Goal: Contribute content: Contribute content

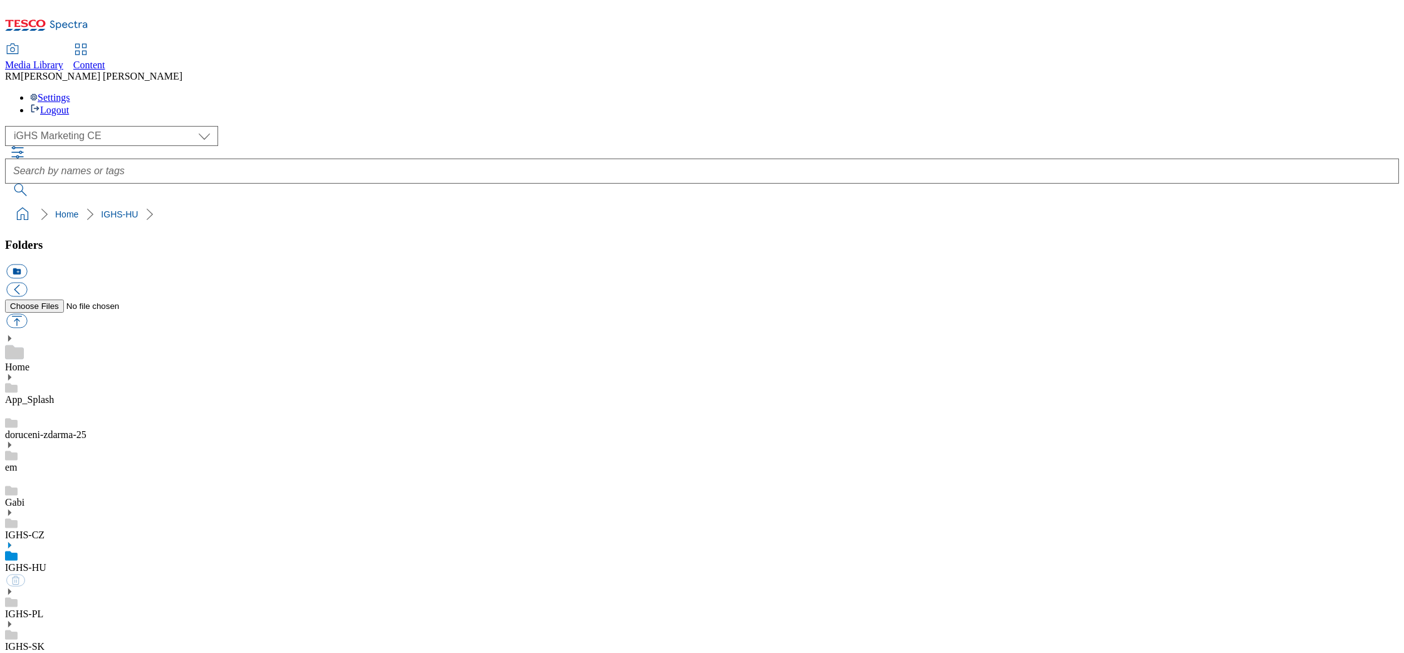
select select "flare-ighs-ce-mktg"
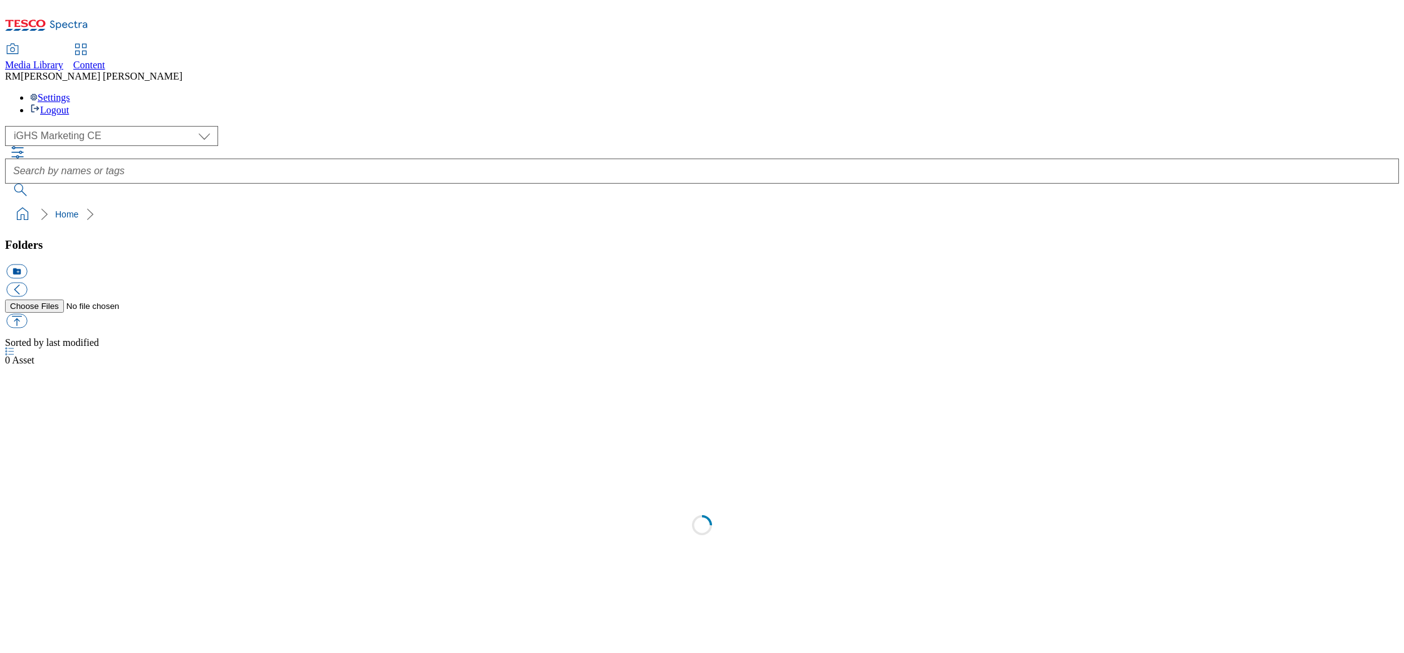
select select "flare-ighs-ce-mktg"
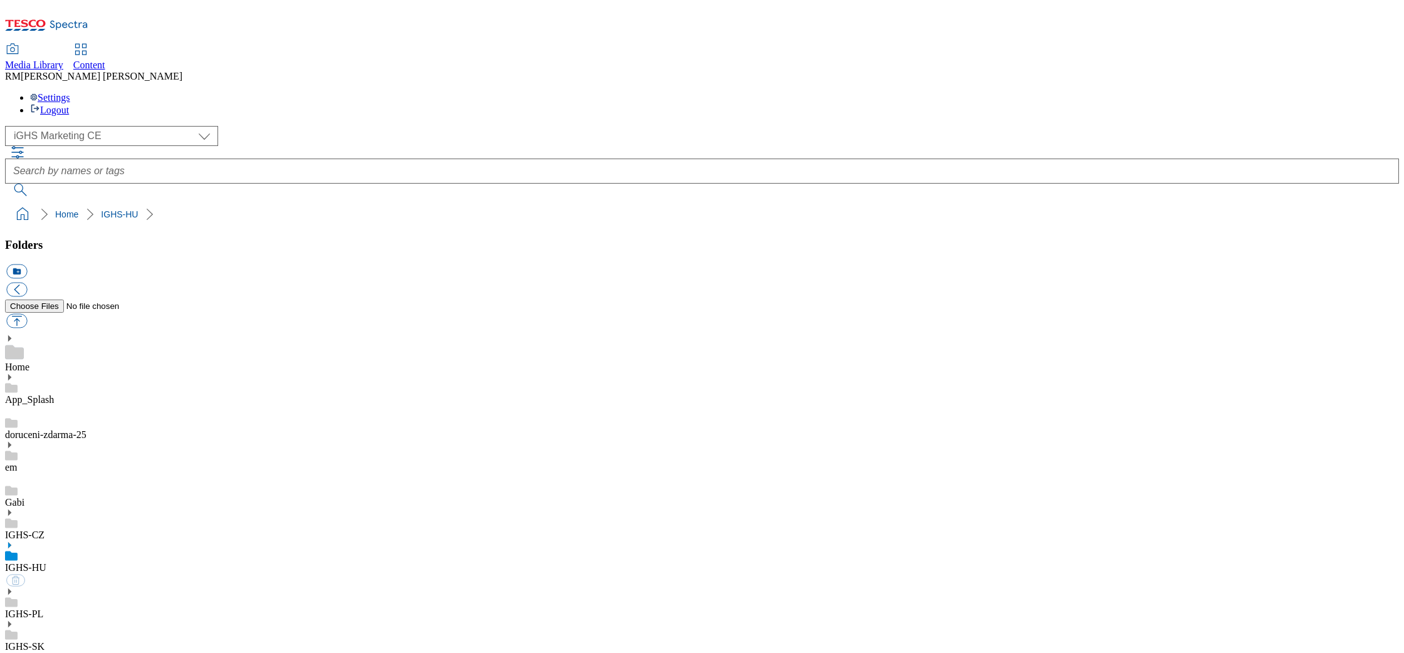
select select "flare-ighs-ce-mktg"
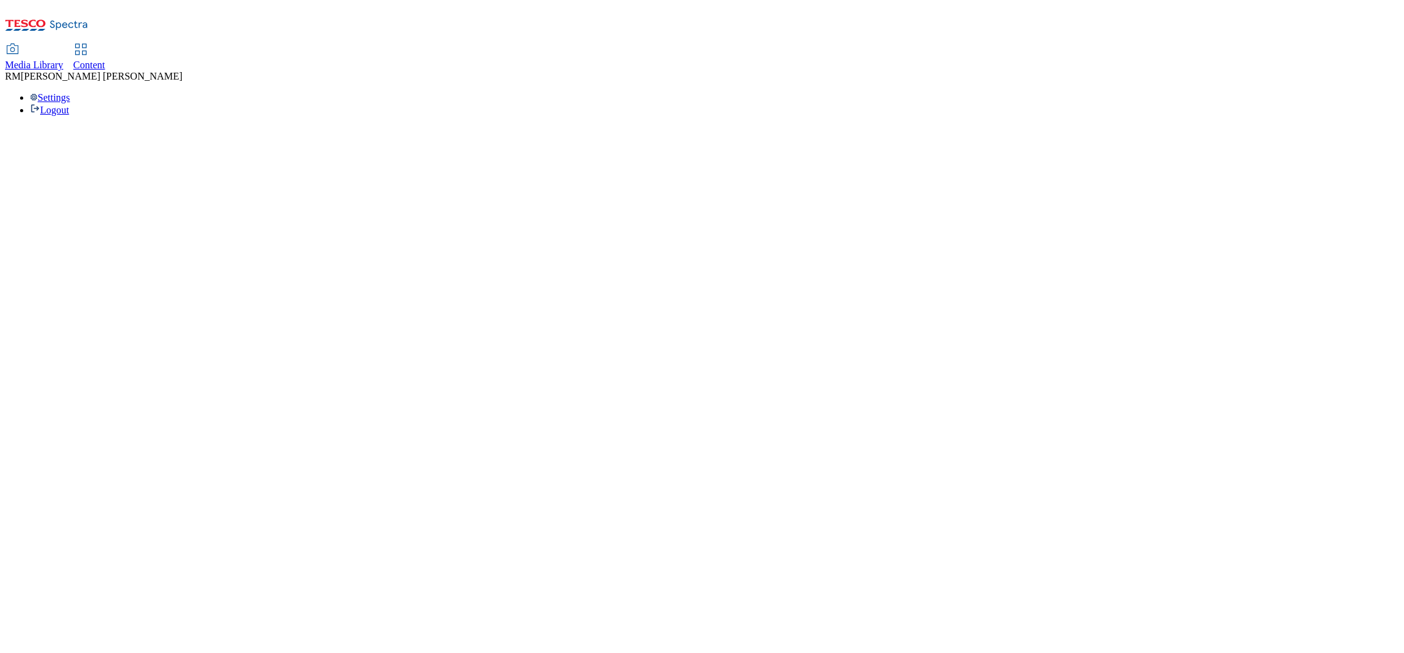
select select "flare-ighs-ce-mktg"
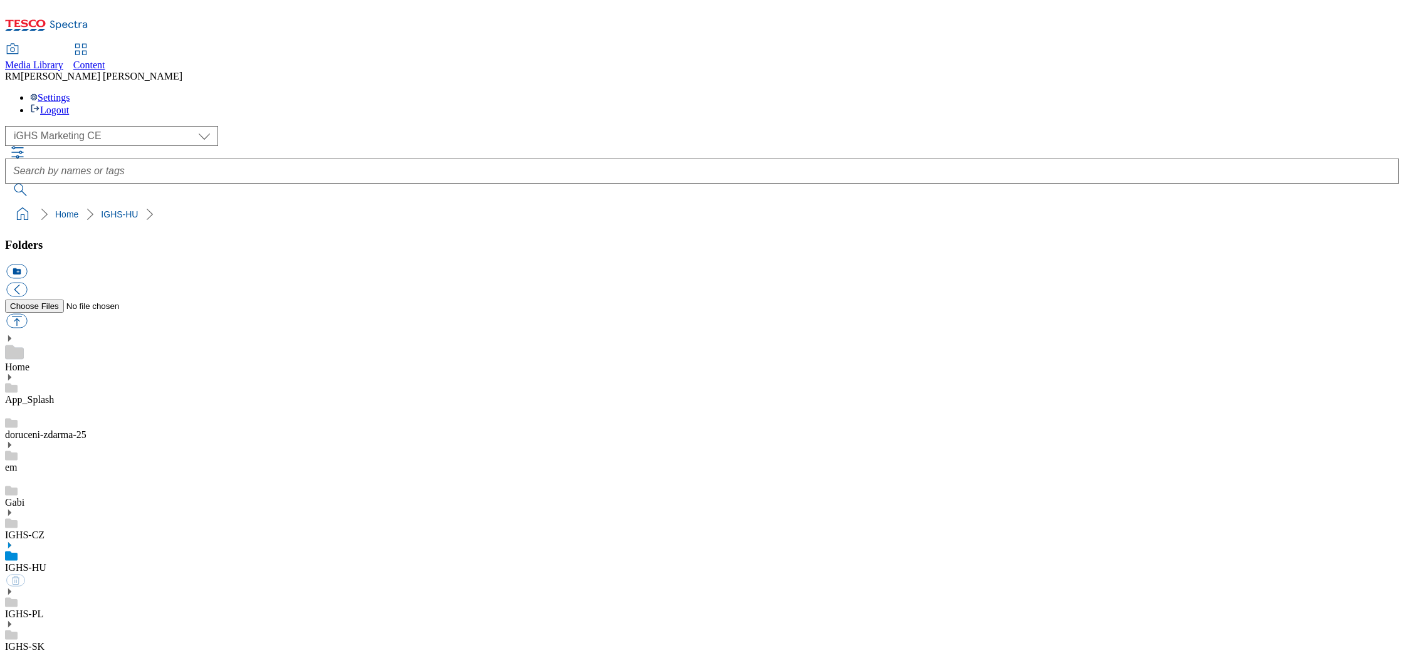
select select "flare-ighs-ce-mktg"
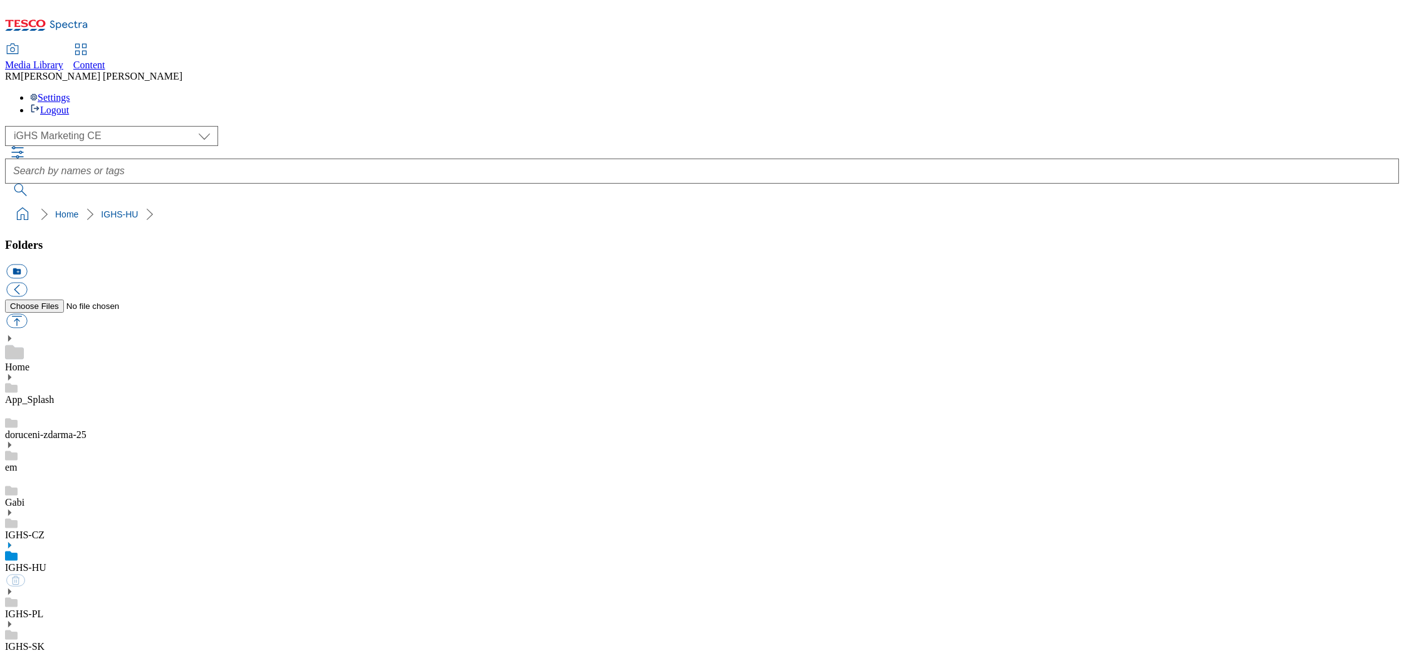
select select "flare-ighs-ce-mktg"
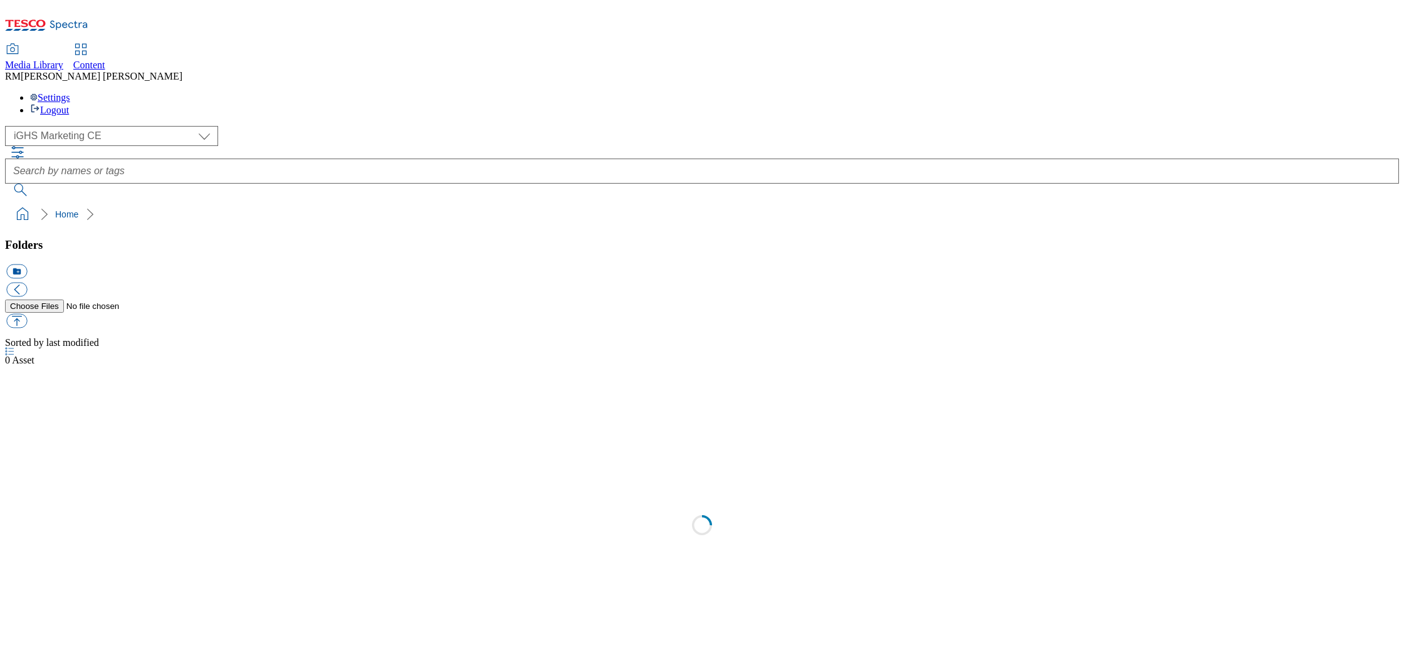
select select "flare-ighs-ce-mktg"
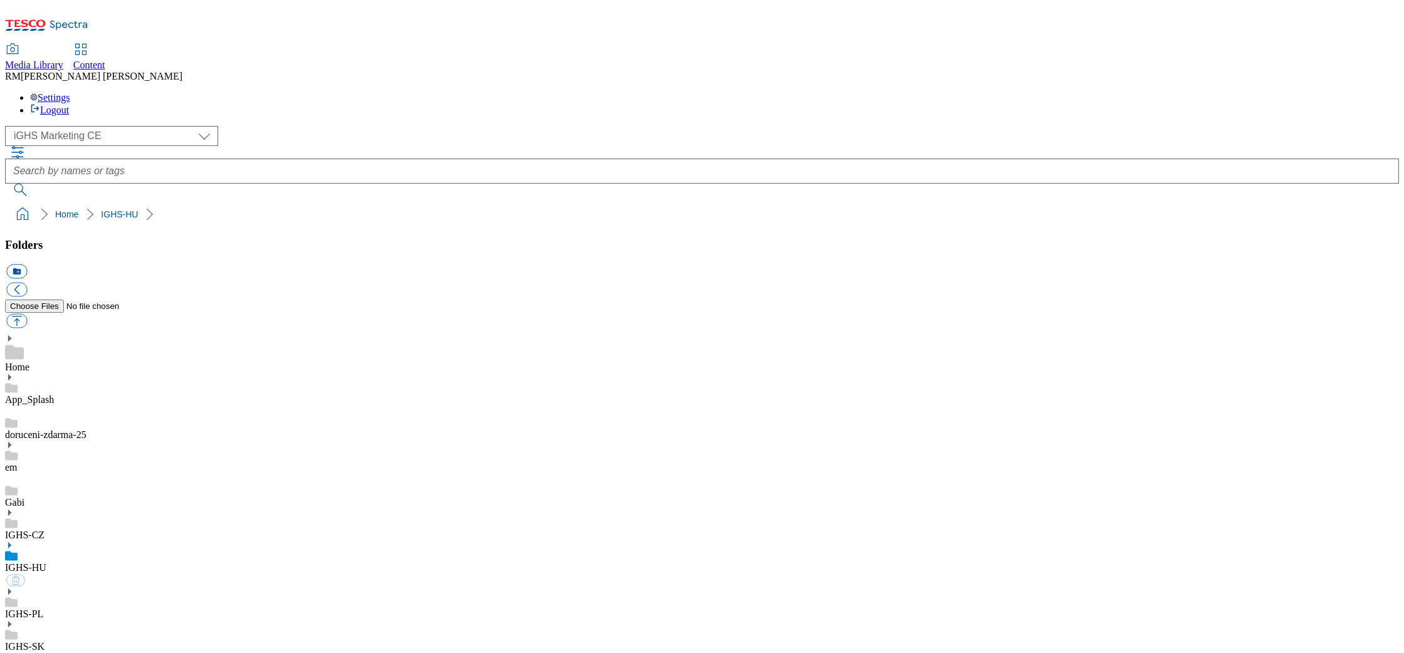
select select "flare-ighs-ce-mktg"
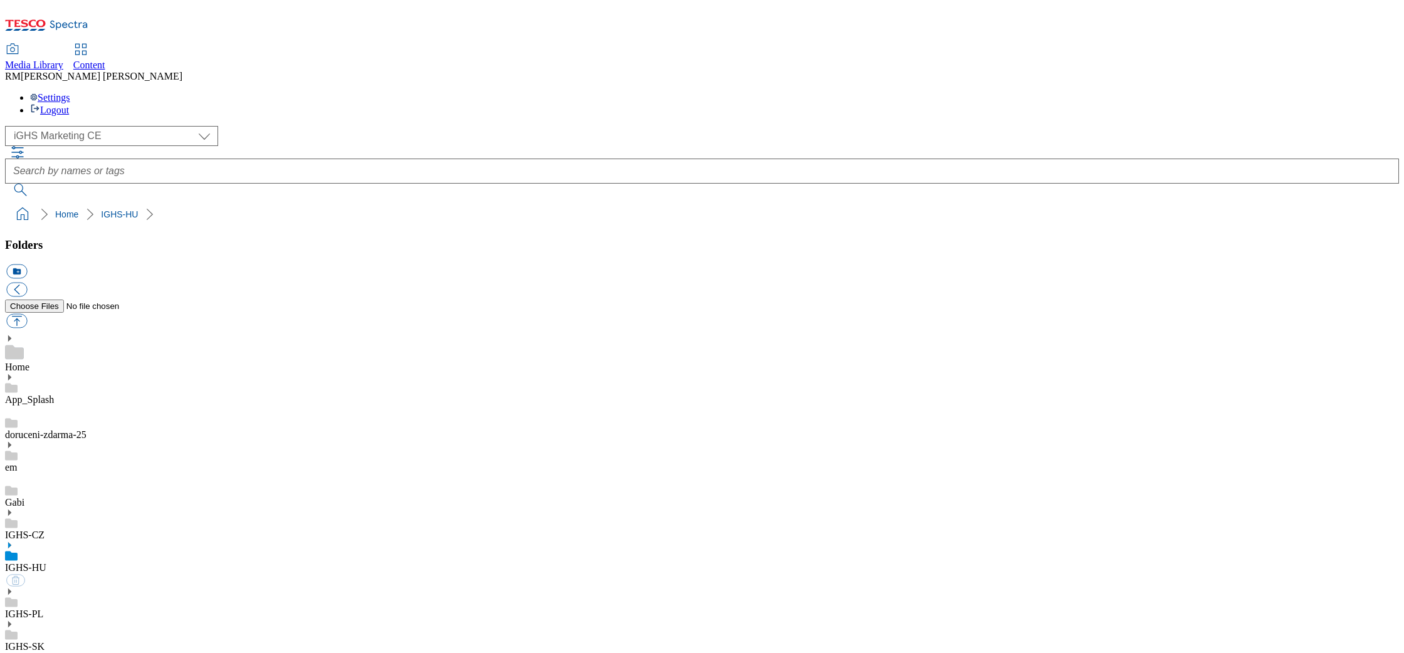
select select "flare-ighs-ce-mktg"
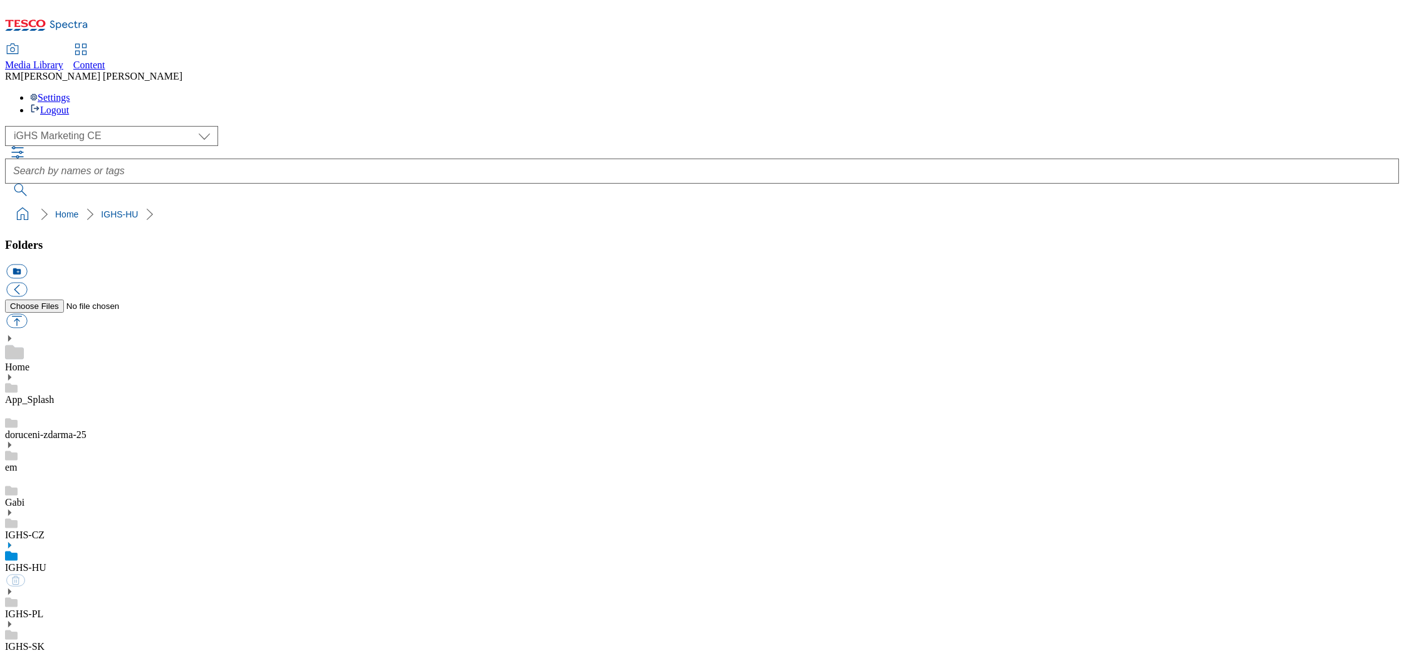
select select "flare-ighs-ce-mktg"
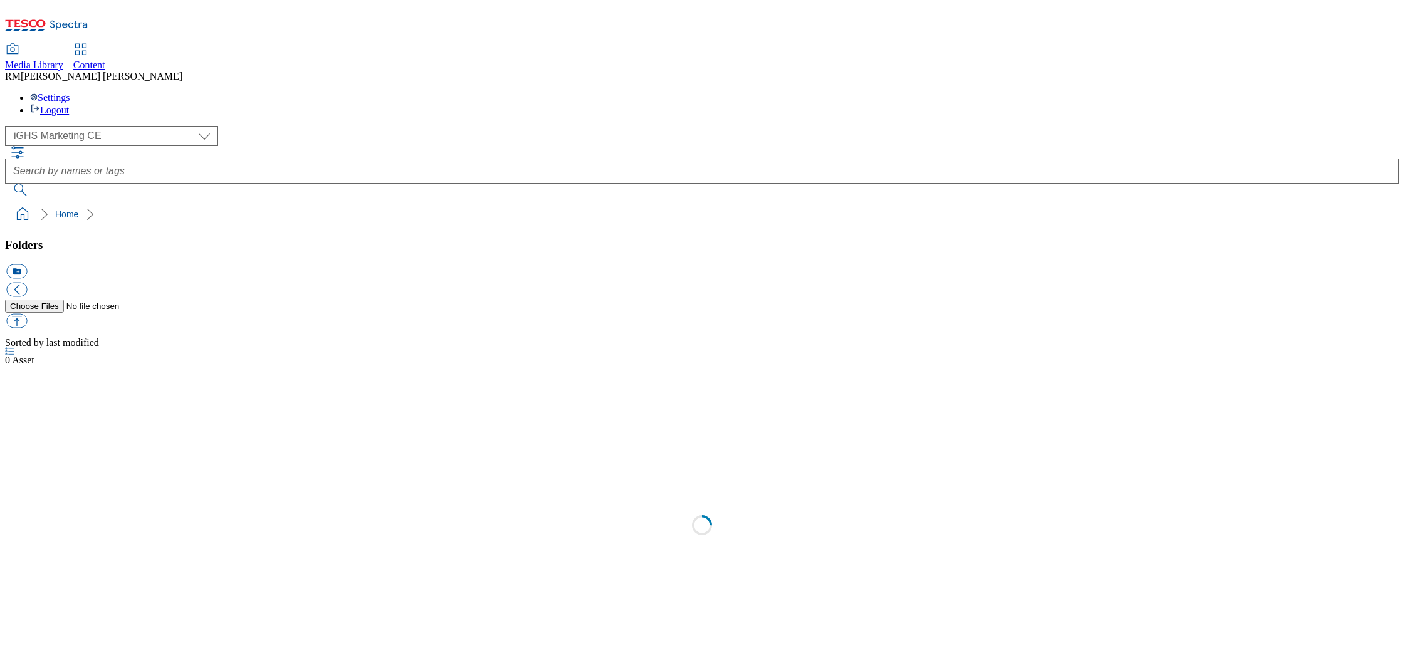
select select "flare-ighs-ce-mktg"
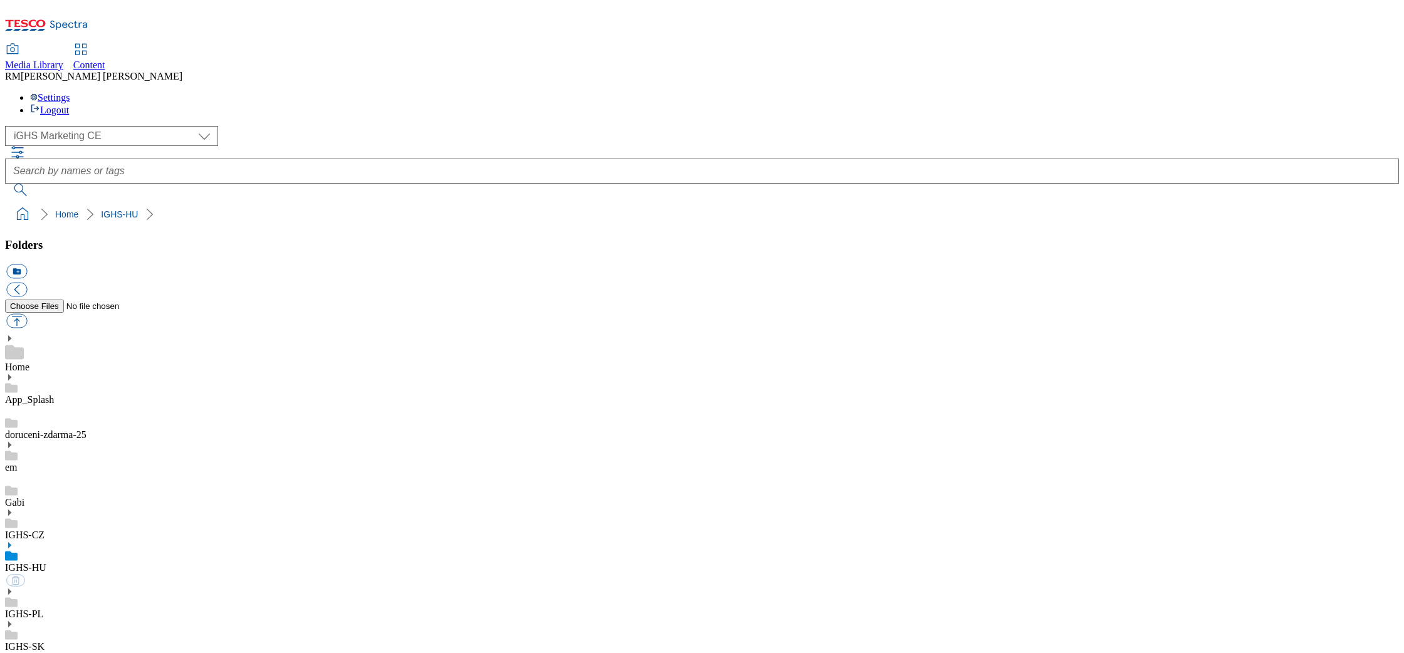
select select "flare-ighs-ce-mktg"
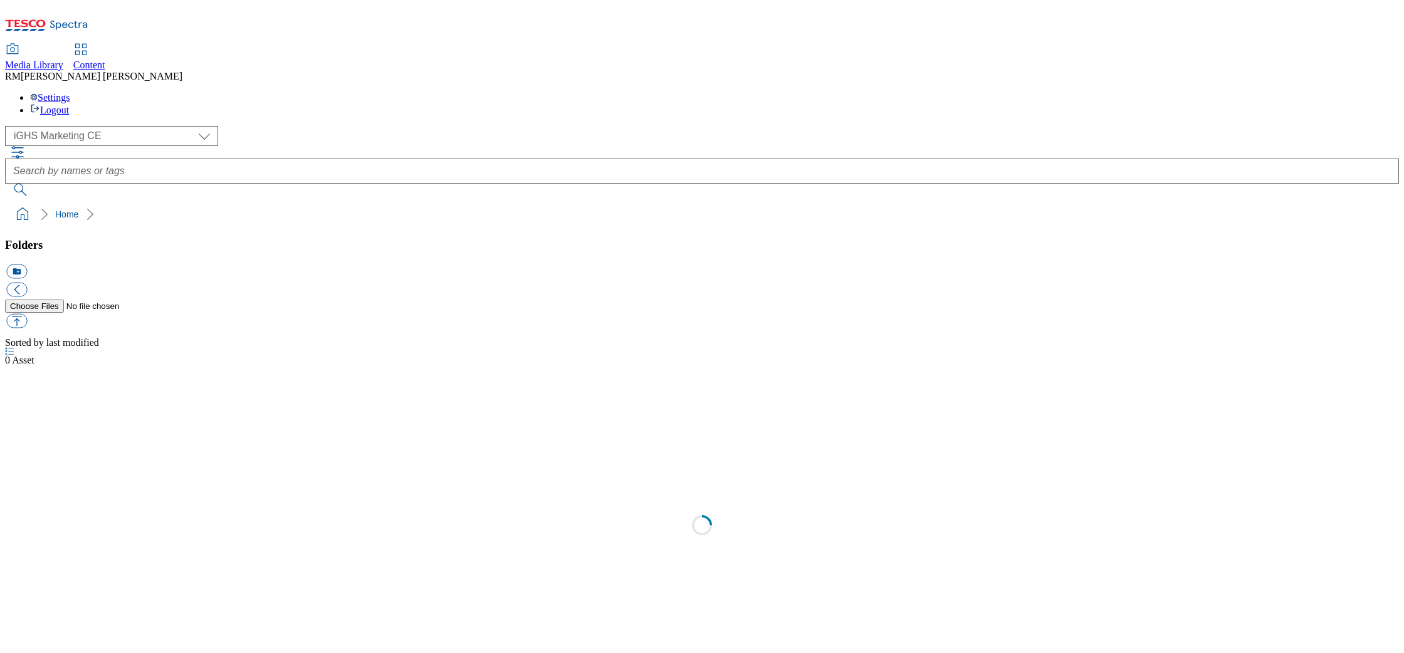
select select "flare-ighs-ce-mktg"
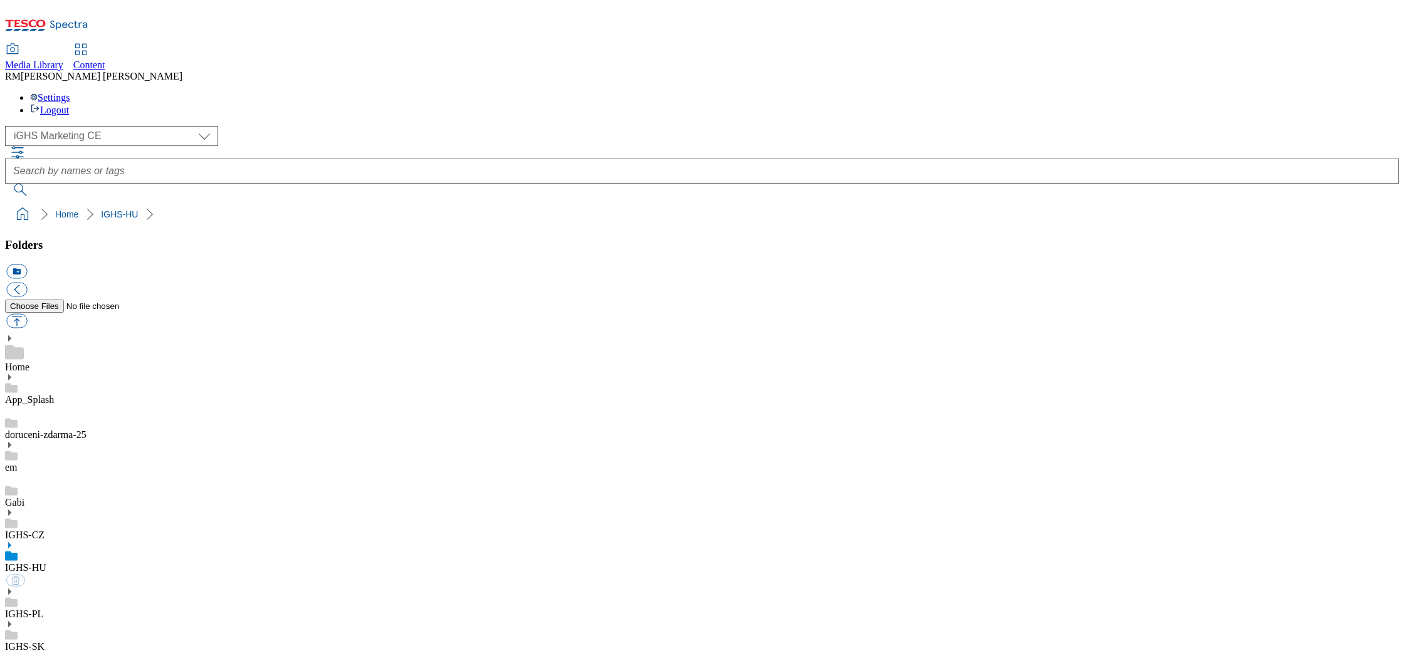
select select "flare-ighs-ce-mktg"
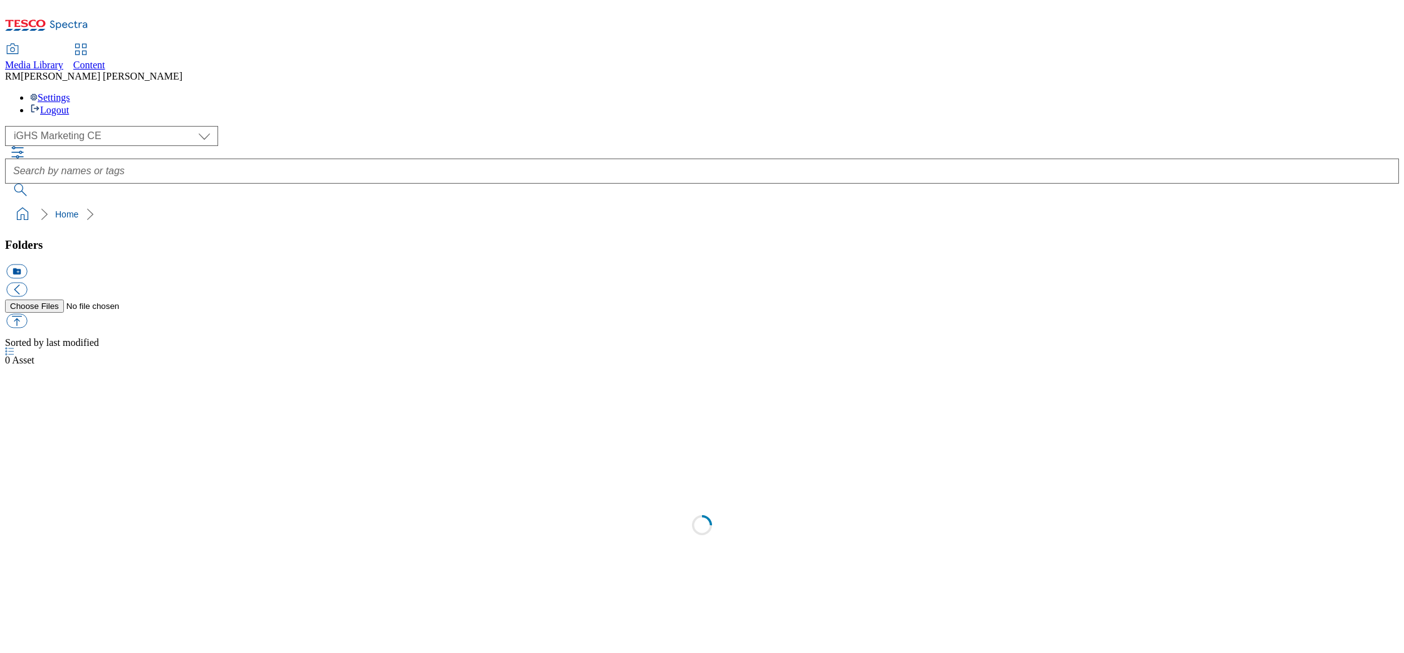
select select "flare-ighs-ce-mktg"
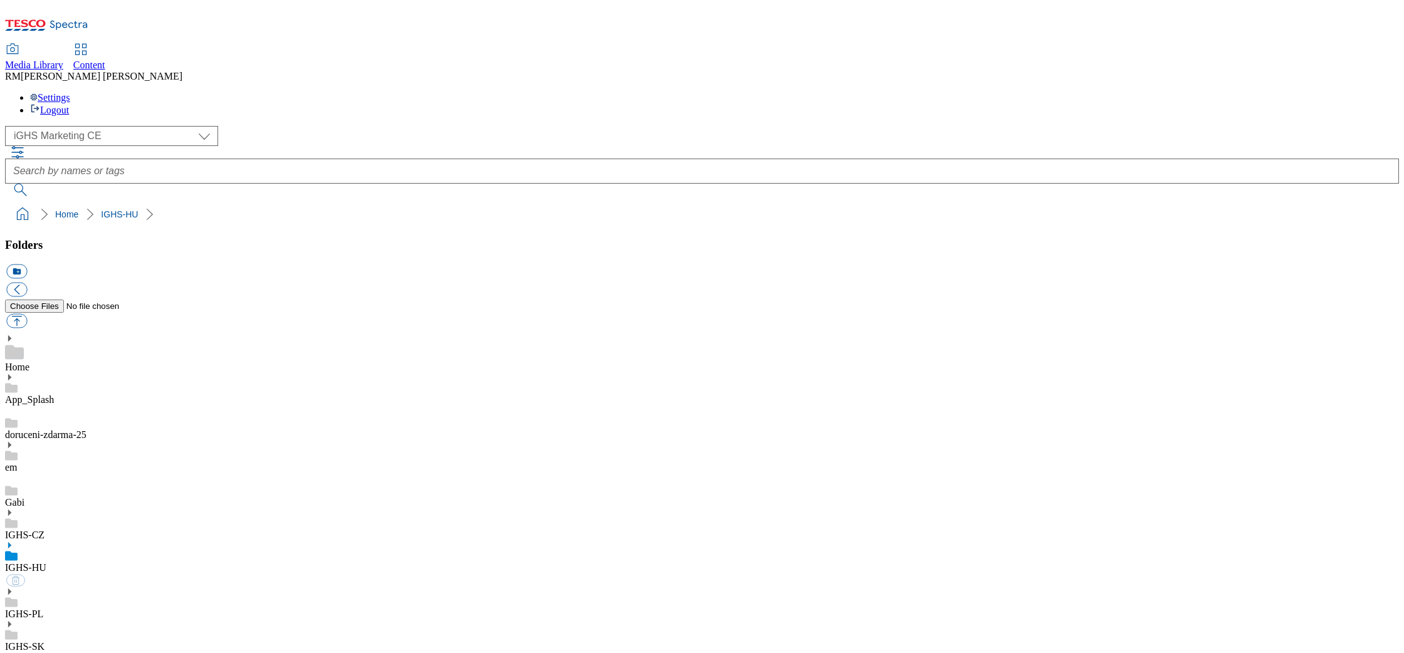
select select "flare-ighs-ce-mktg"
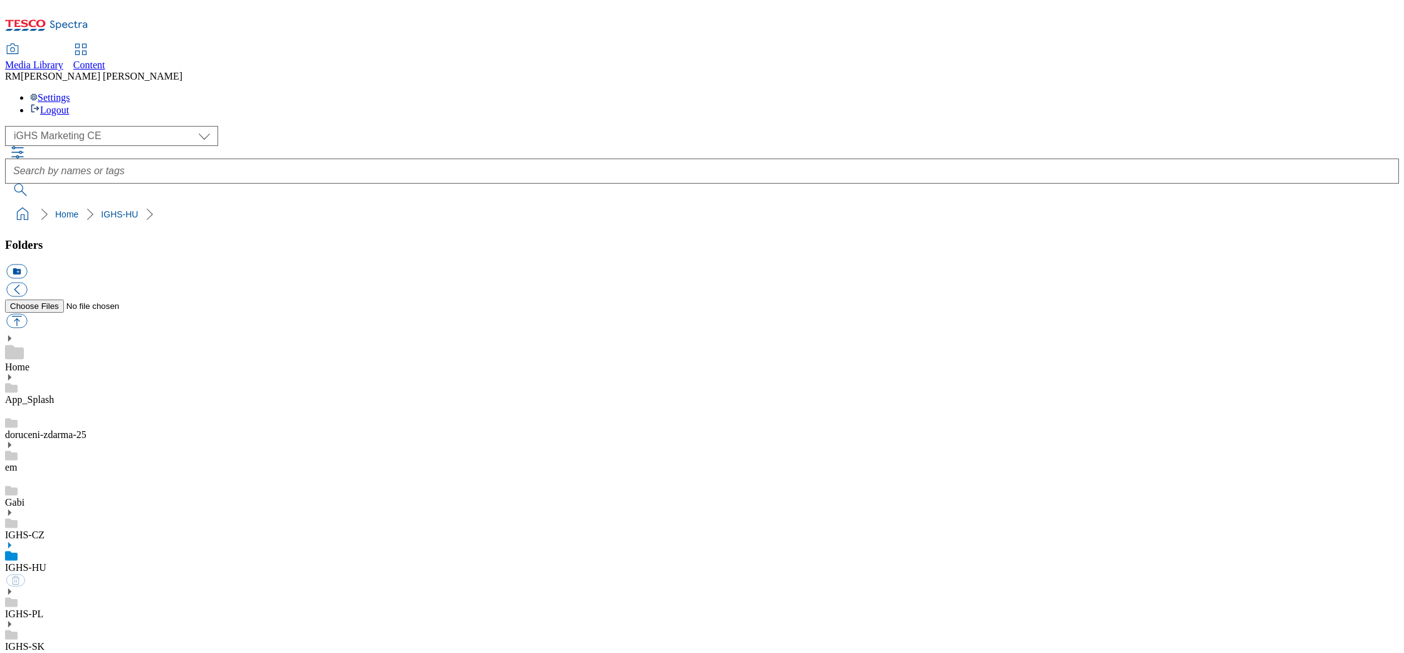
select select "flare-ighs-ce-mktg"
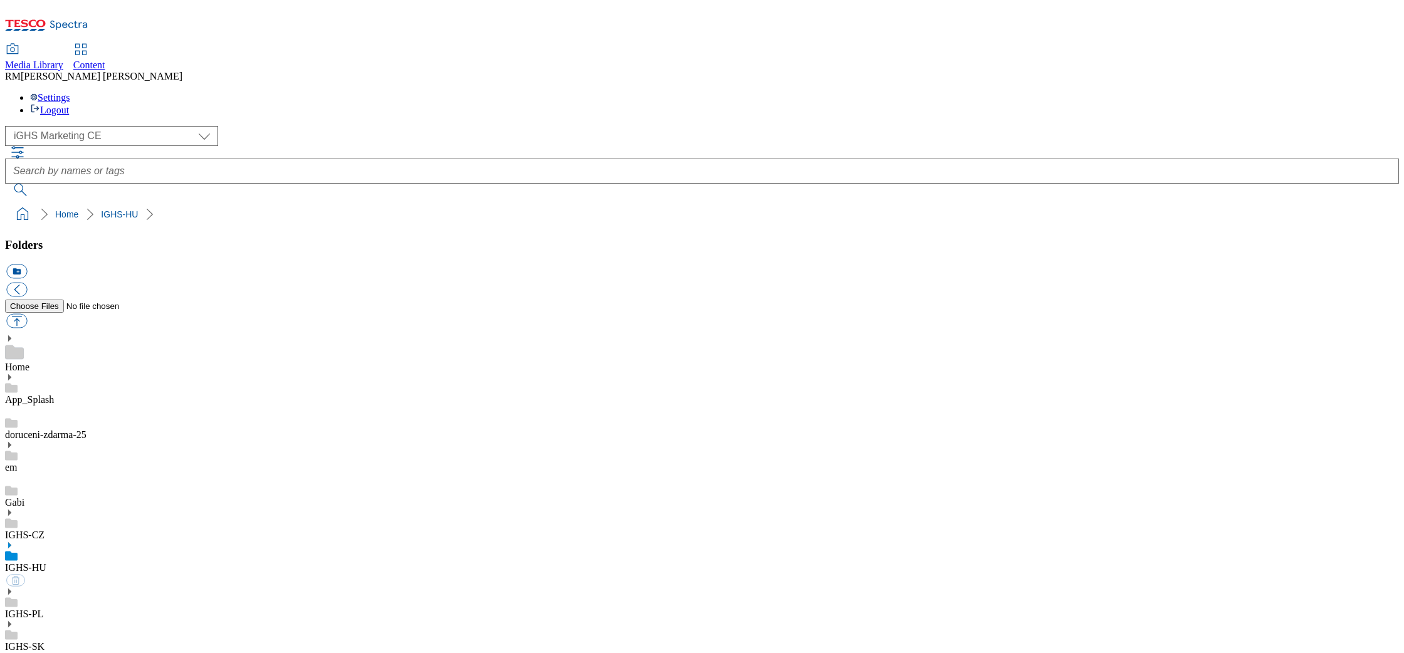
select select "flare-ighs-ce-mktg"
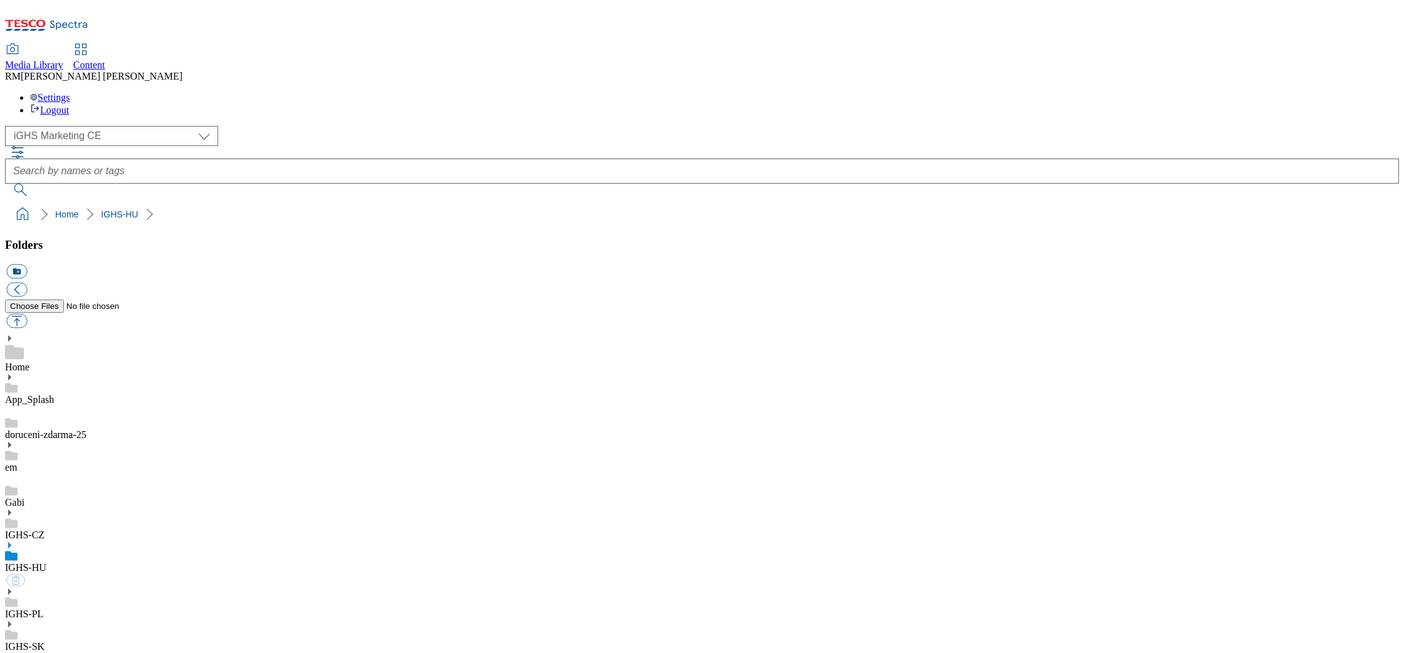
select select "flare-ighs-ce-mktg"
click at [107, 126] on div "( optional ) GHS Marketing UK iGHS Marketing CE MCA CZ MCA HU MCA SK iGHS Marke…" at bounding box center [702, 136] width 1394 height 20
click at [65, 126] on select "GHS Marketing UK iGHS Marketing CE MCA CZ MCA HU MCA SK" at bounding box center [111, 136] width 213 height 20
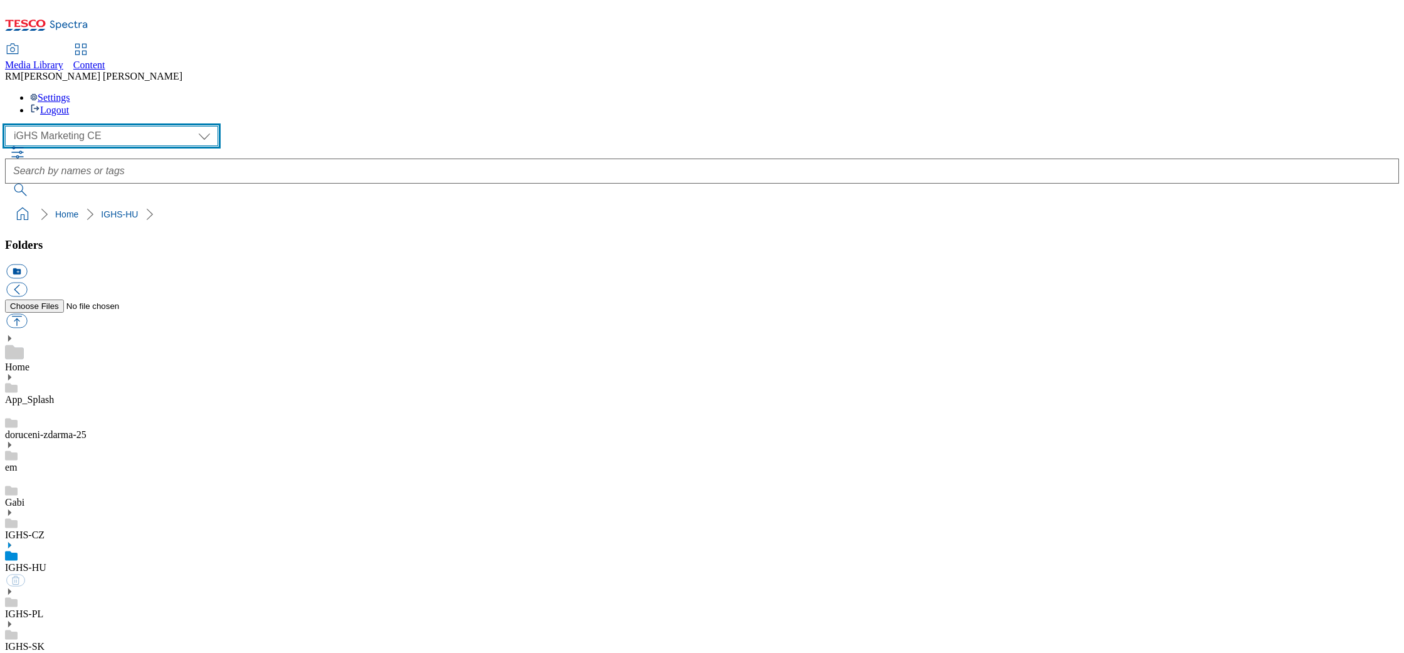
click at [9, 126] on select "GHS Marketing UK iGHS Marketing CE MCA CZ MCA HU MCA SK" at bounding box center [111, 136] width 213 height 20
click at [52, 620] on div "IGHS-SK" at bounding box center [702, 636] width 1394 height 33
click at [14, 606] on icon at bounding box center [9, 610] width 9 height 9
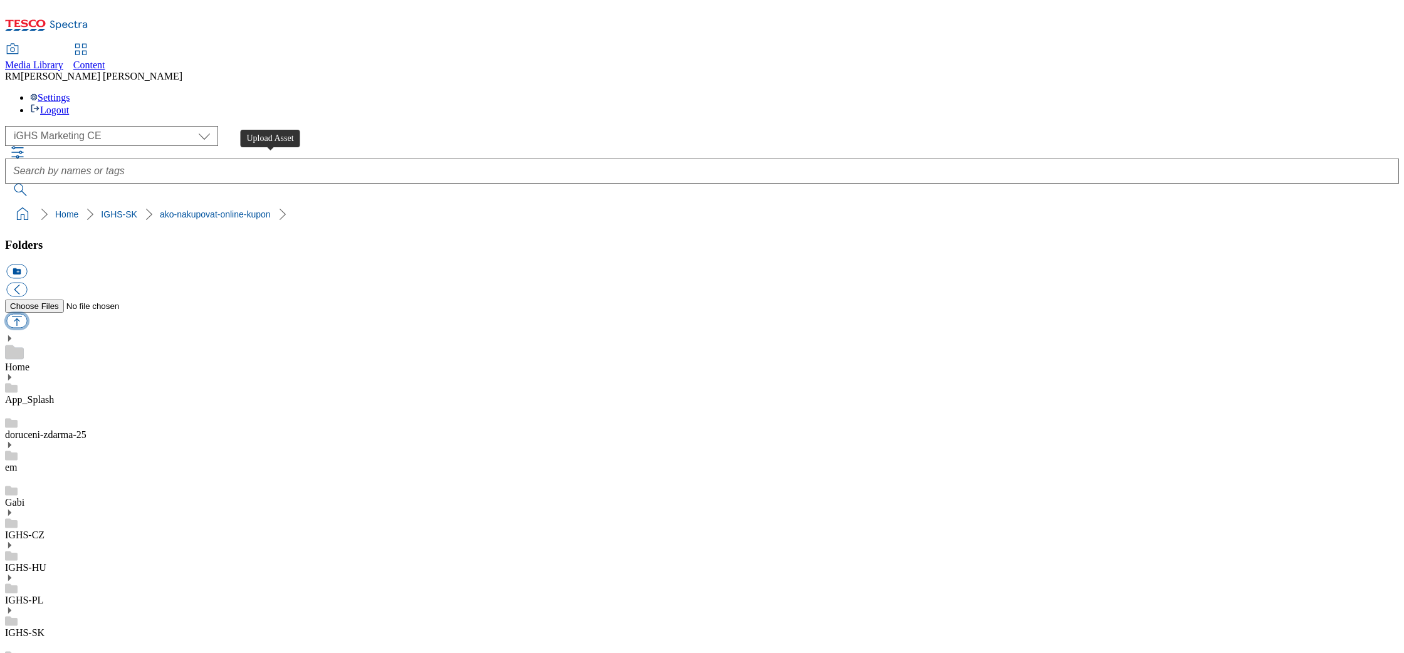
click at [27, 314] on button "button" at bounding box center [16, 321] width 21 height 14
type input "C:\fakepath\New_map.jpg"
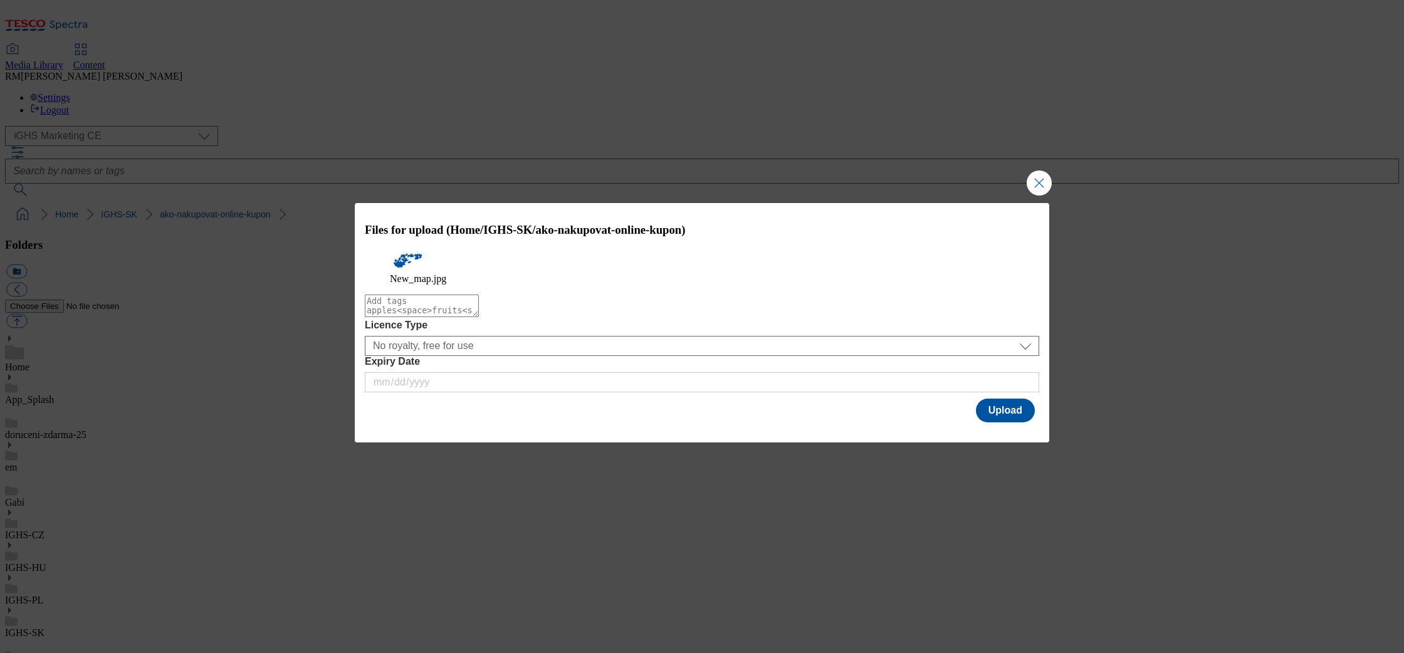
click at [479, 317] on textarea "Modal" at bounding box center [422, 306] width 114 height 23
type textarea "Map"
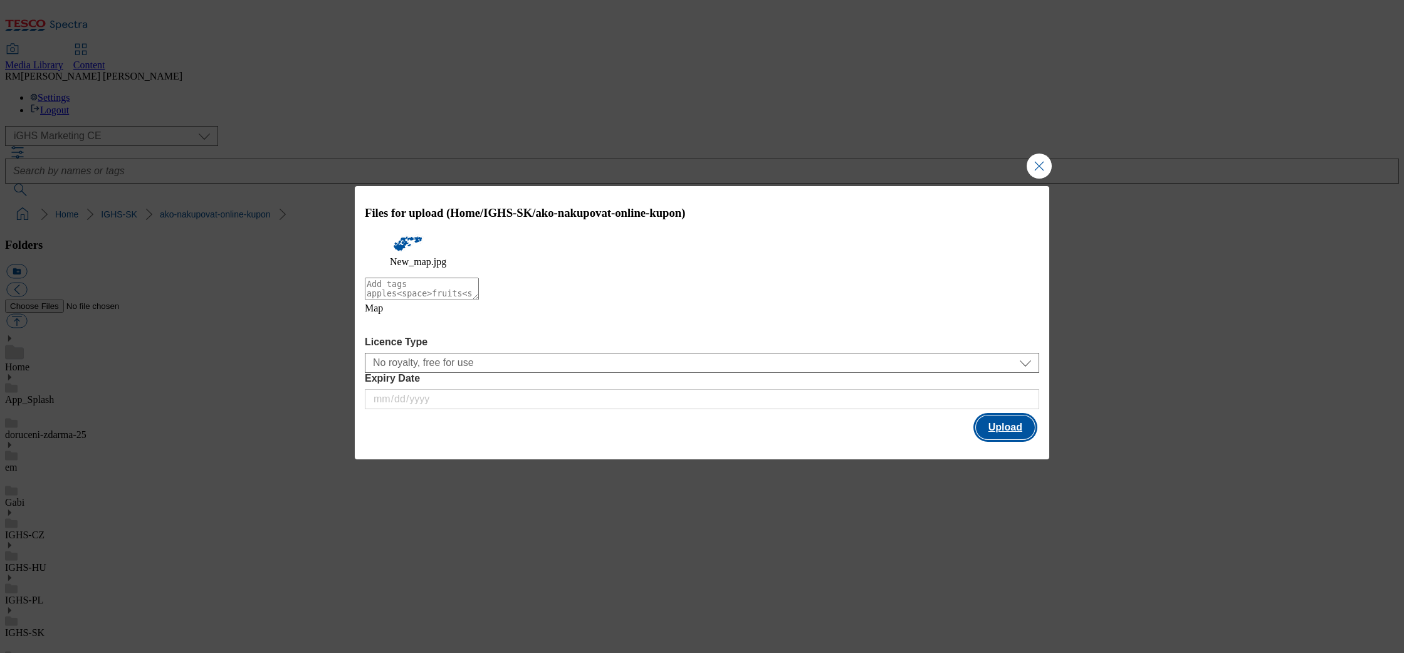
click at [999, 434] on button "Upload" at bounding box center [1005, 427] width 59 height 24
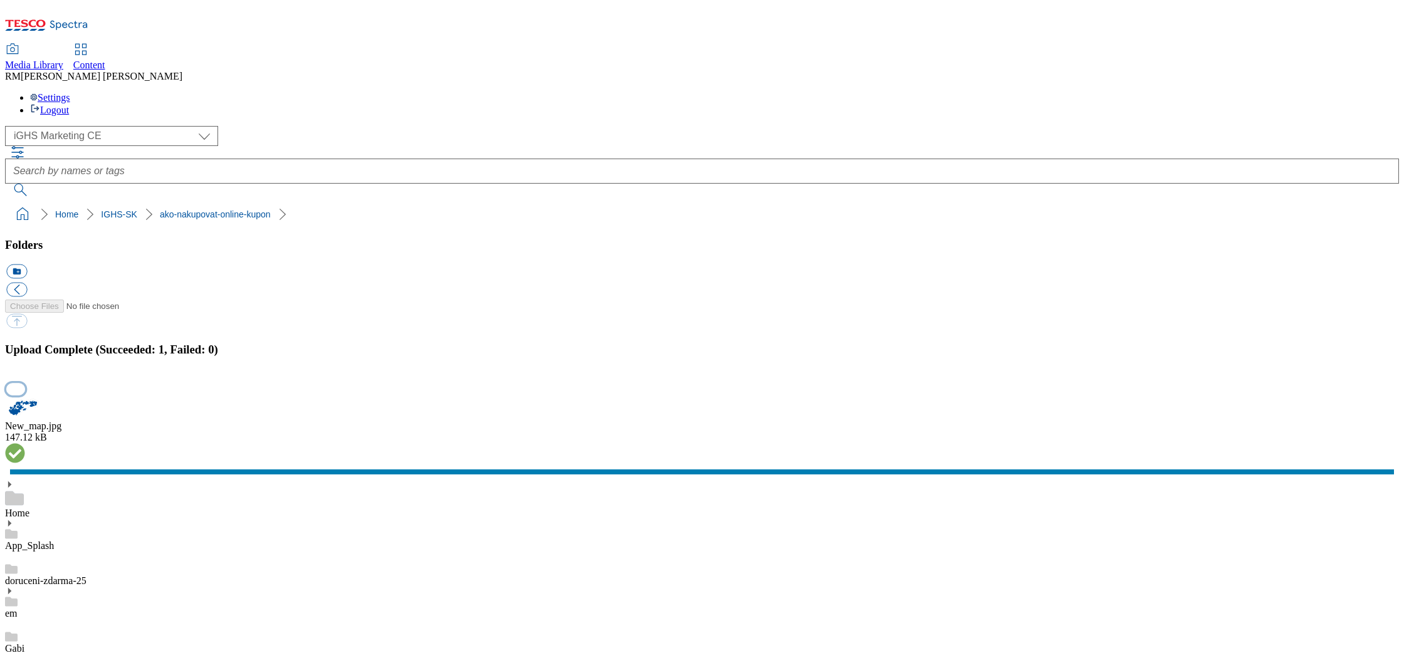
click at [25, 383] on button "button" at bounding box center [15, 389] width 19 height 12
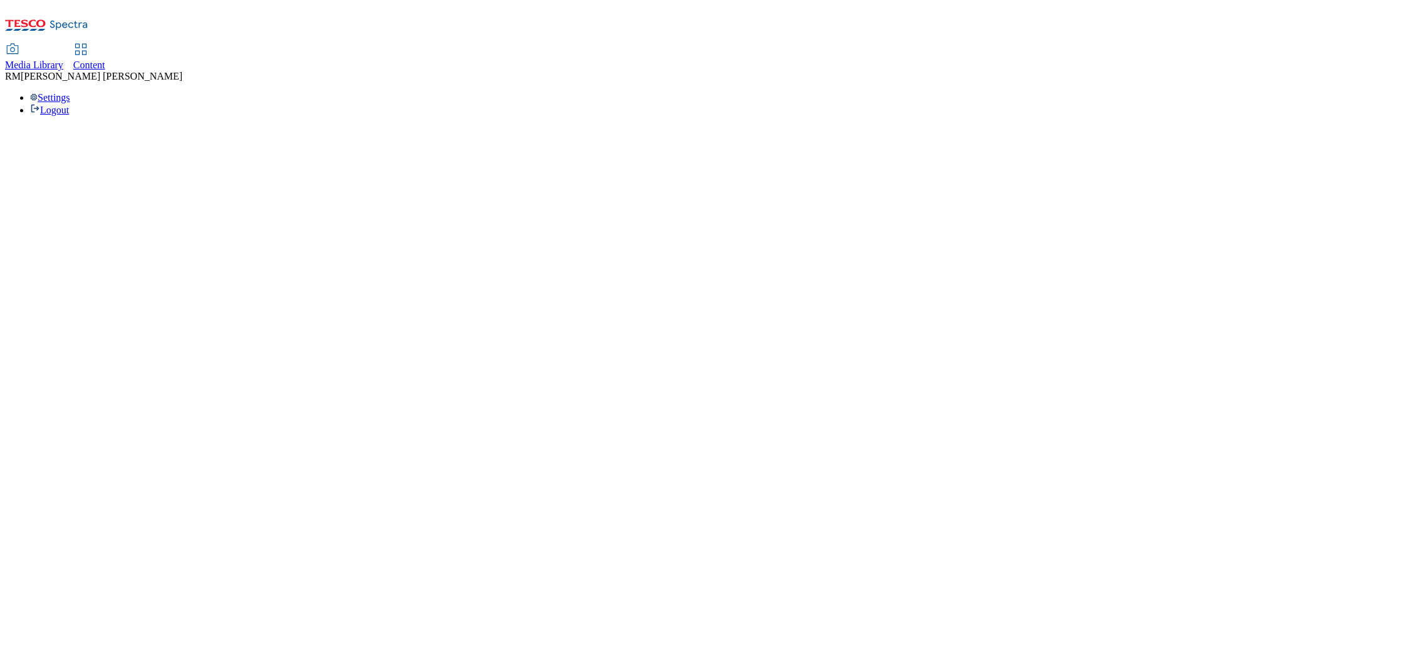
select select "flare-ighs-ce-mktg"
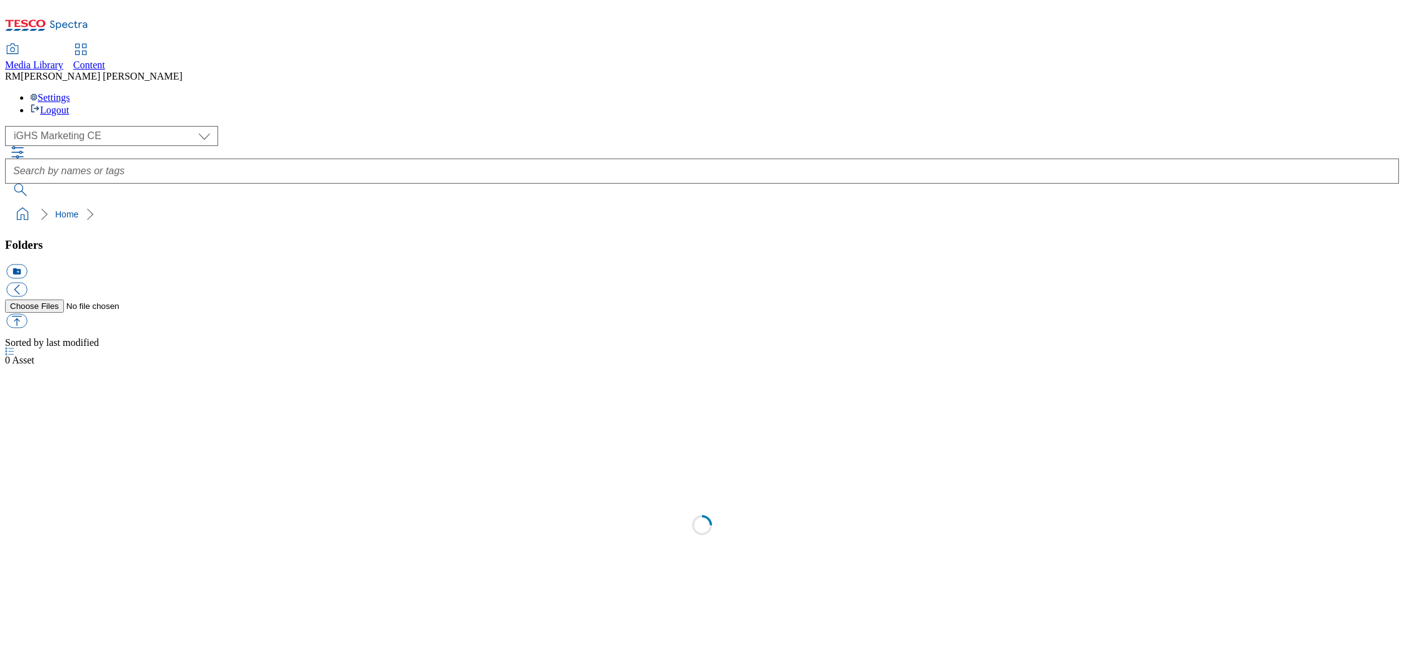
select select "flare-ighs-ce-mktg"
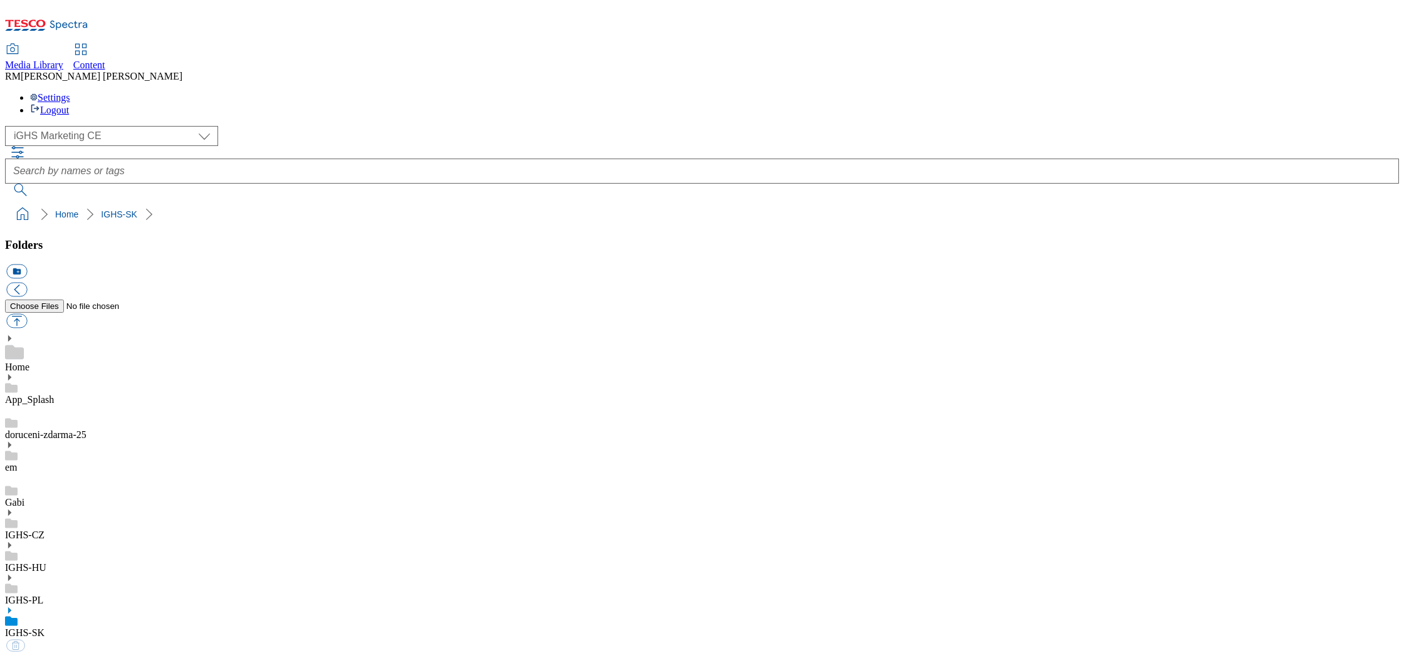
scroll to position [12, 0]
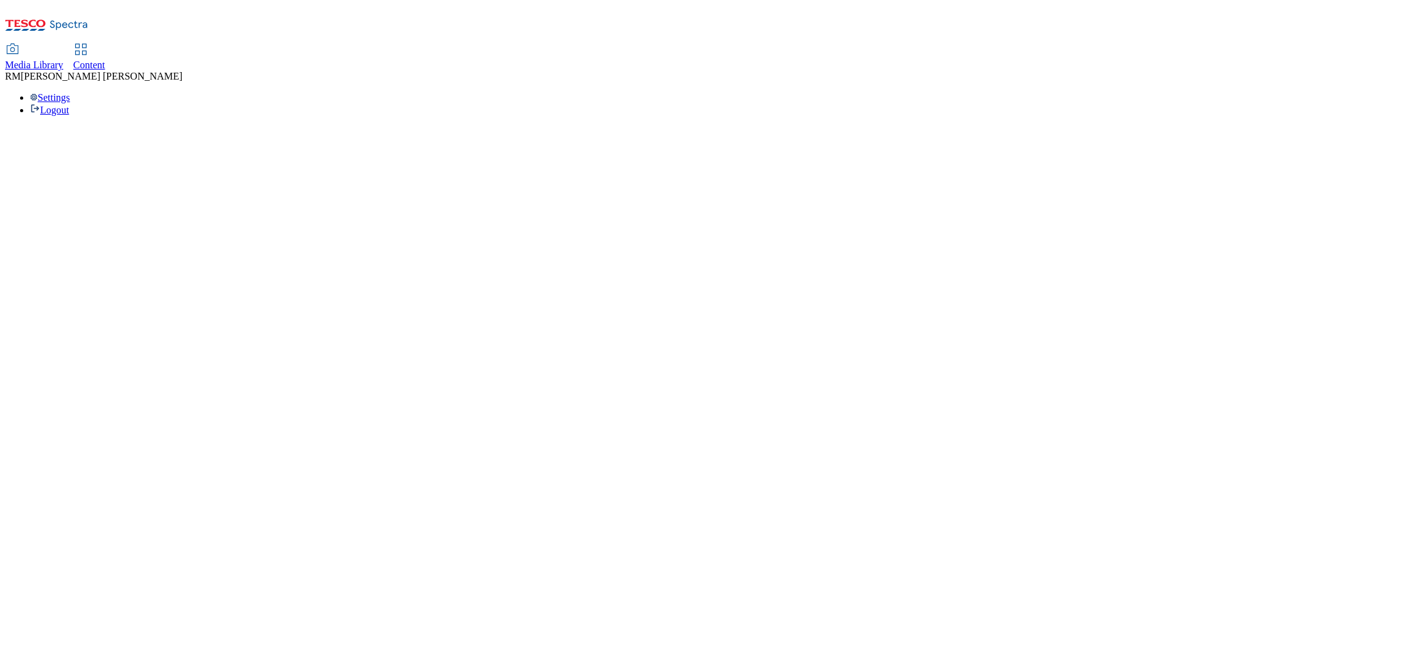
select select "flare-ighs-ce-mktg"
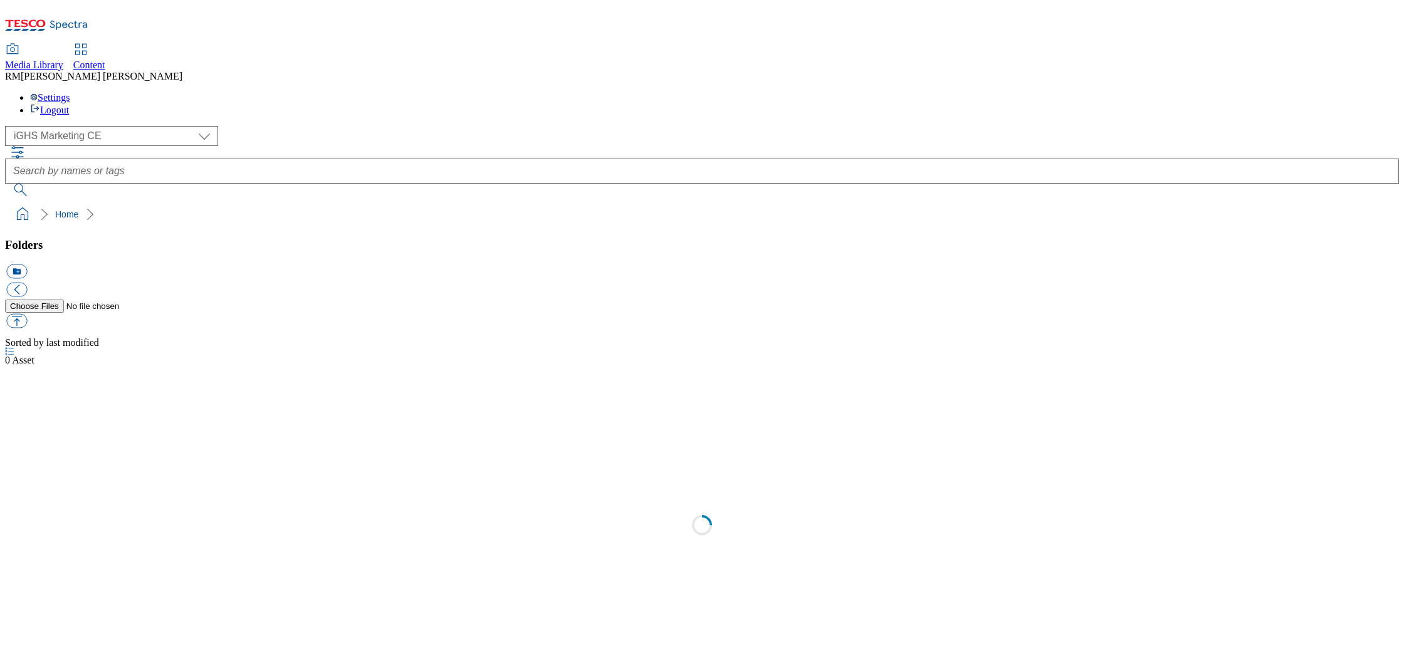
select select "flare-ighs-ce-mktg"
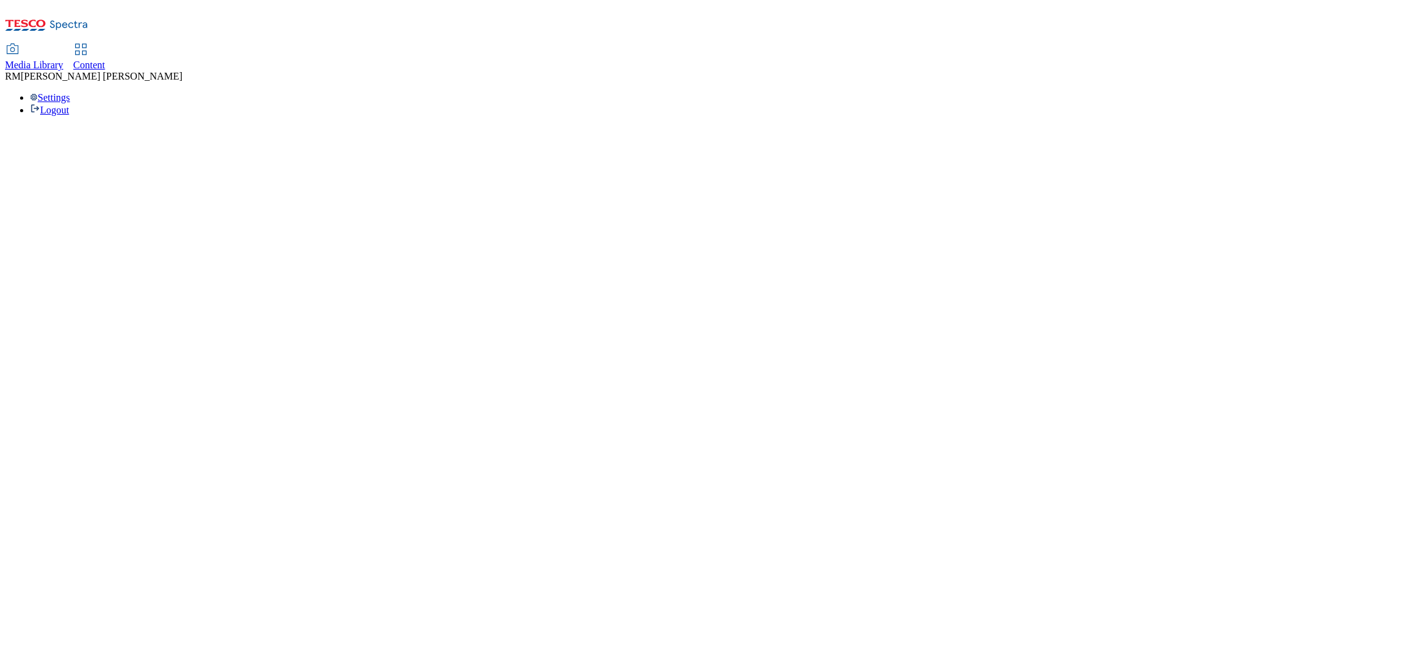
select select "flare-ighs-ce-mktg"
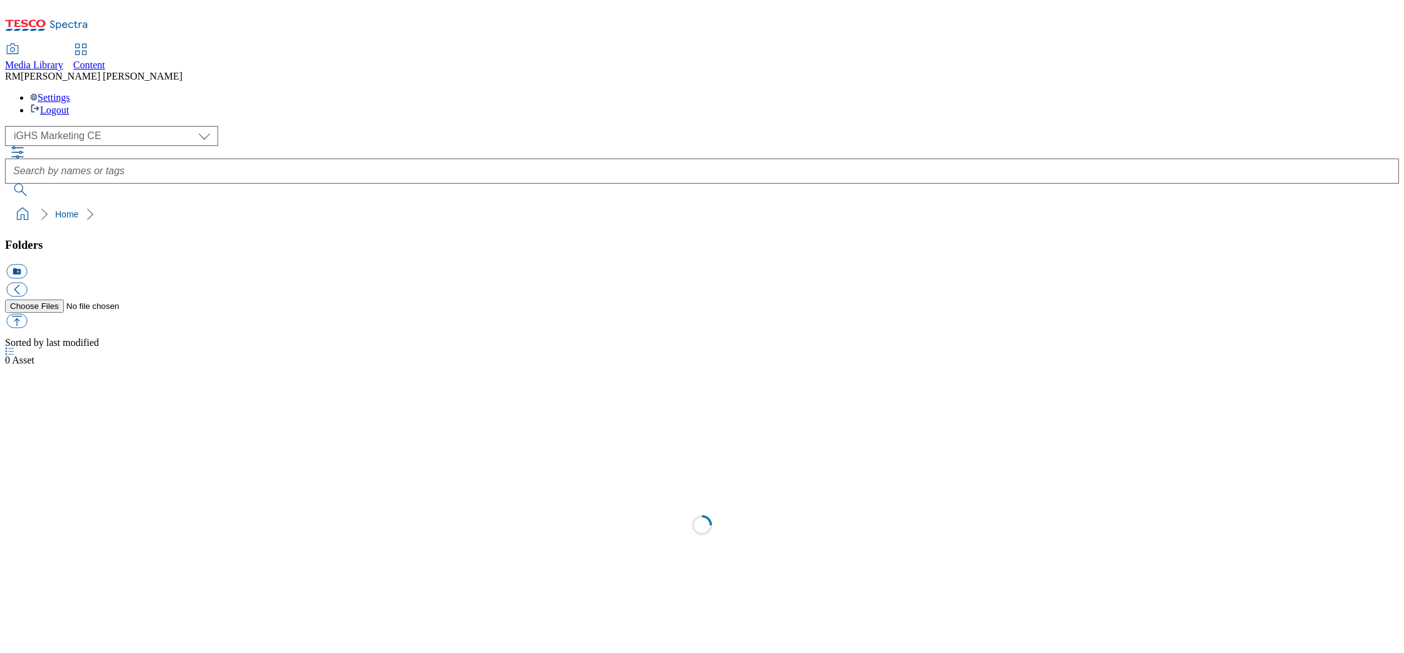
select select "flare-ighs-ce-mktg"
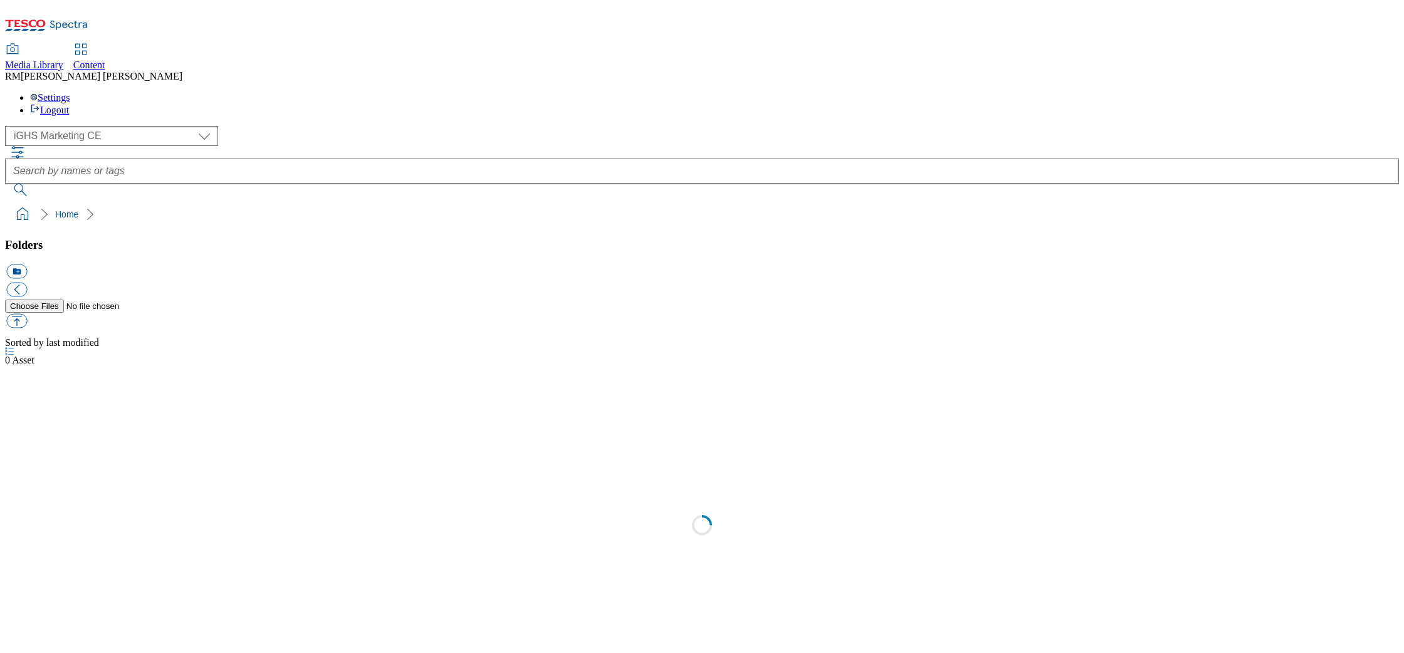
select select "flare-ighs-ce-mktg"
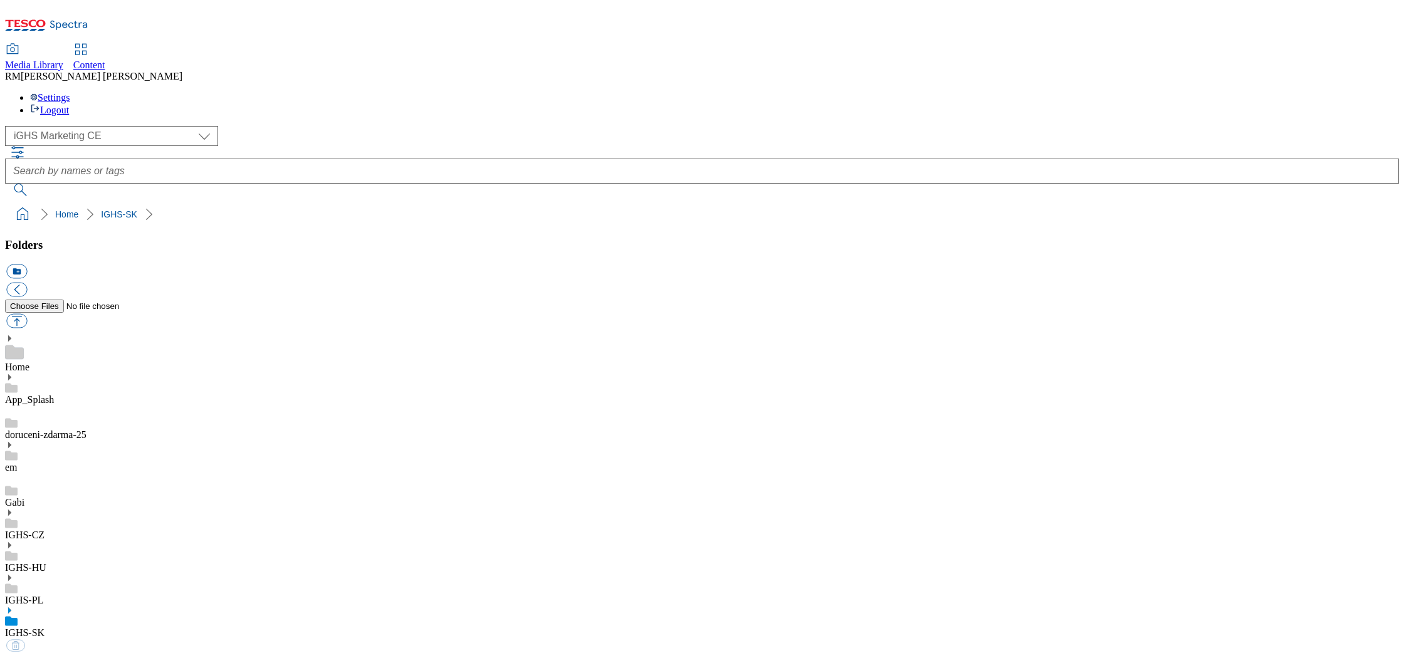
select select "flare-ighs-ce-mktg"
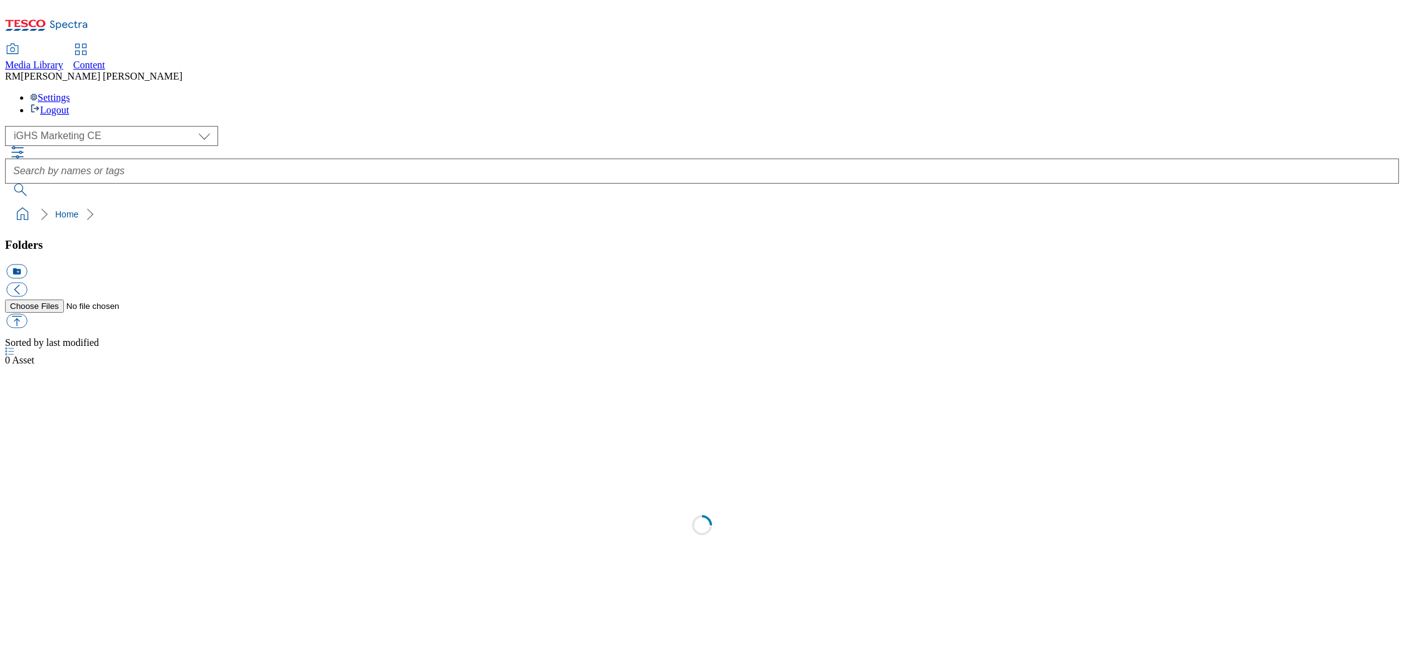
select select "flare-ighs-ce-mktg"
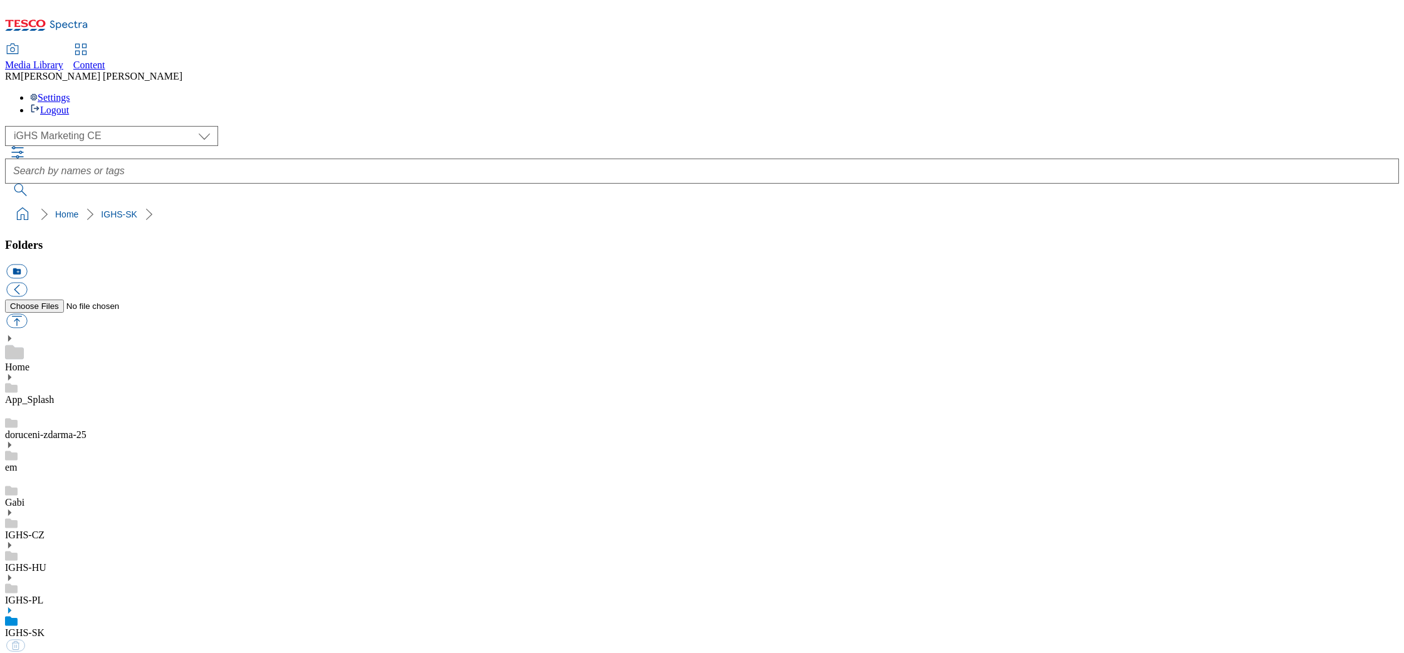
select select "flare-ighs-ce-mktg"
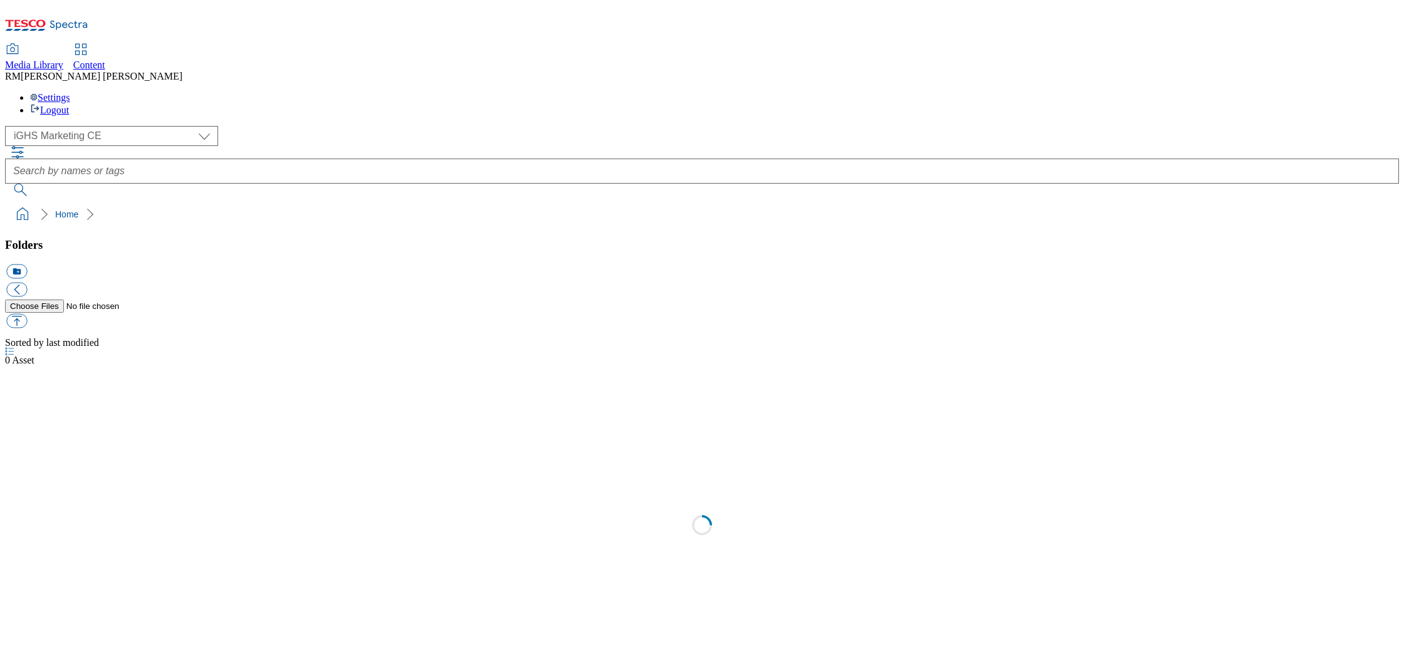
select select "flare-ighs-ce-mktg"
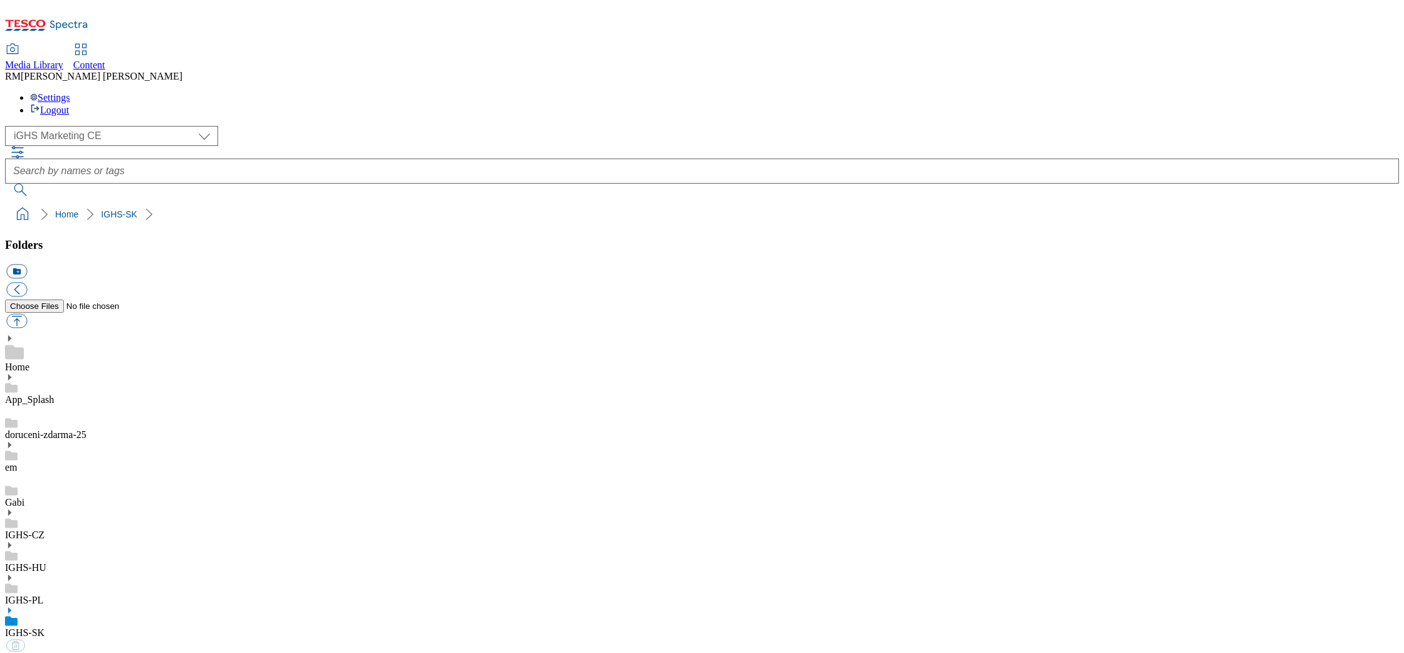
select select "flare-ighs-ce-mktg"
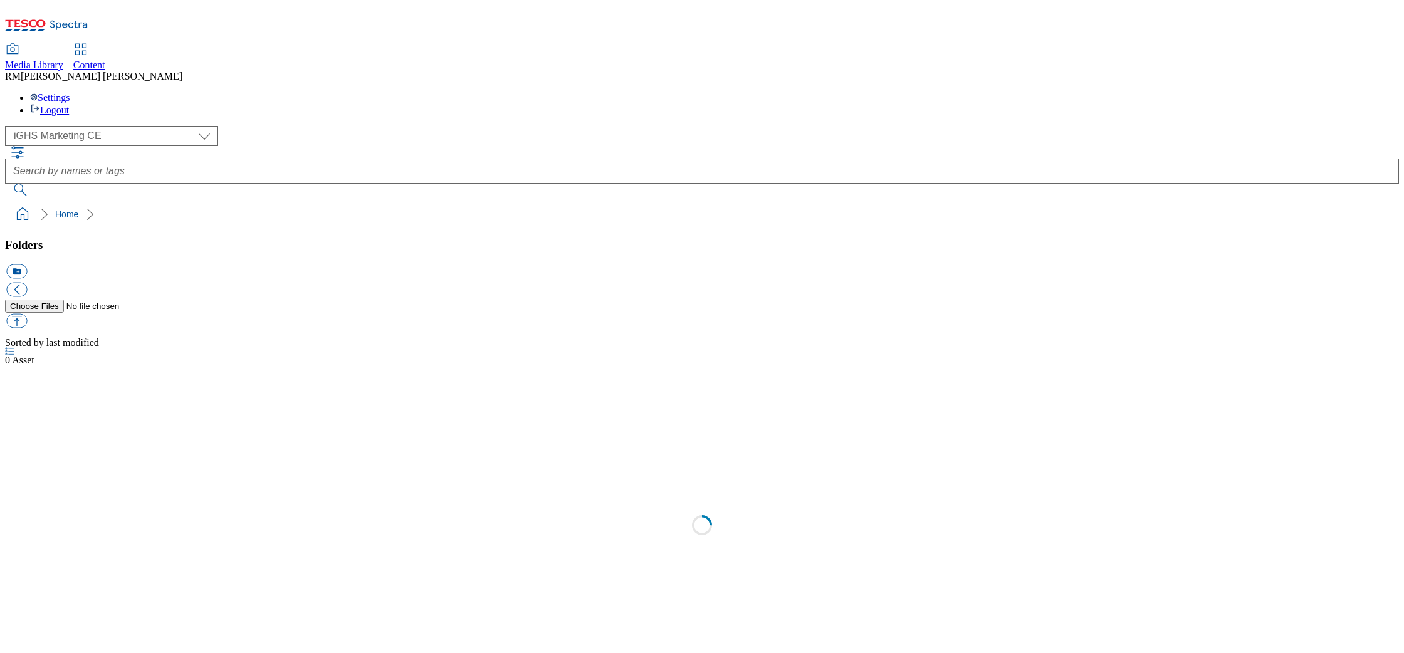
select select "flare-ighs-ce-mktg"
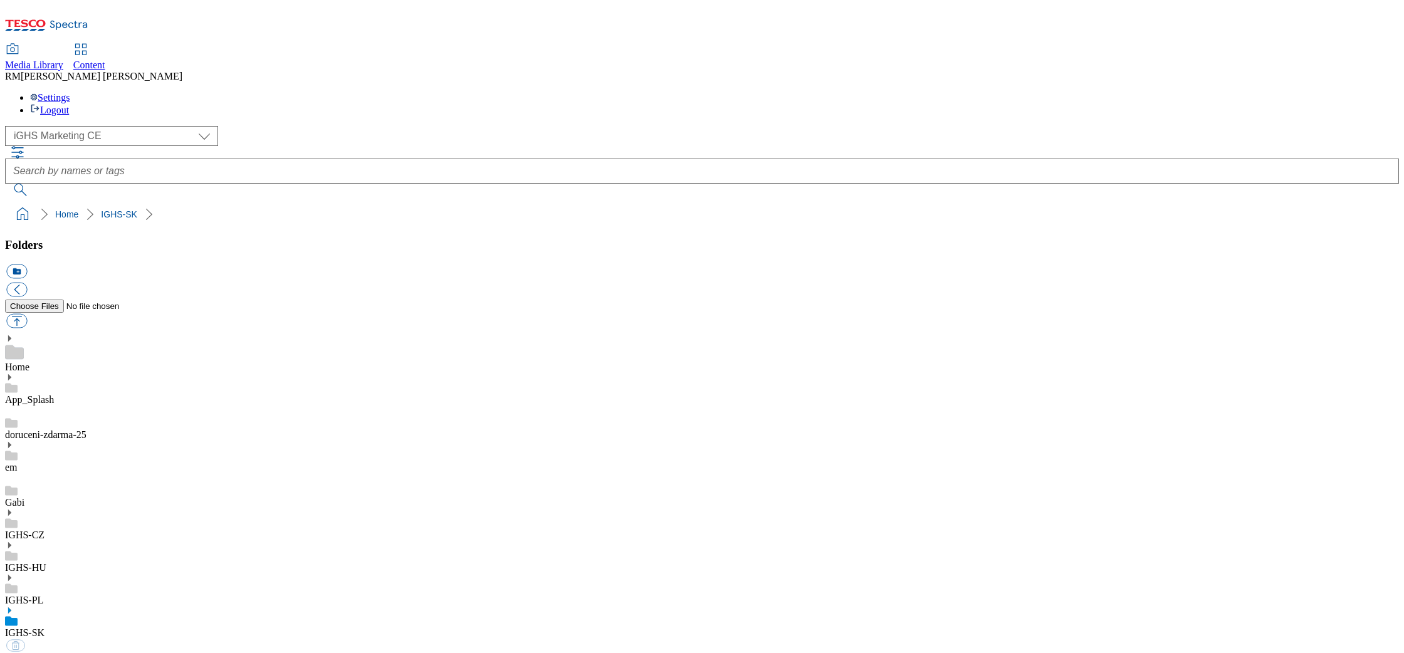
select select "flare-ighs-ce-mktg"
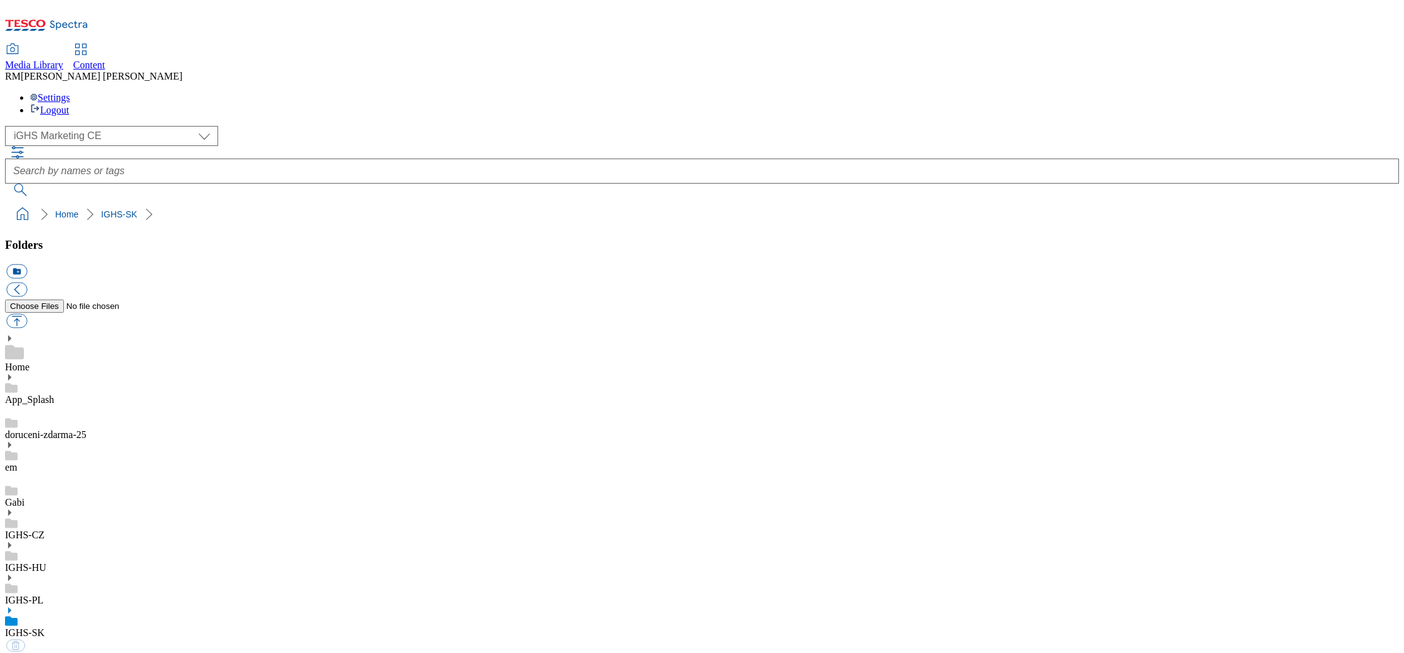
select select "flare-ighs-ce-mktg"
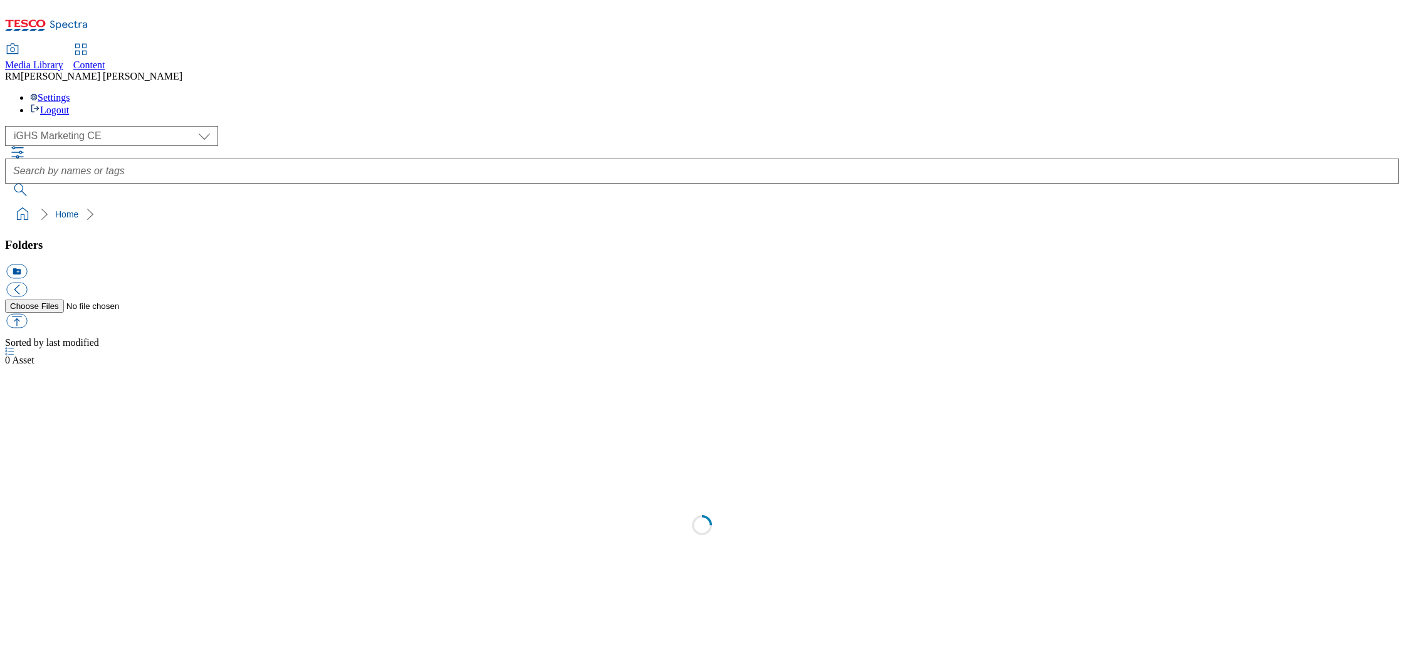
select select "flare-ighs-ce-mktg"
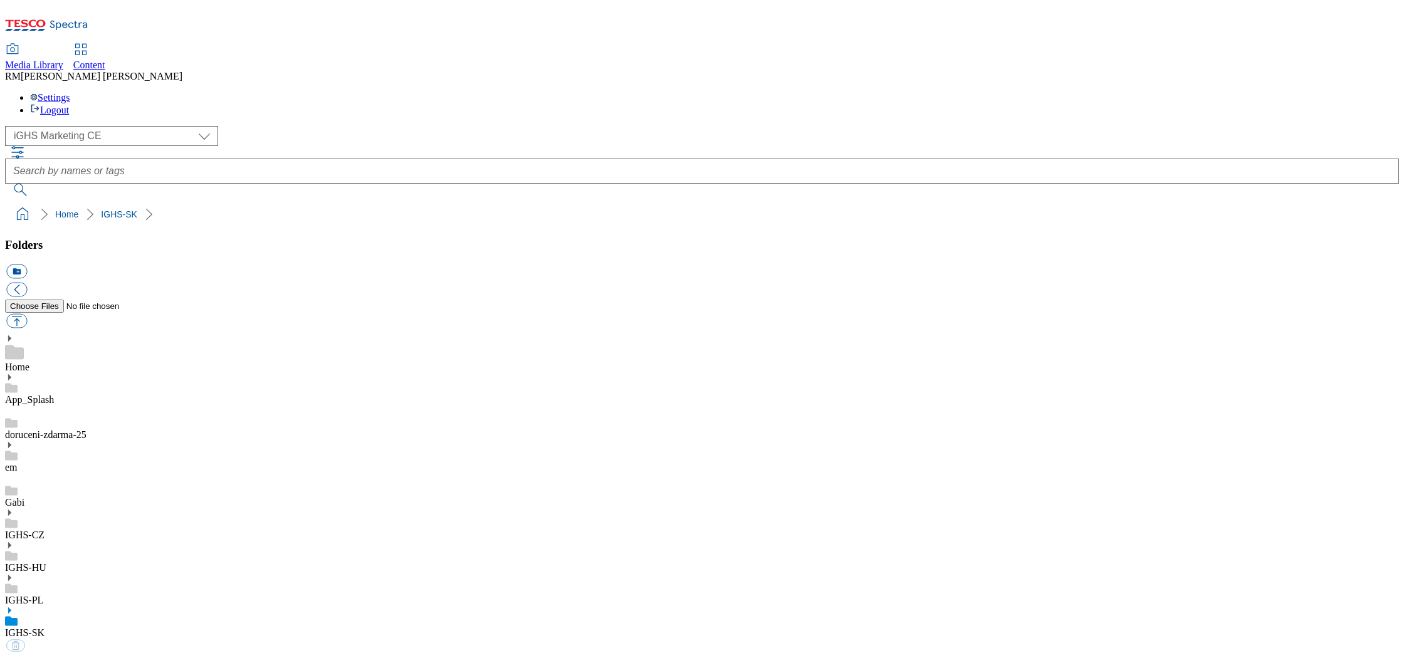
select select "flare-ighs-ce-mktg"
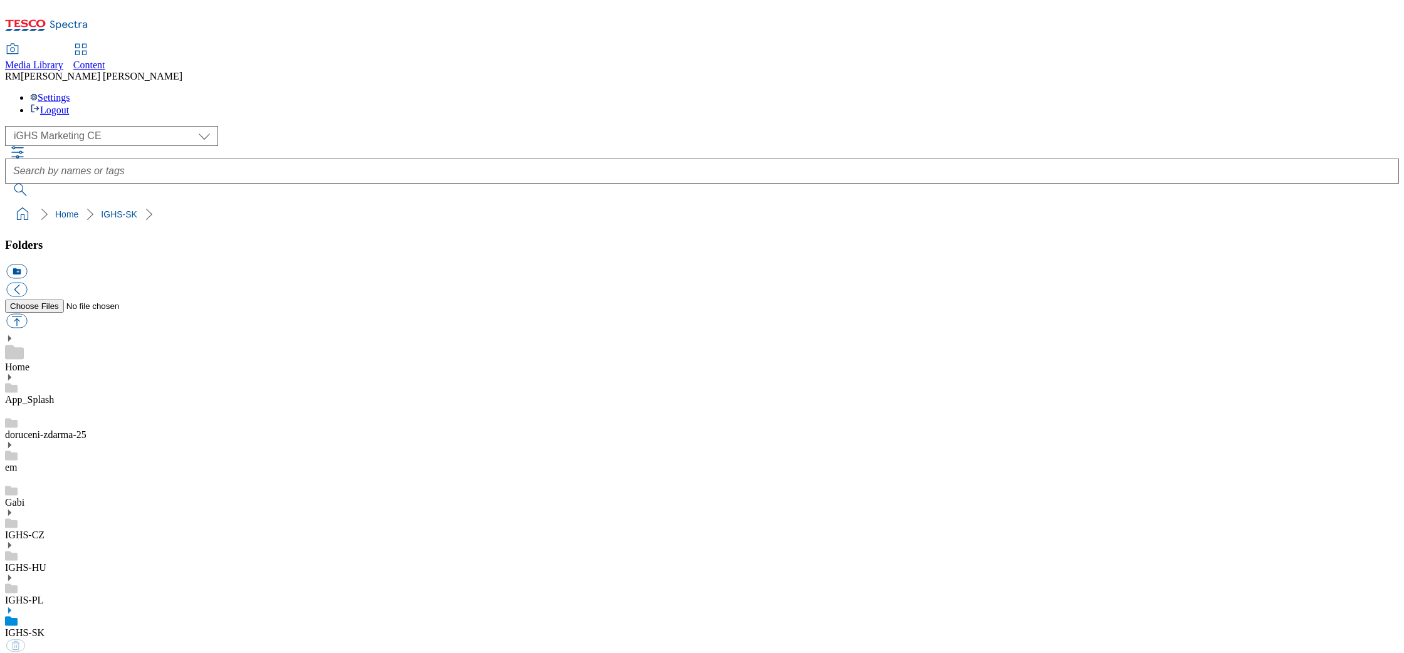
select select "flare-ighs-ce-mktg"
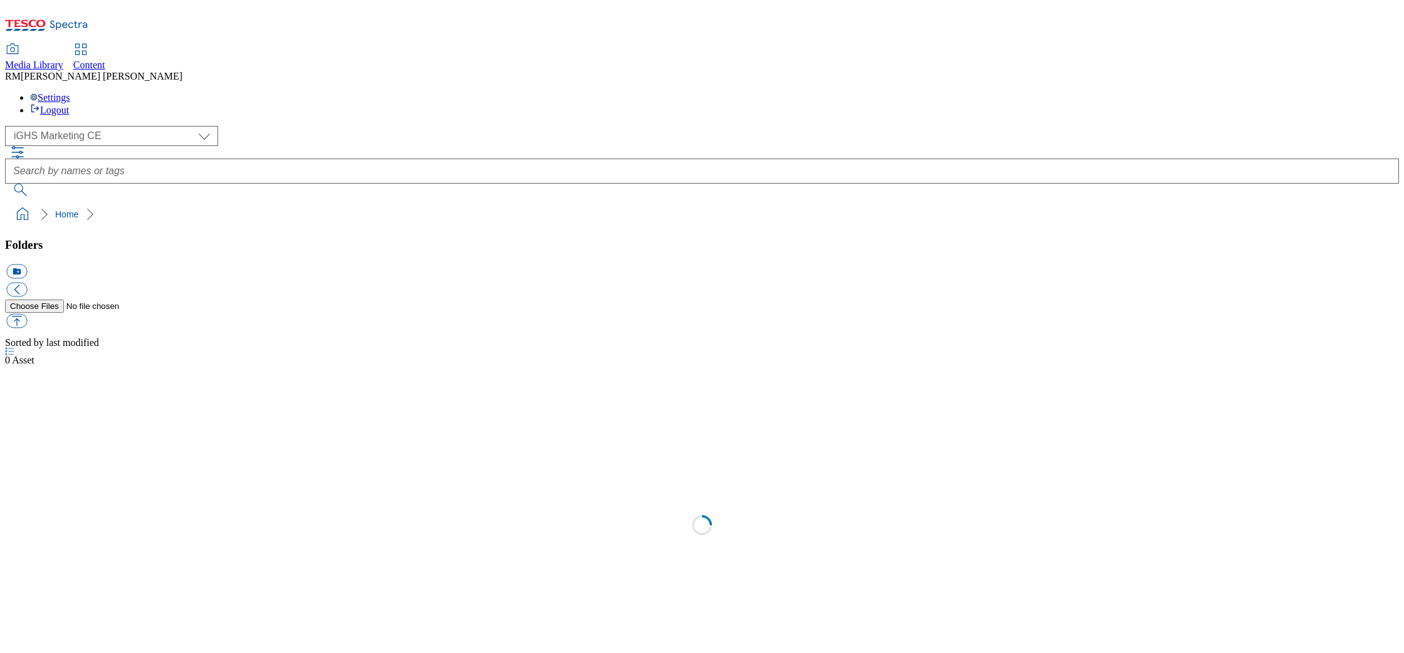
select select "flare-ighs-ce-mktg"
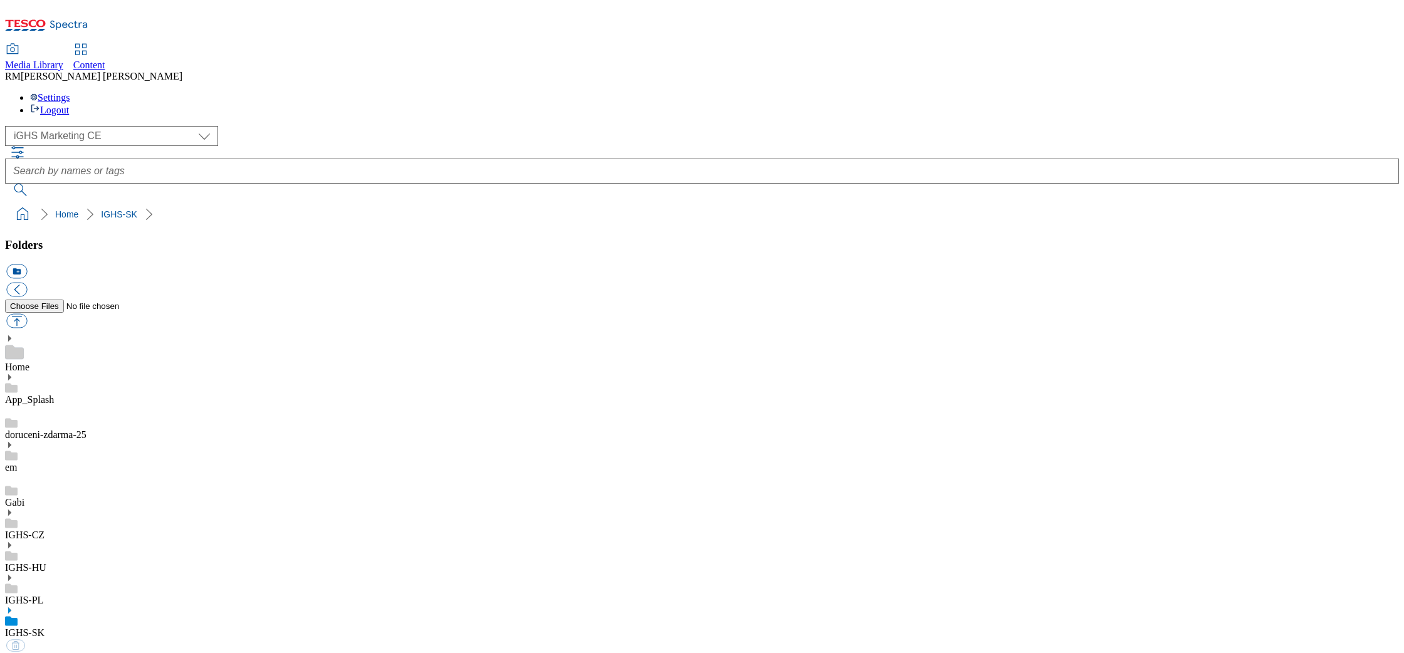
select select "flare-ighs-ce-mktg"
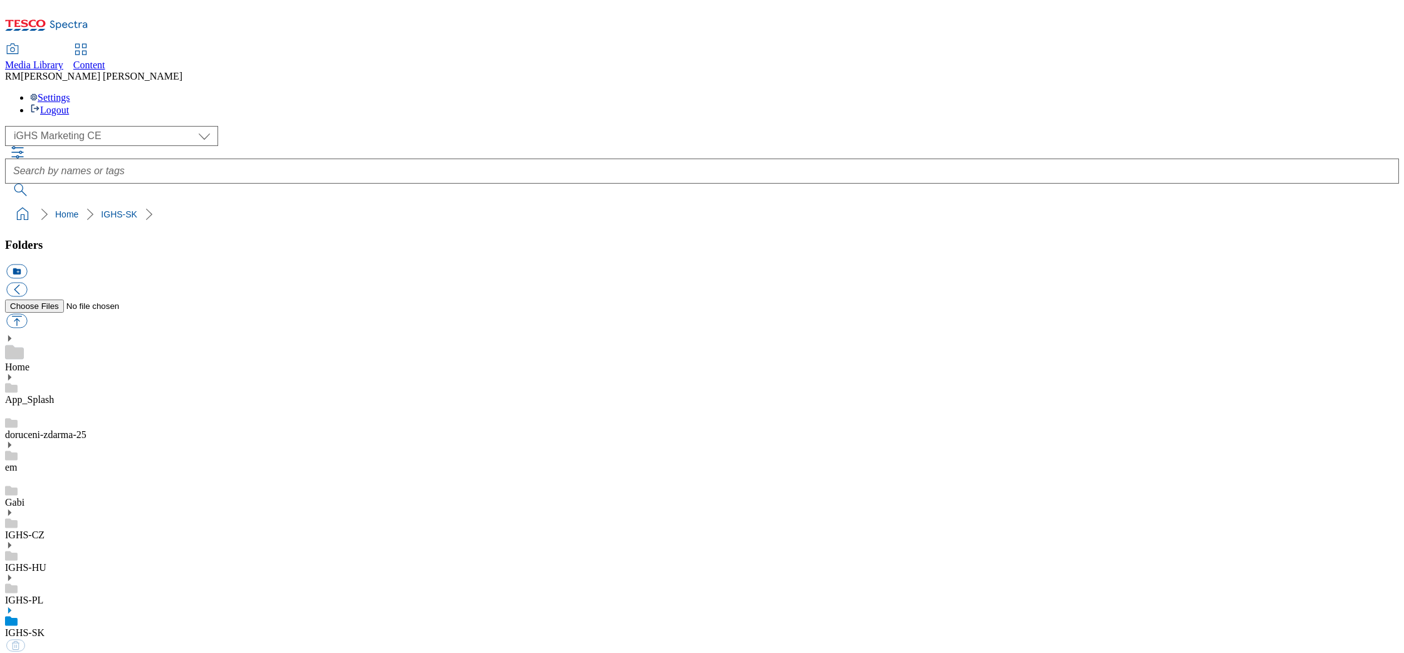
select select "flare-ighs-ce-mktg"
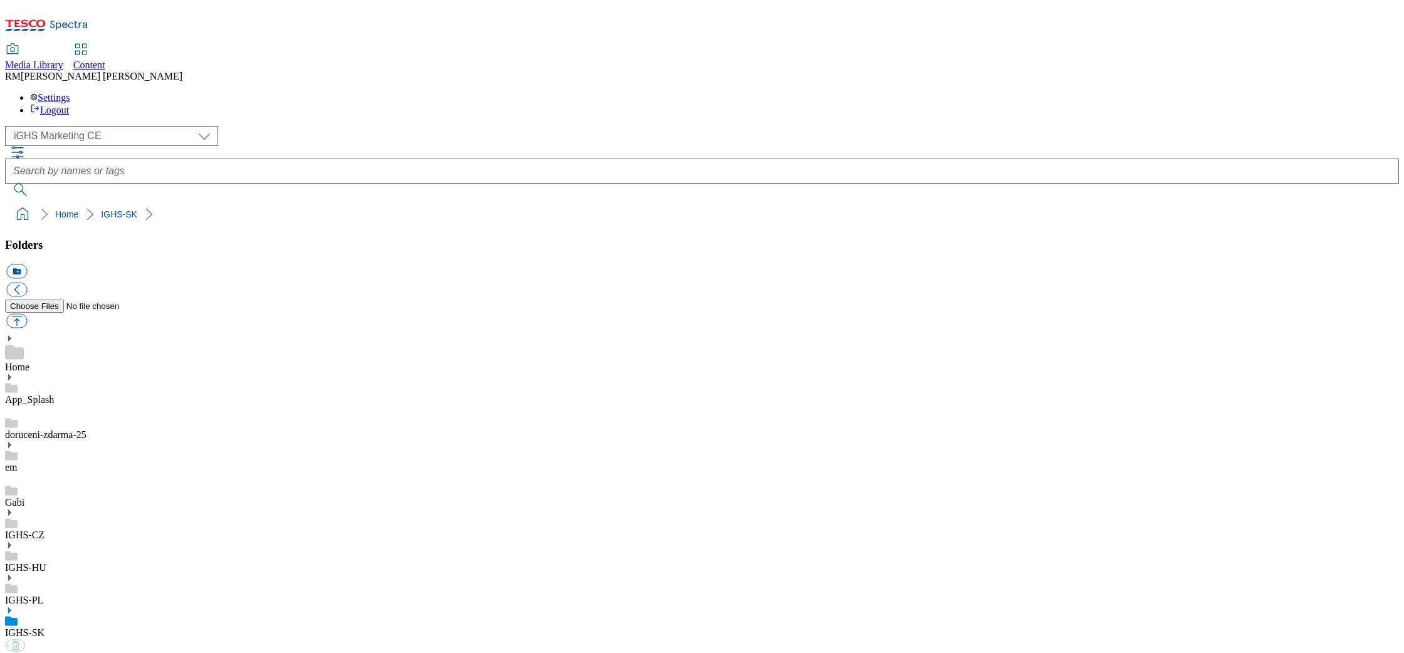
select select "flare-ighs-ce-mktg"
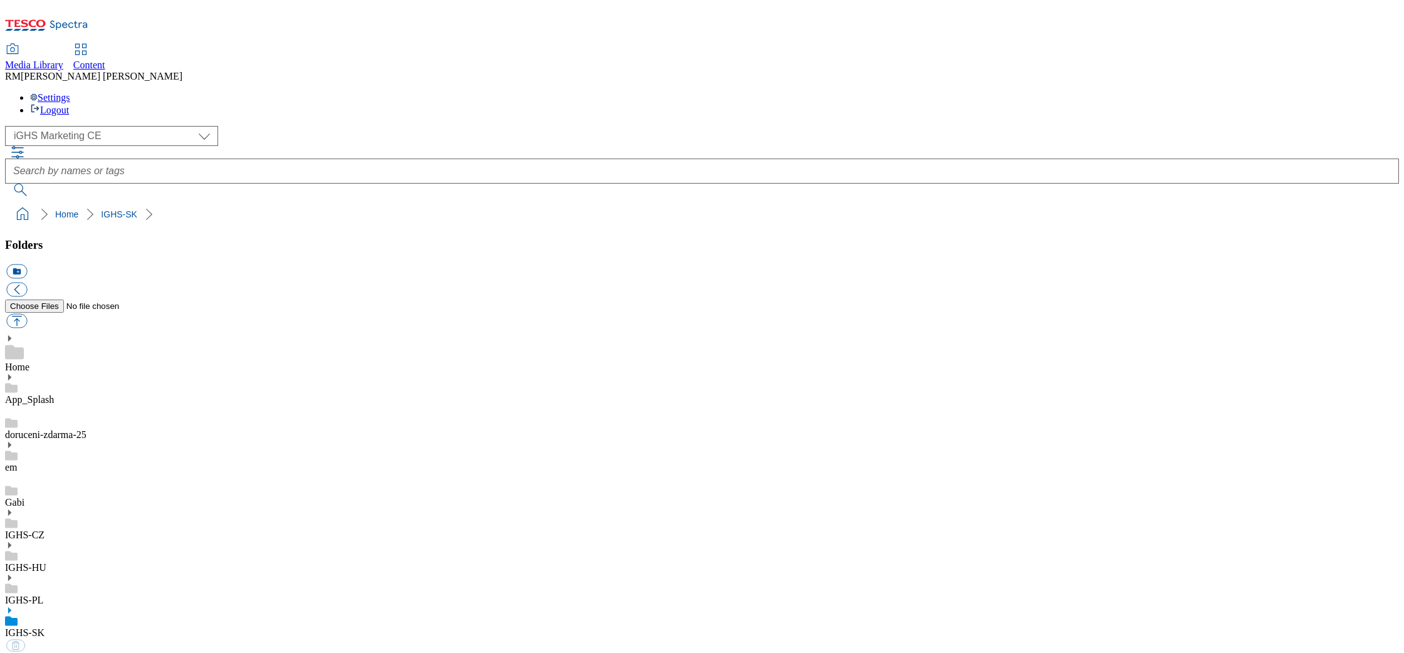
select select "flare-ighs-ce-mktg"
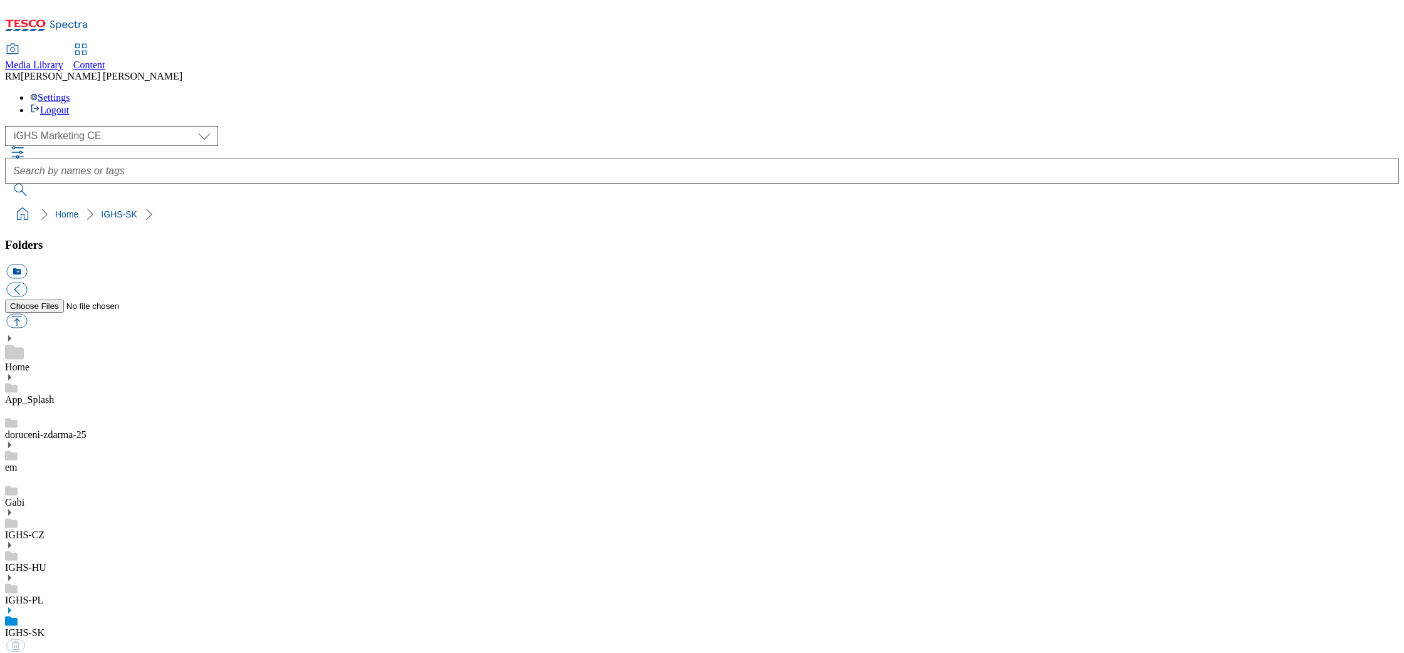
select select "flare-ighs-ce-mktg"
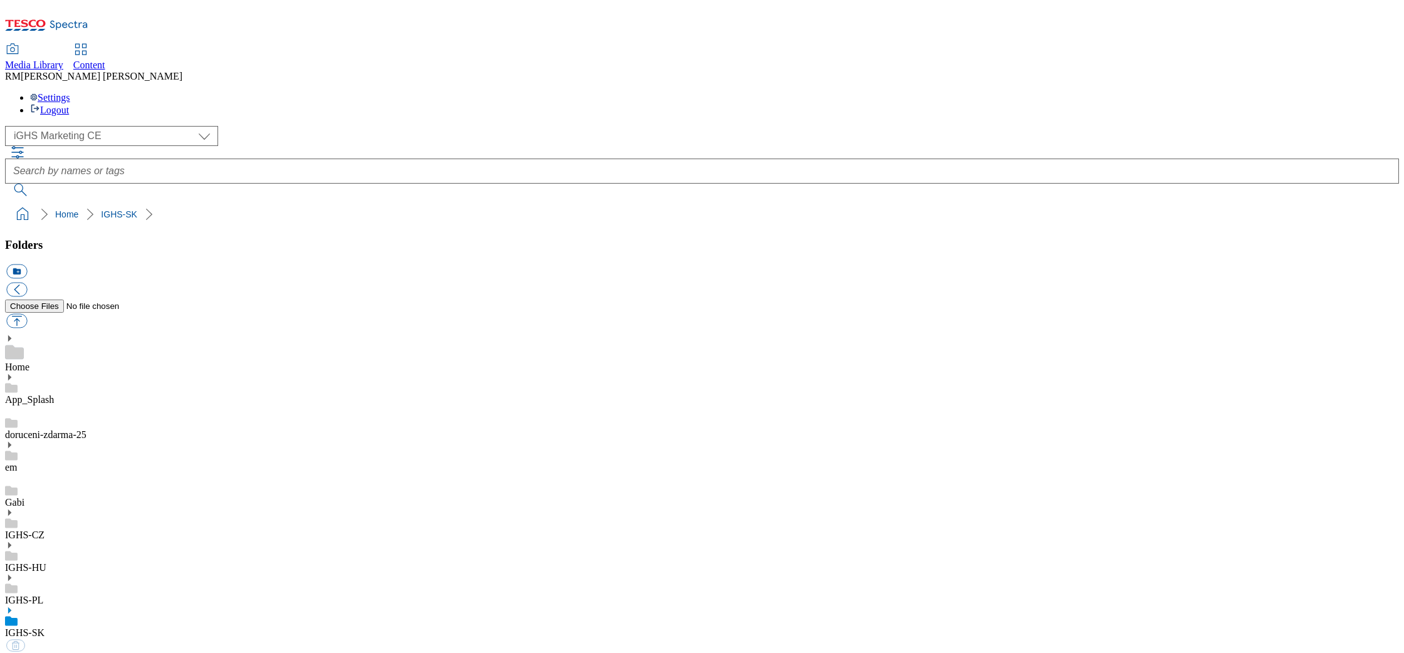
select select "flare-ighs-ce-mktg"
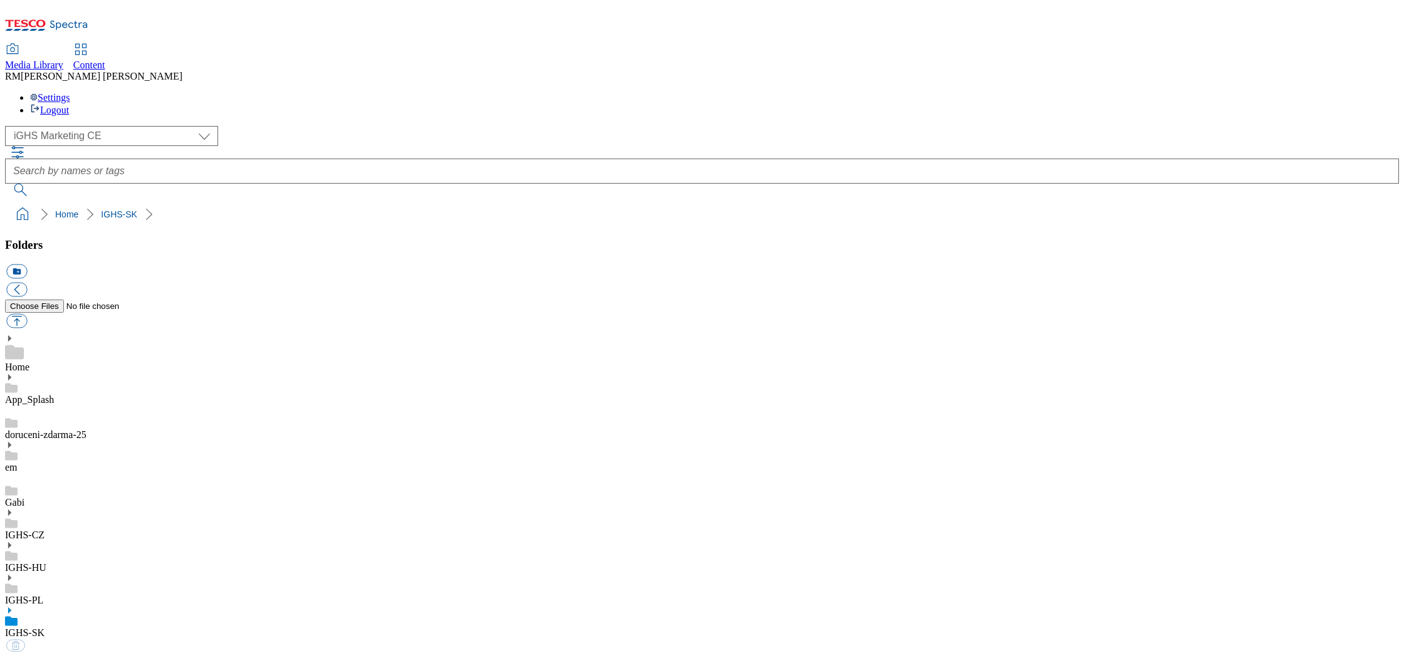
select select "flare-ighs-ce-mktg"
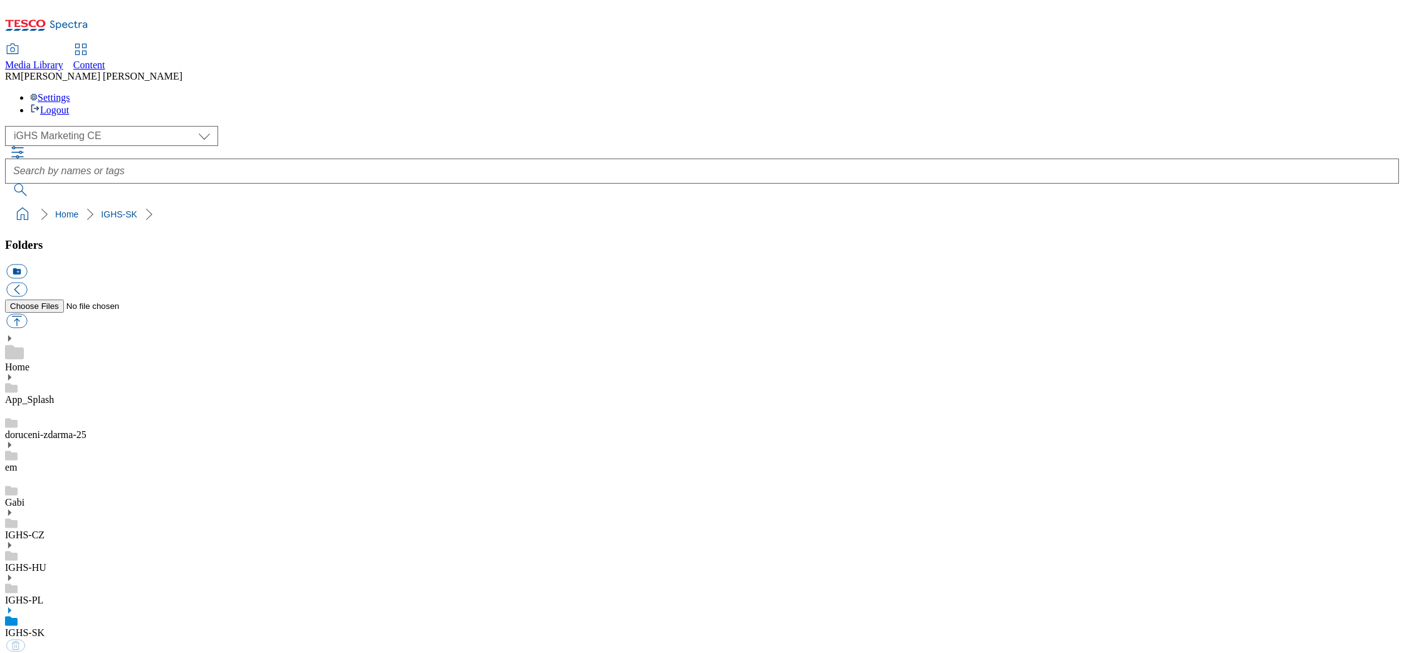
select select "flare-ighs-ce-mktg"
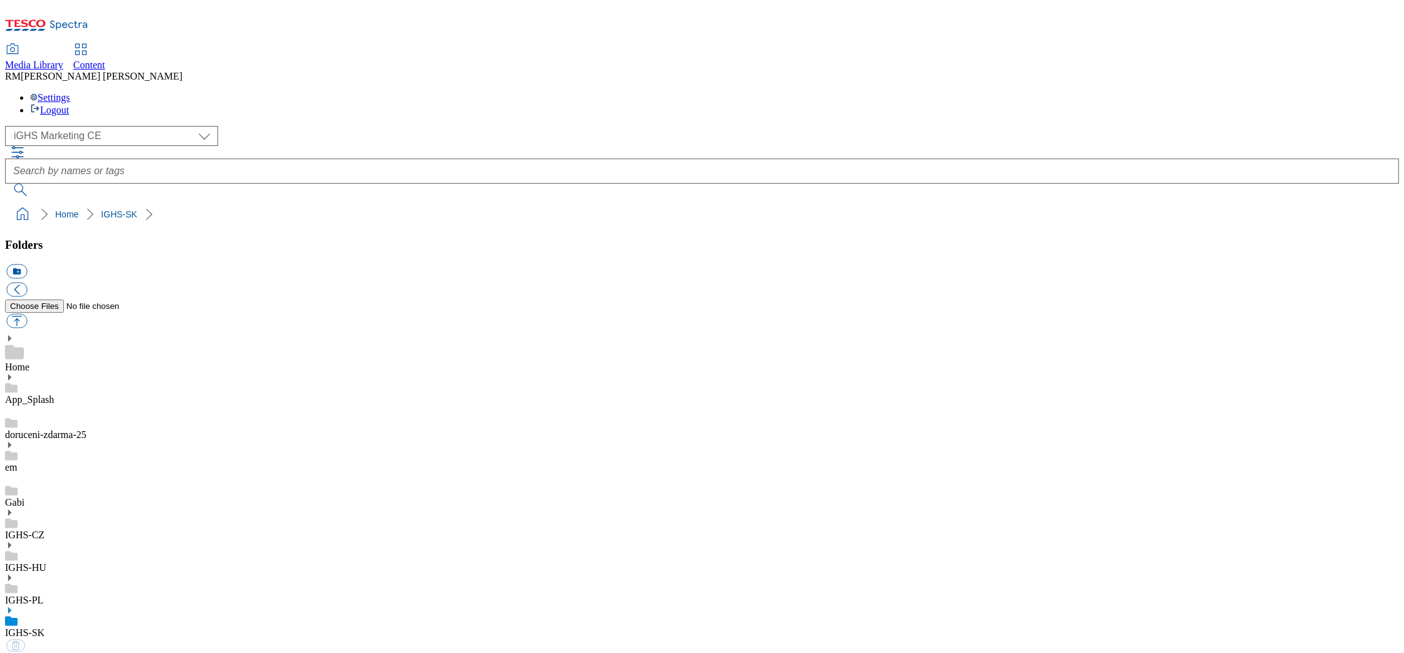
select select "flare-ighs-ce-mktg"
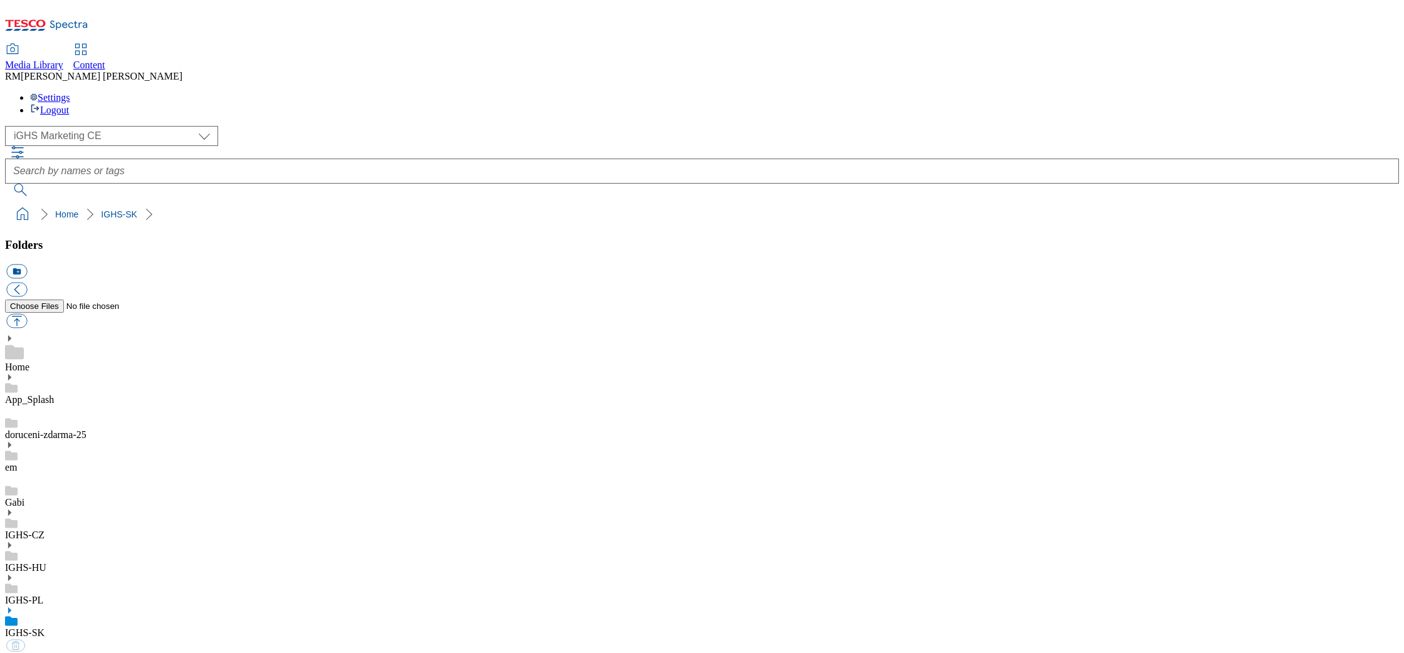
select select "flare-ighs-ce-mktg"
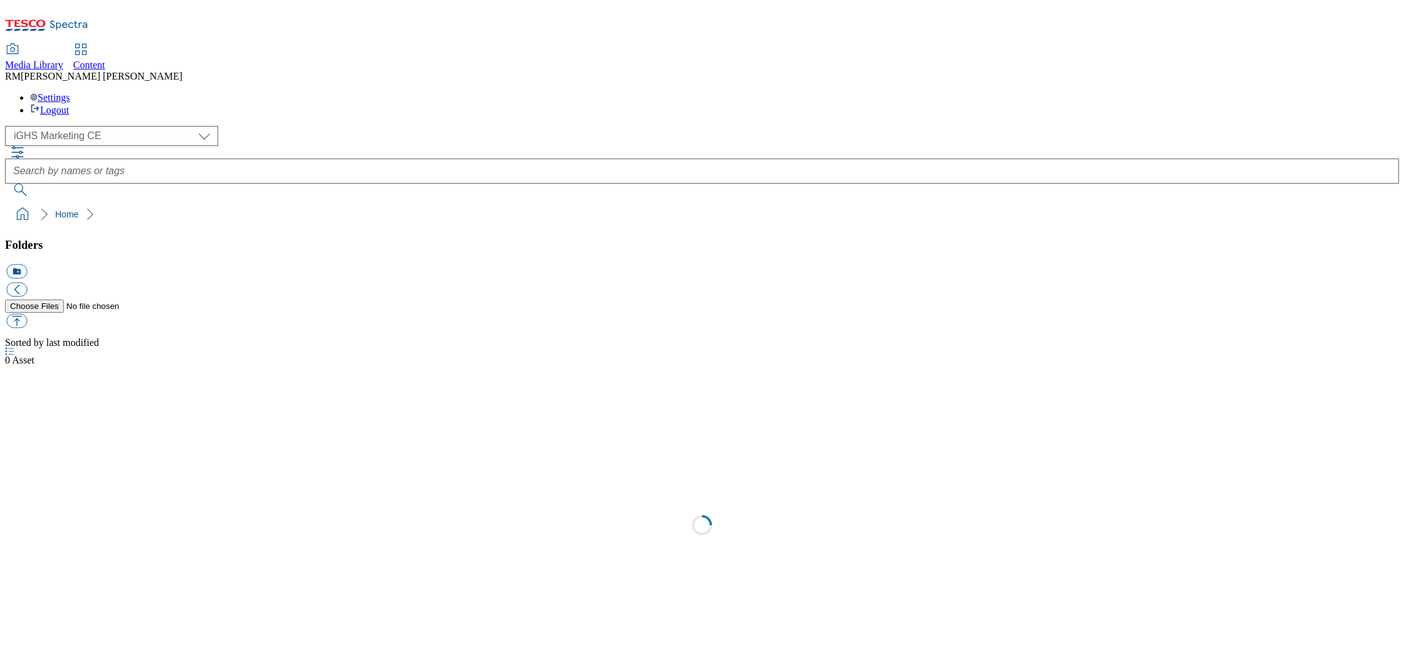
select select "flare-ighs-ce-mktg"
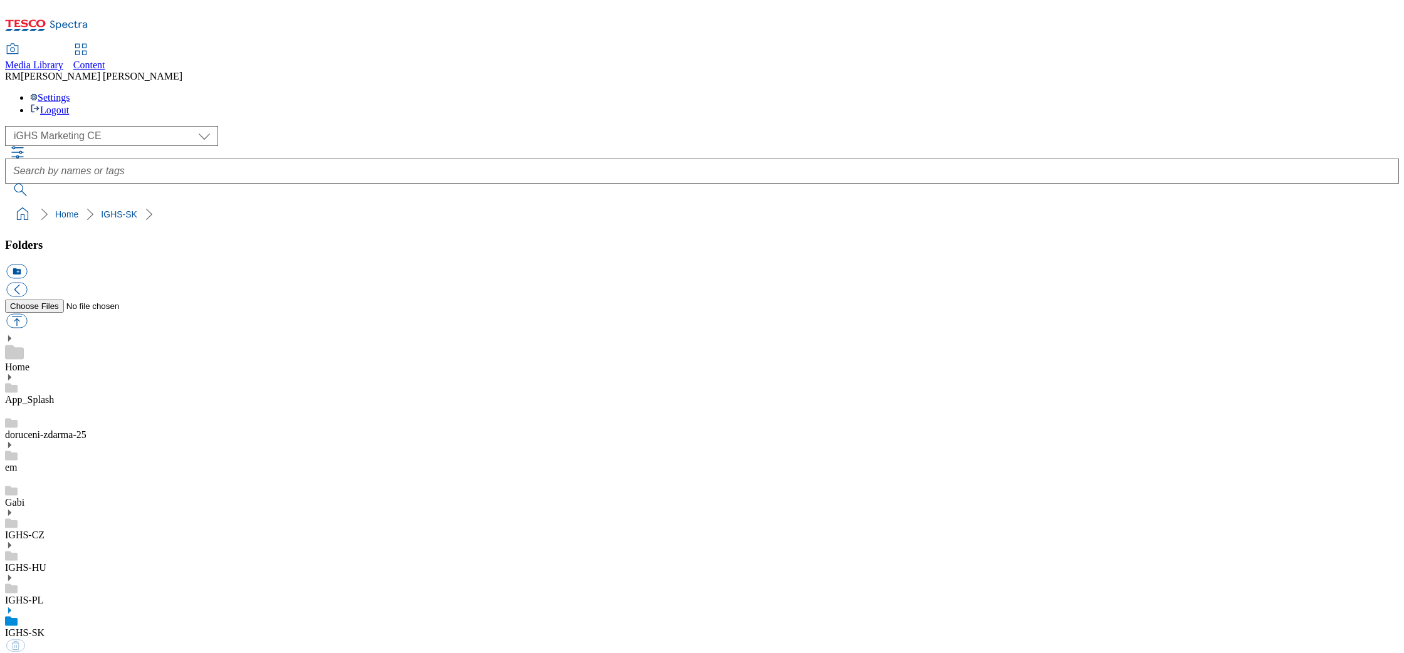
select select "flare-ighs-ce-mktg"
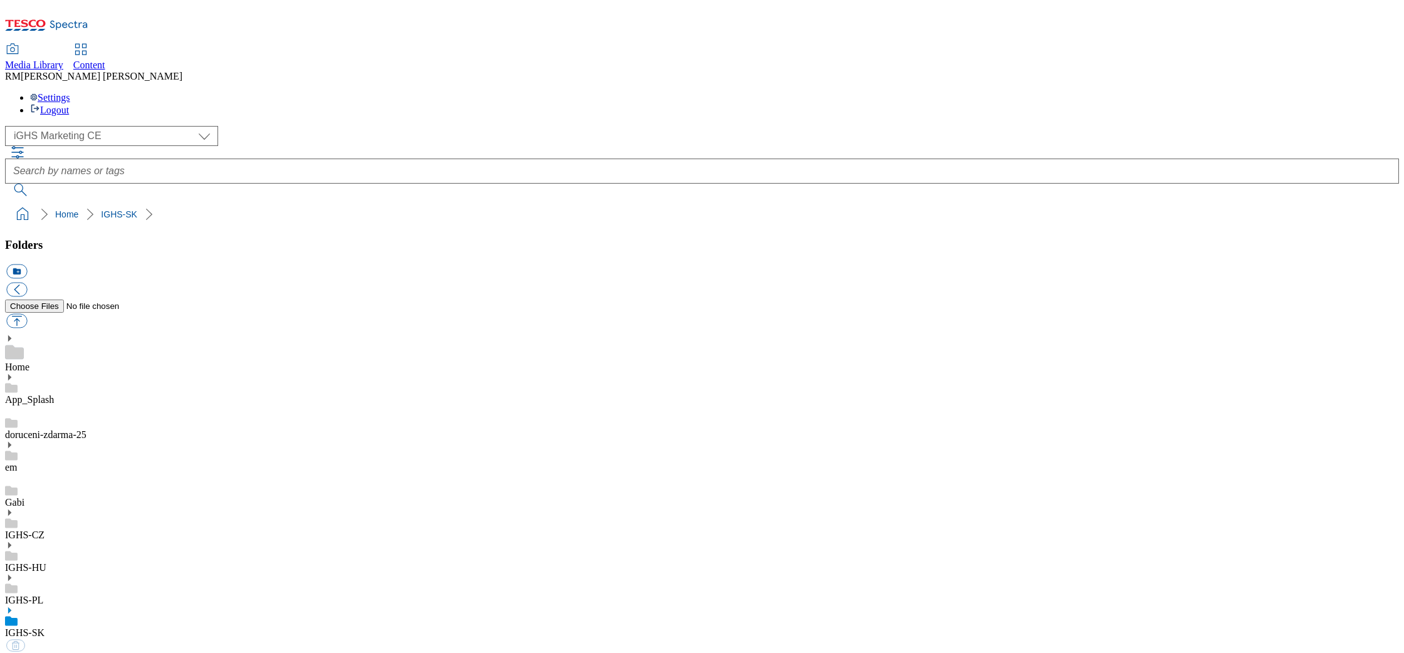
select select "flare-ighs-ce-mktg"
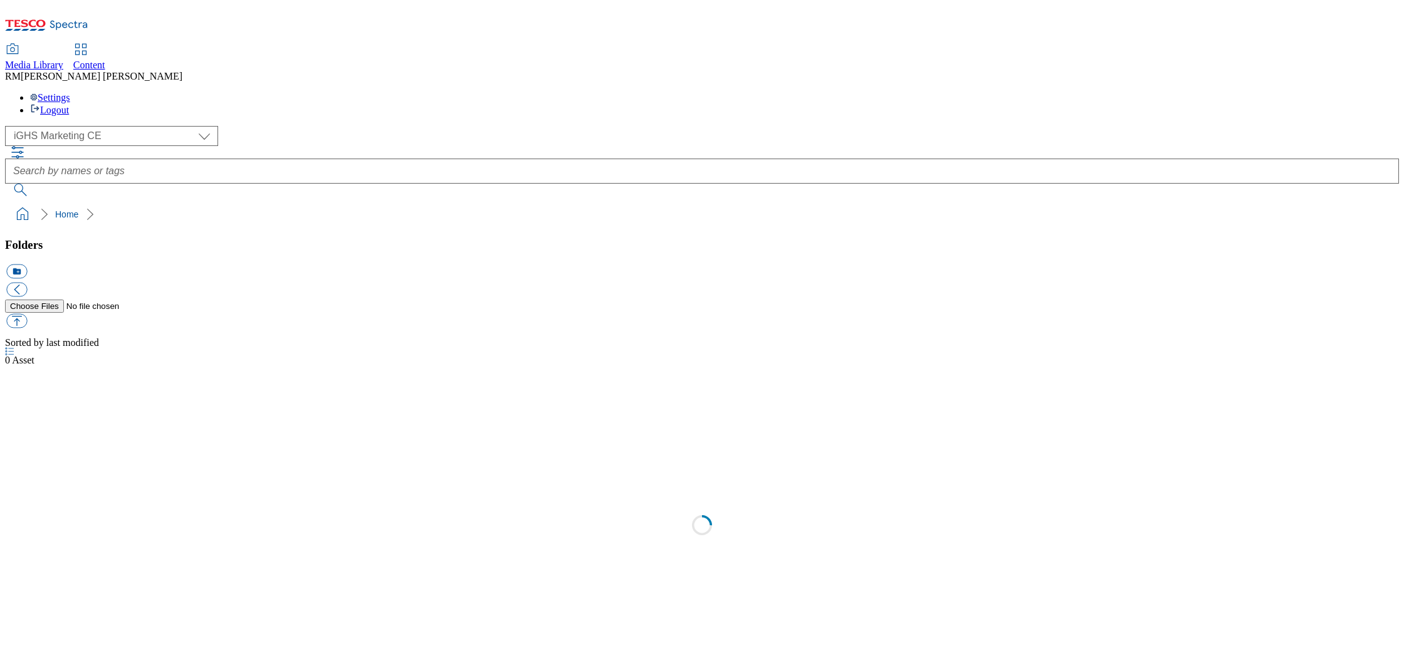
select select "flare-ighs-ce-mktg"
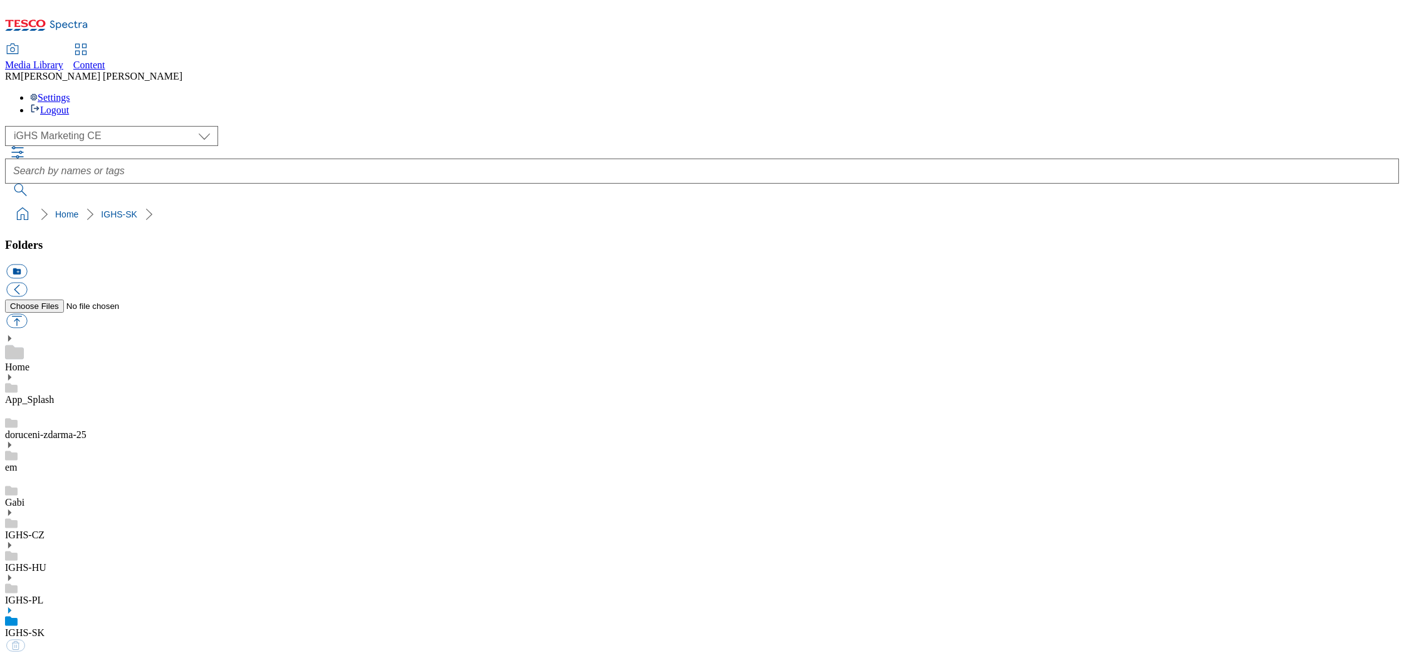
select select "flare-ighs-ce-mktg"
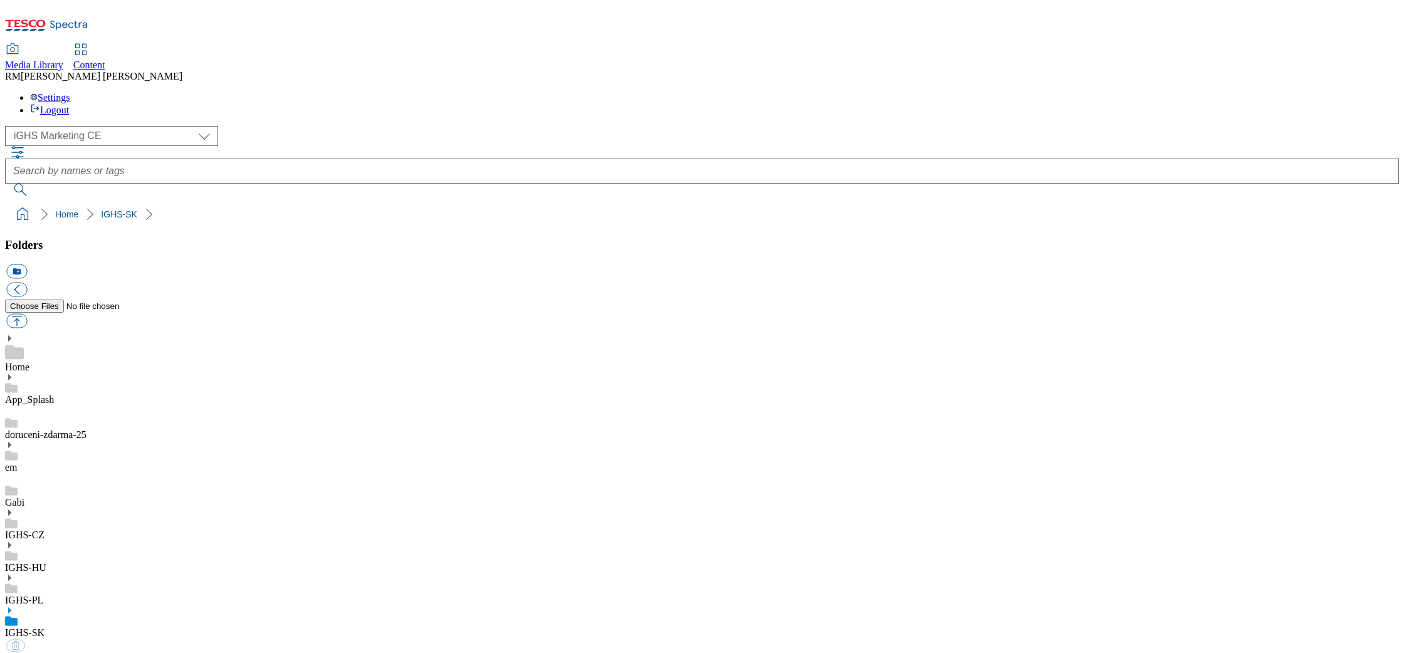
select select "flare-ighs-ce-mktg"
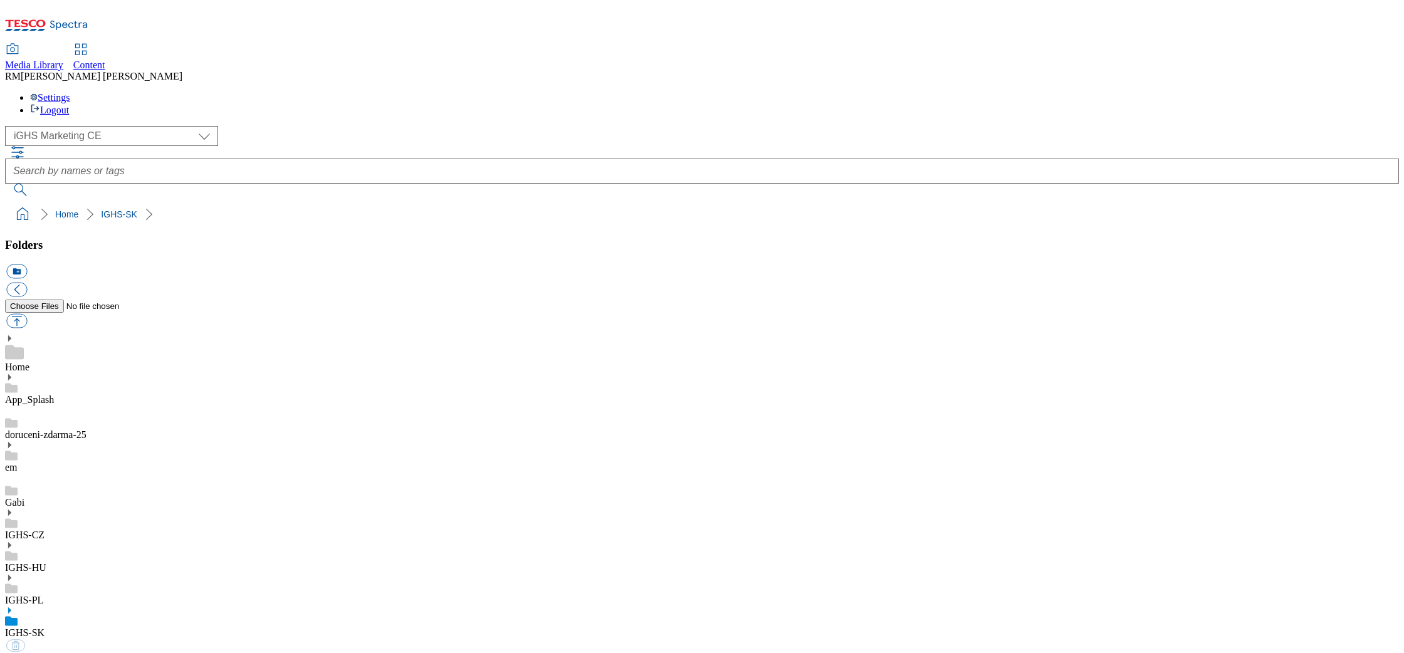
select select "flare-ighs-ce-mktg"
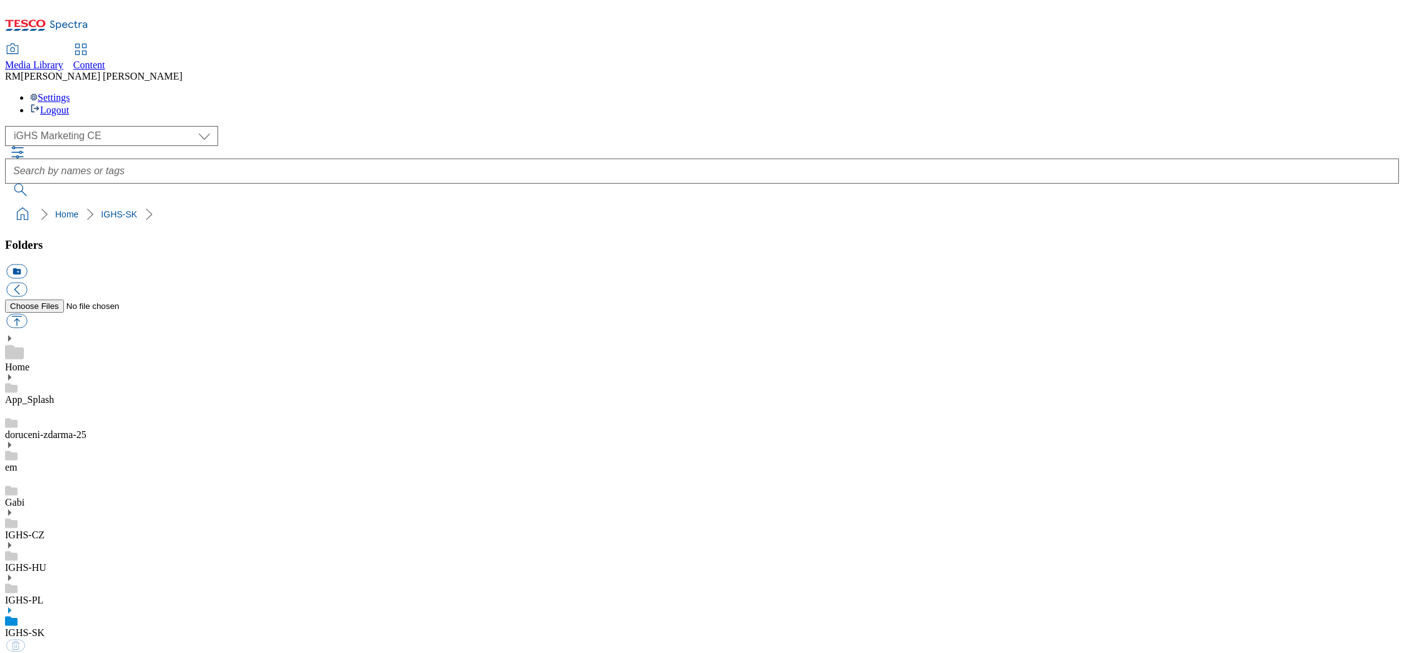
select select "flare-ighs-ce-mktg"
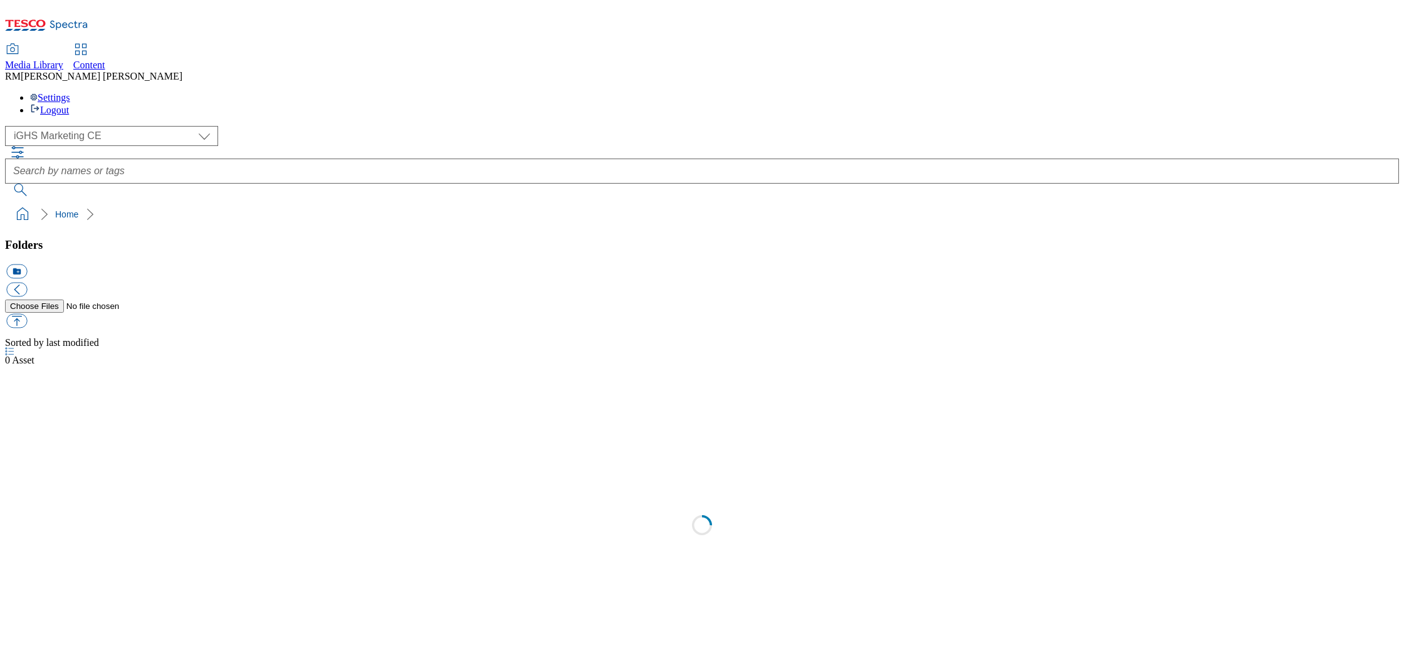
select select "flare-ighs-ce-mktg"
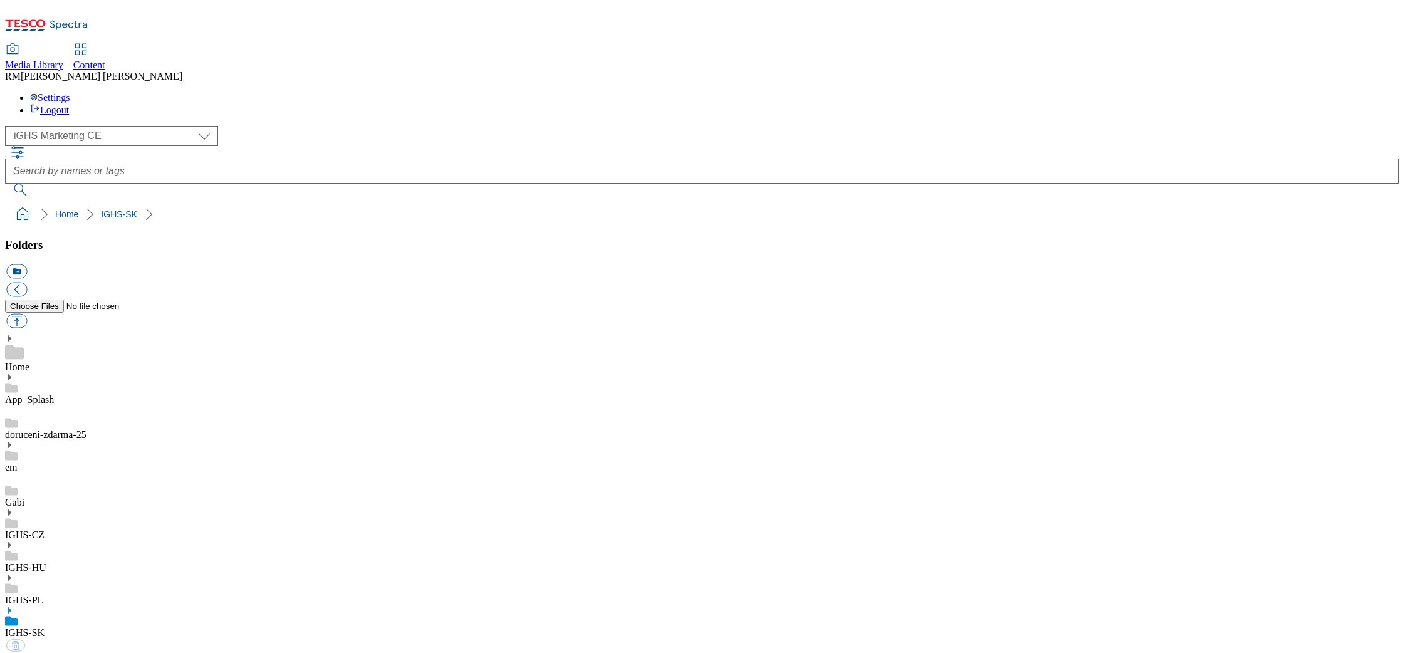
select select "flare-ighs-ce-mktg"
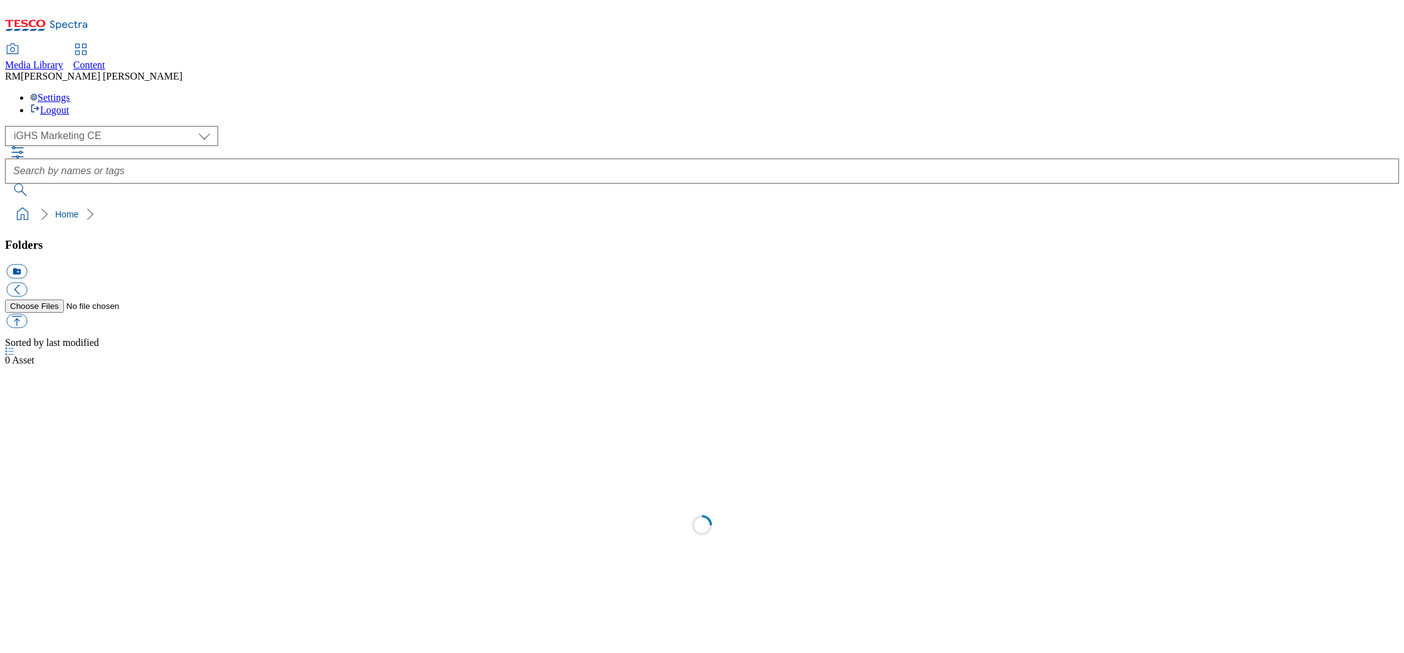
select select "flare-ighs-ce-mktg"
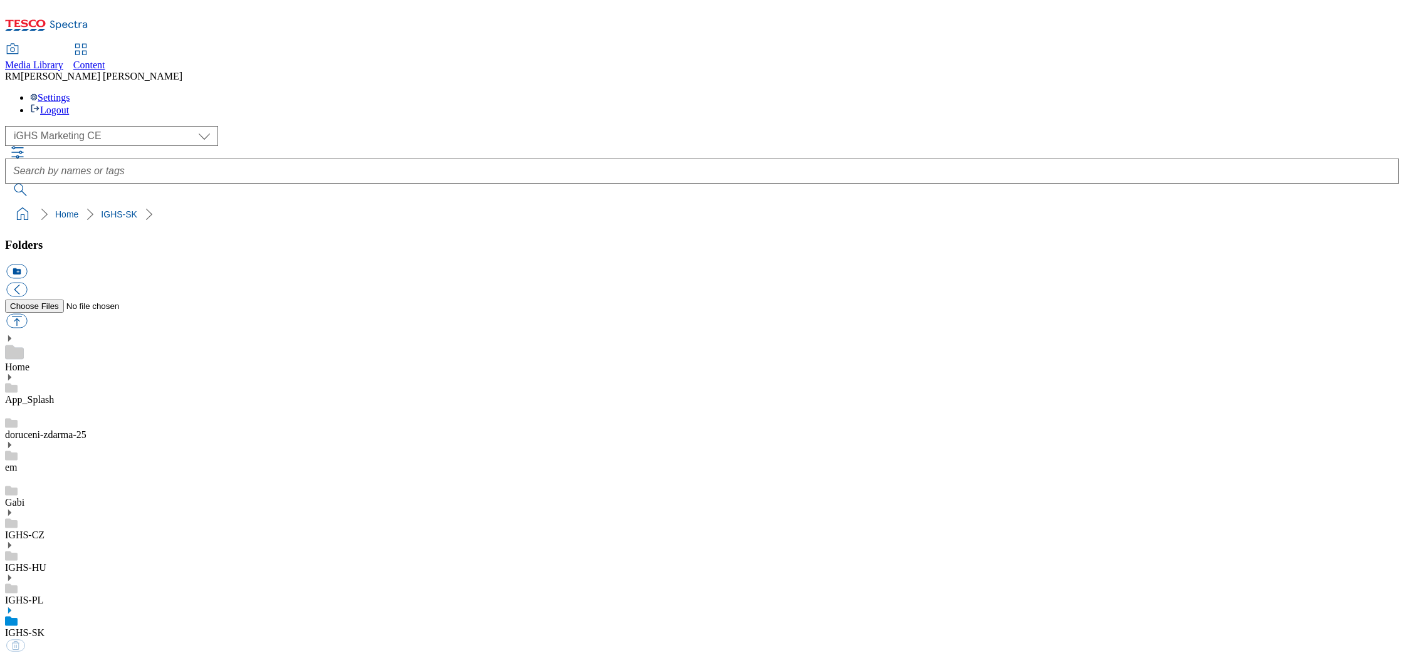
select select "flare-ighs-ce-mktg"
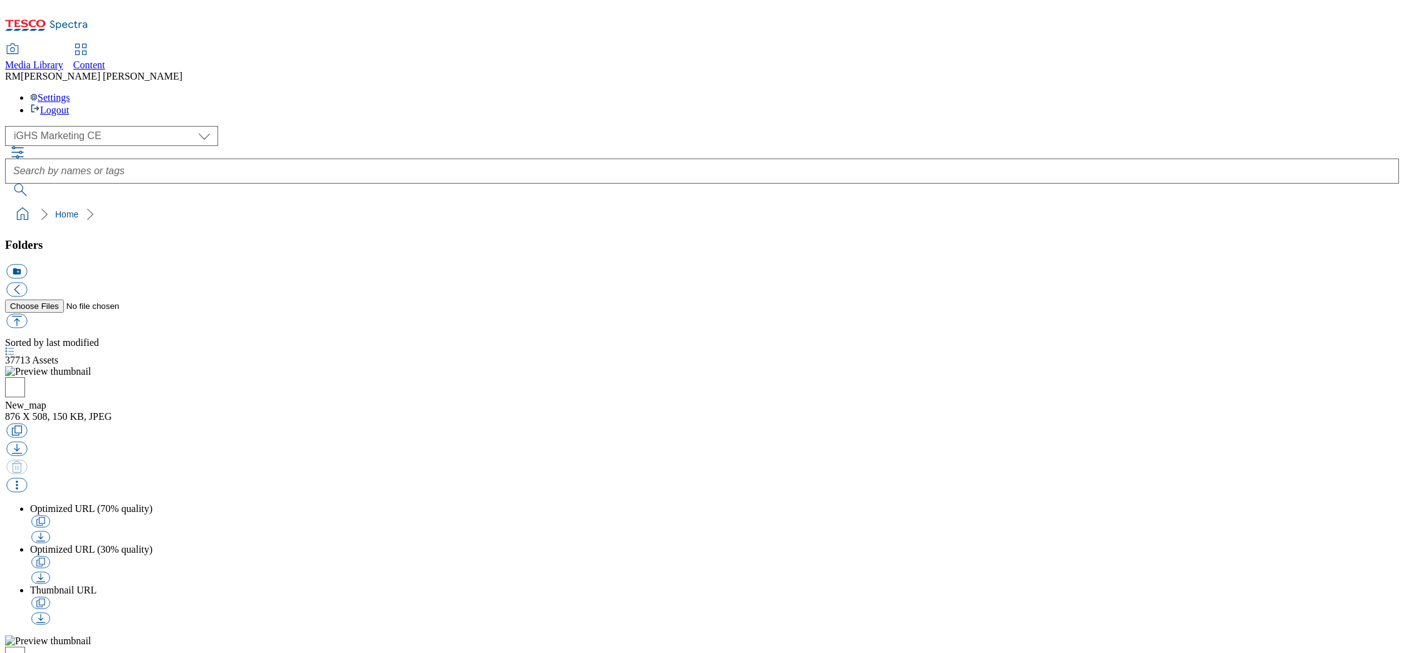
select select "flare-ighs-ce-mktg"
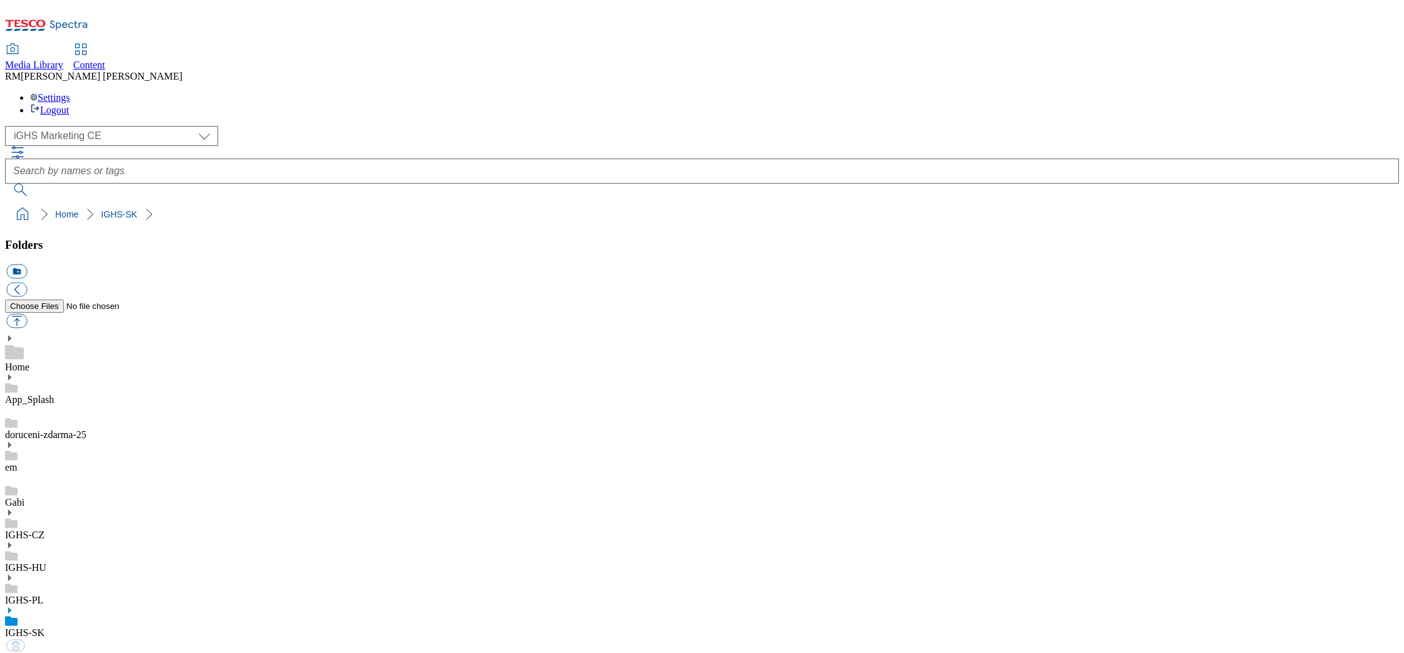
select select "flare-ighs-ce-mktg"
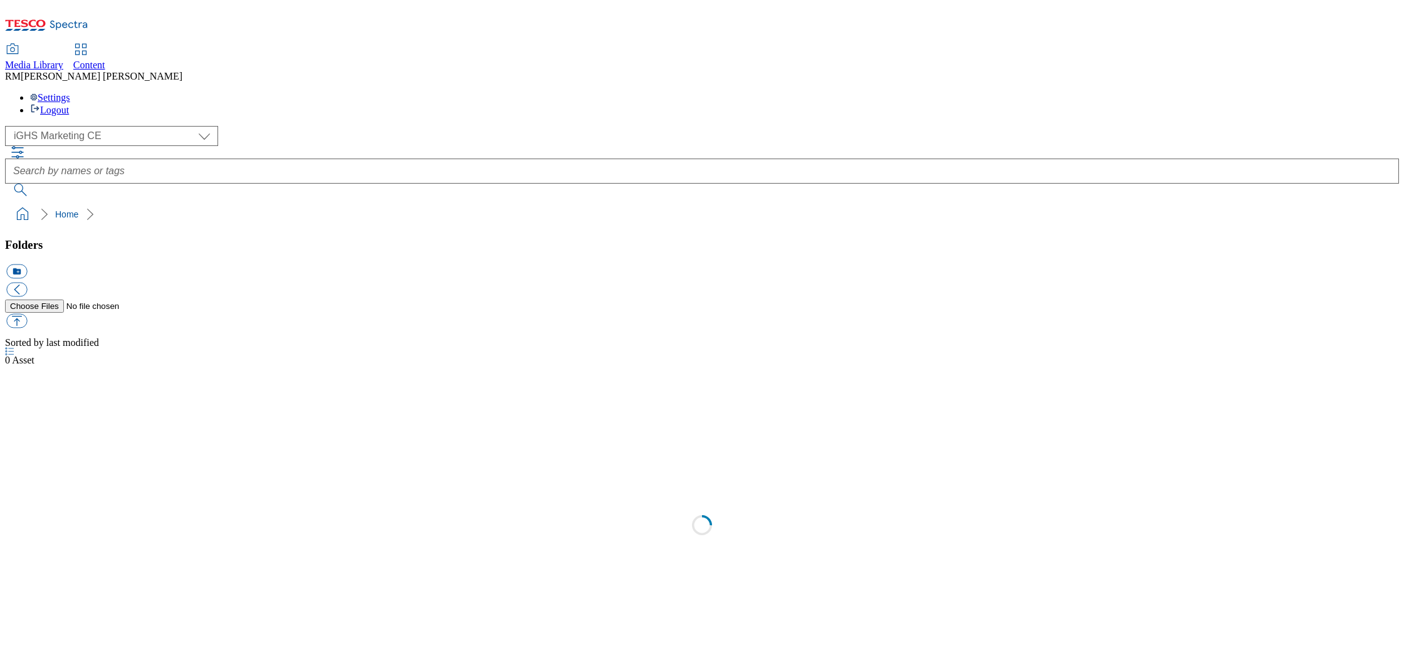
select select "flare-ighs-ce-mktg"
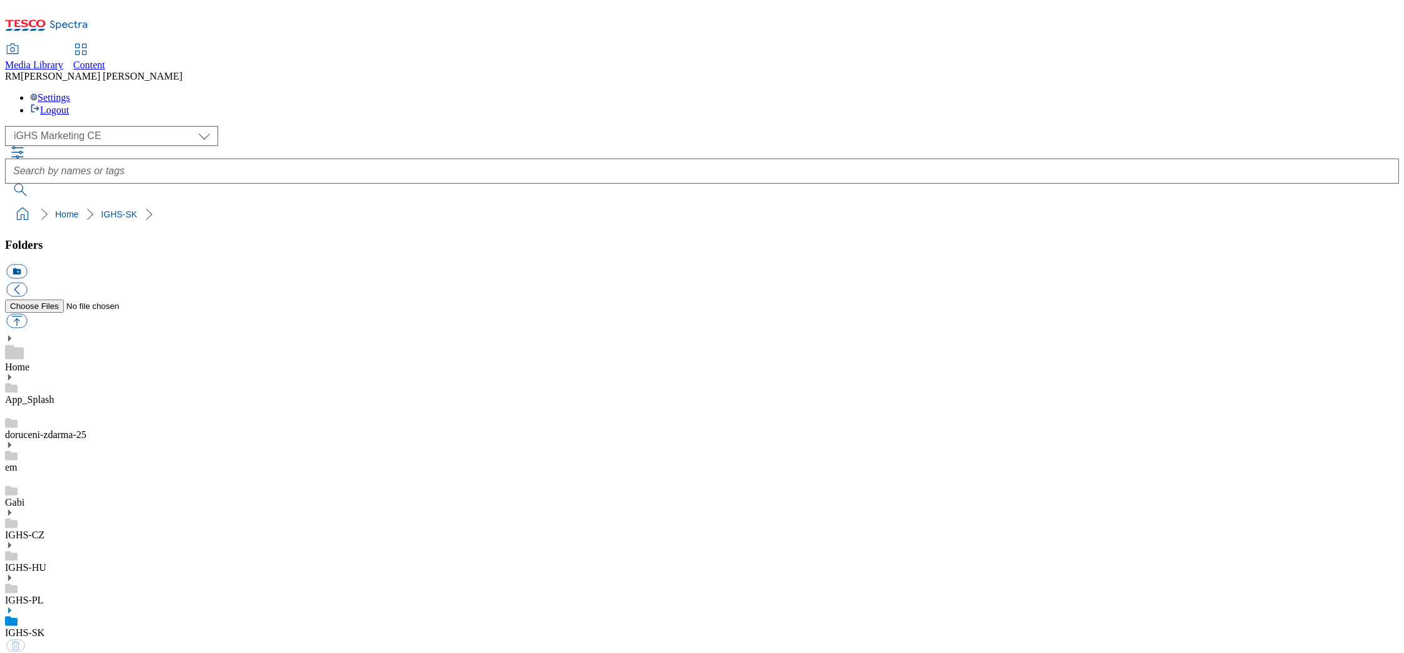
select select "flare-ighs-ce-mktg"
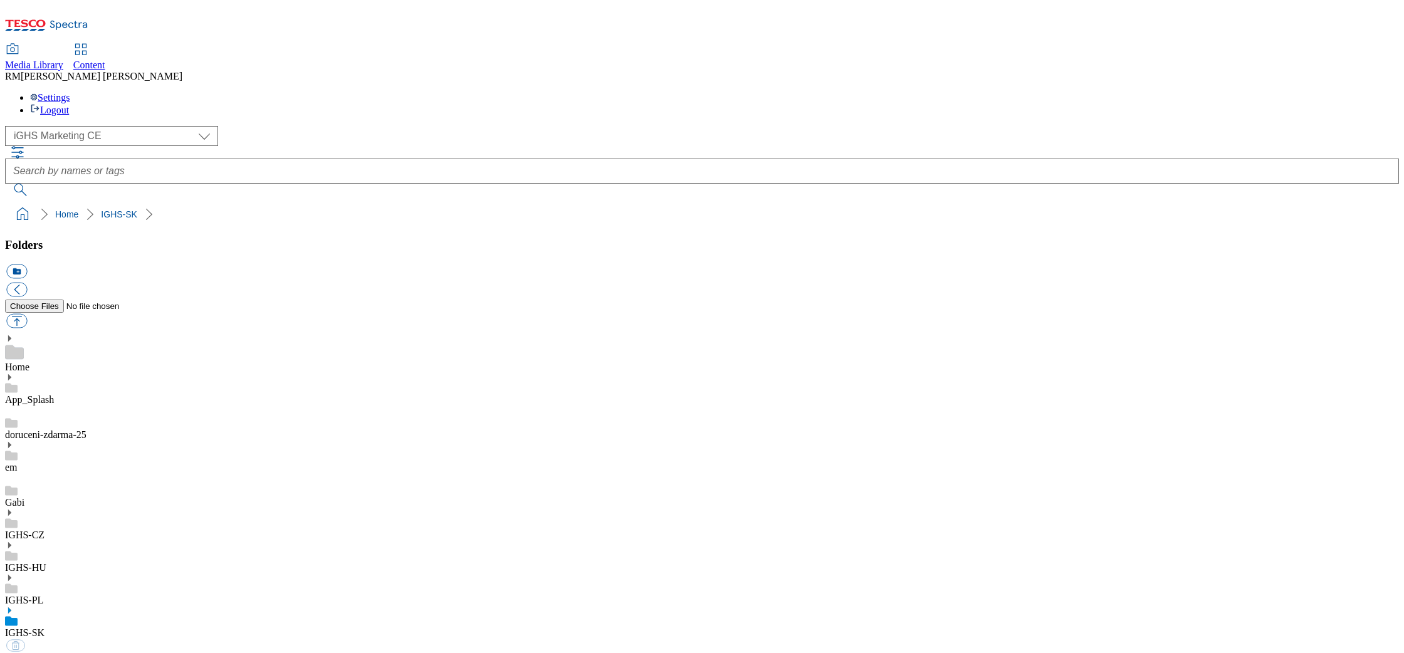
select select "flare-ighs-ce-mktg"
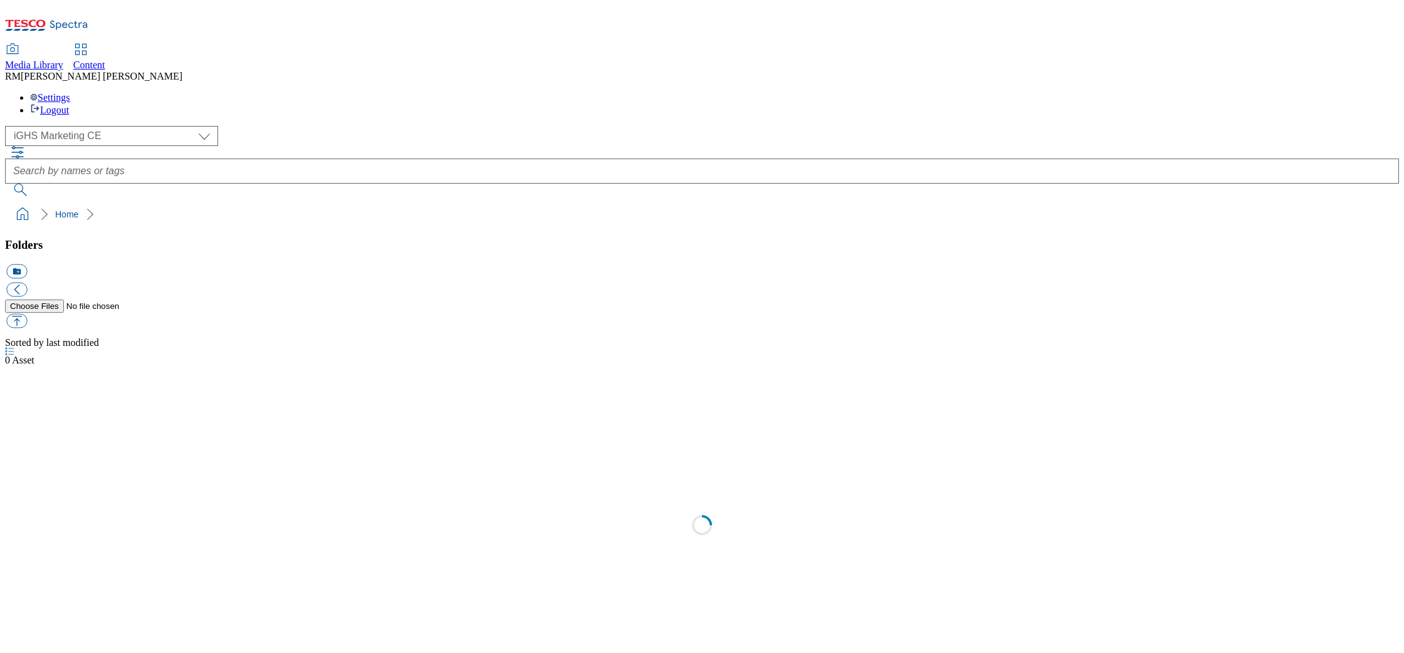
select select "flare-ighs-ce-mktg"
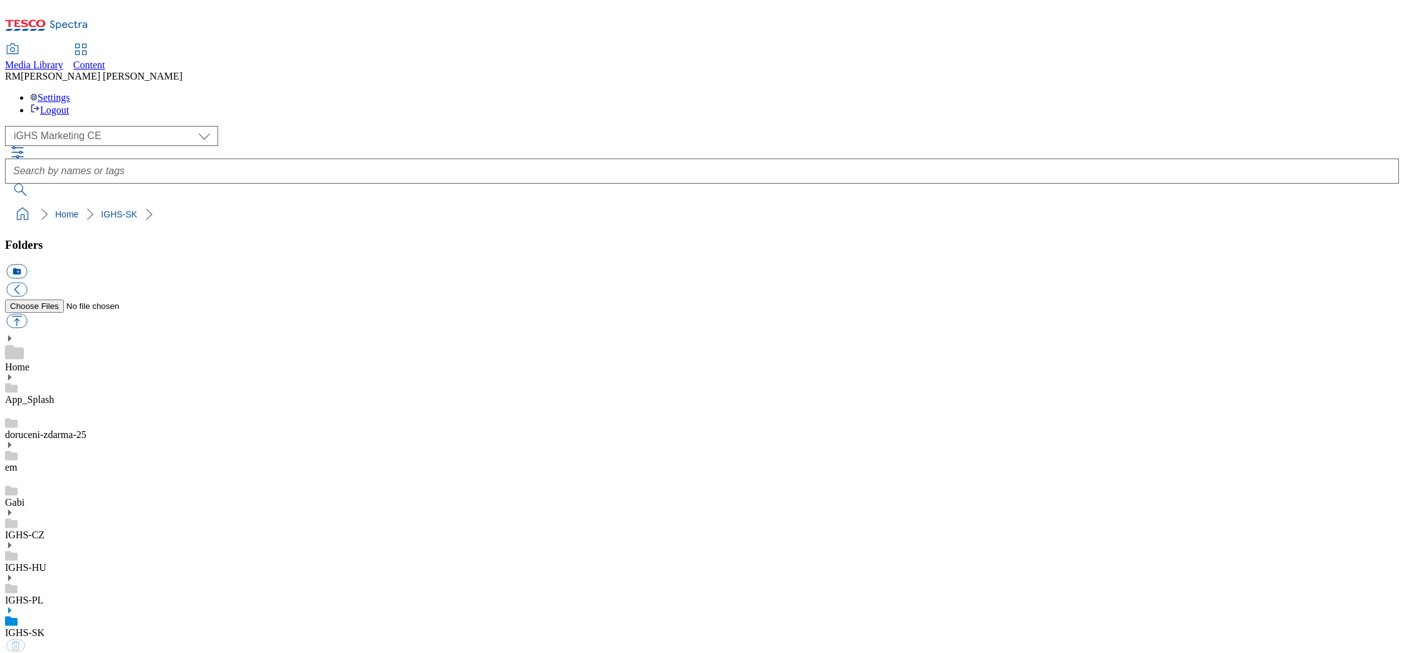
select select "flare-ighs-ce-mktg"
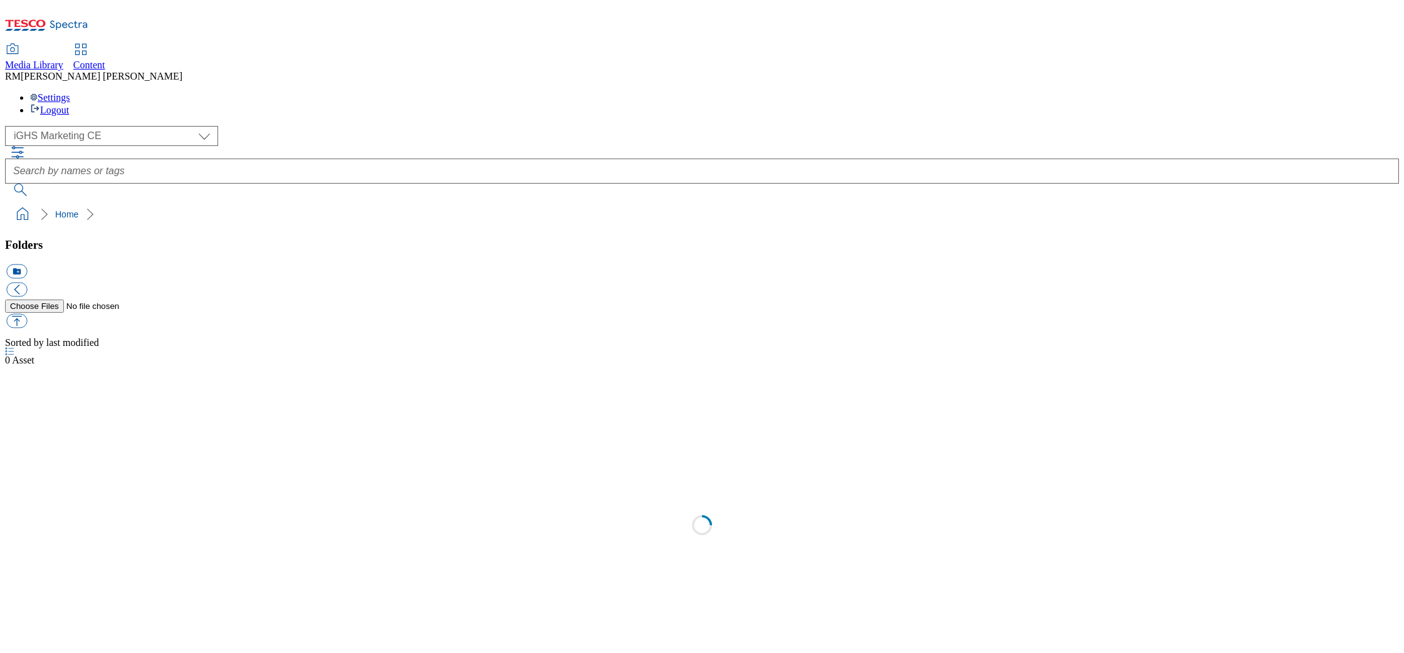
select select "flare-ighs-ce-mktg"
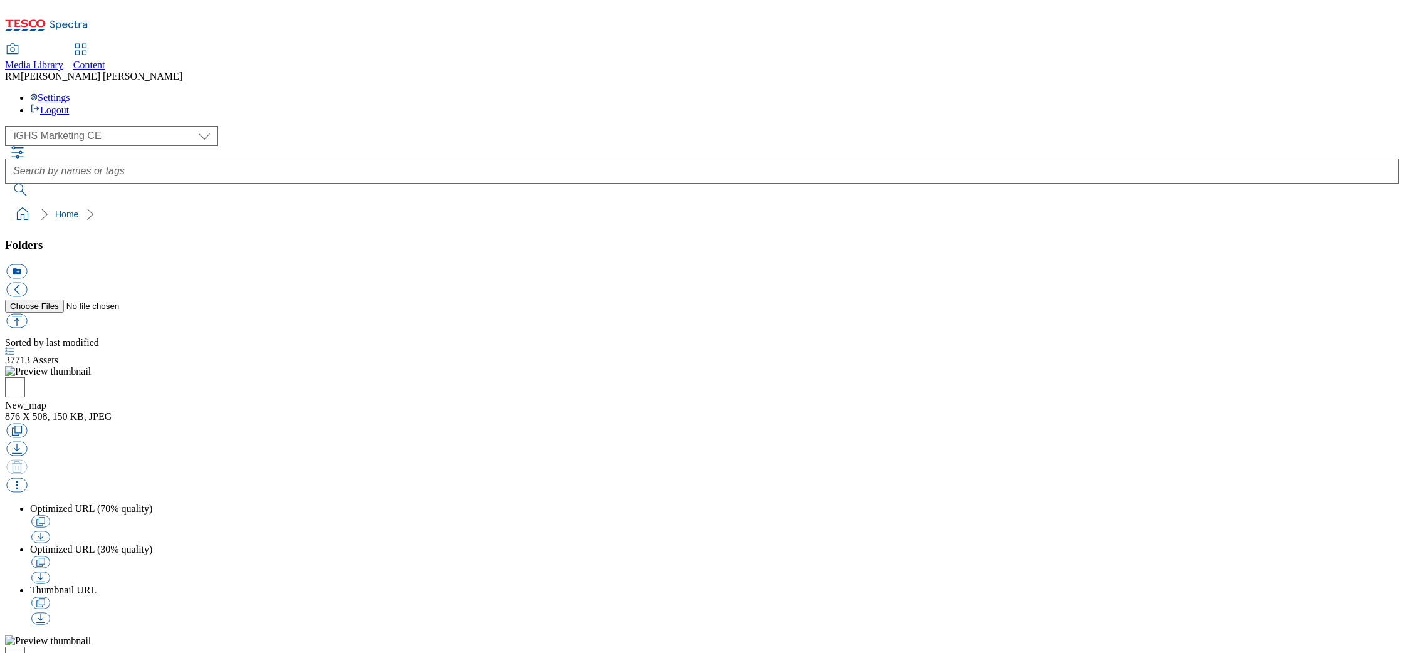
select select "flare-ighs-ce-mktg"
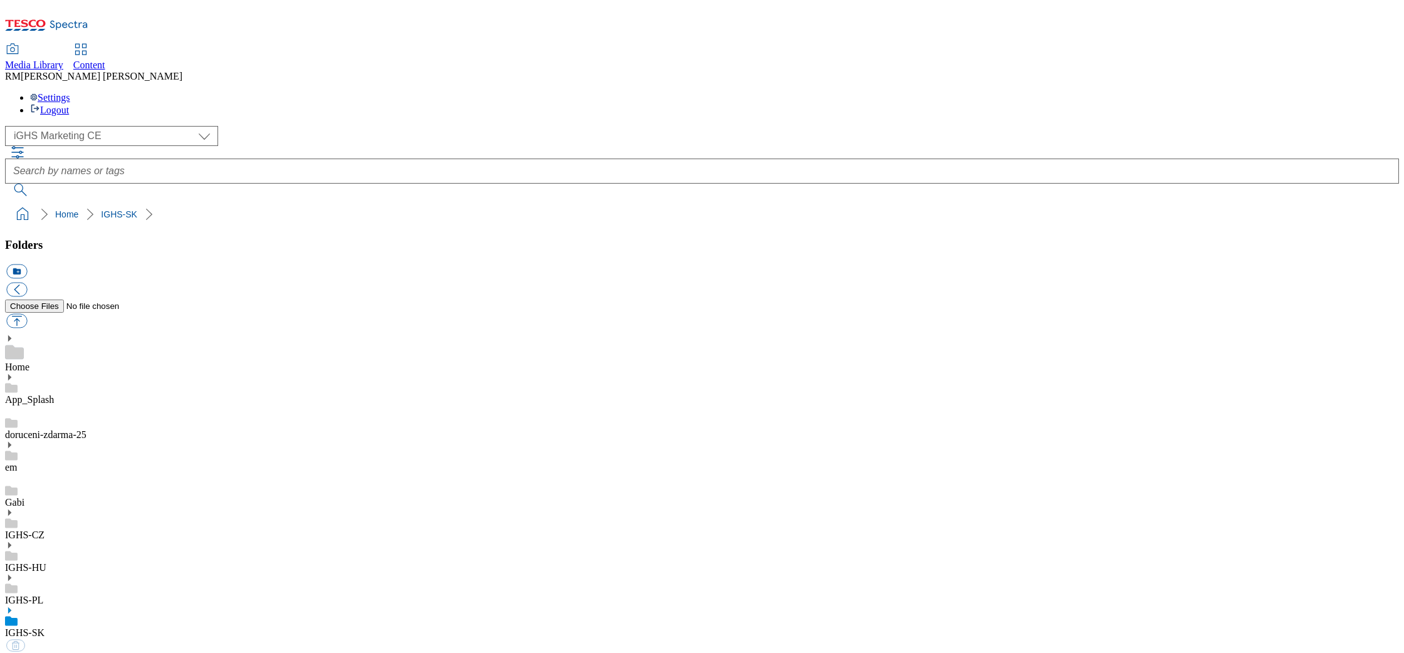
select select "flare-ighs-ce-mktg"
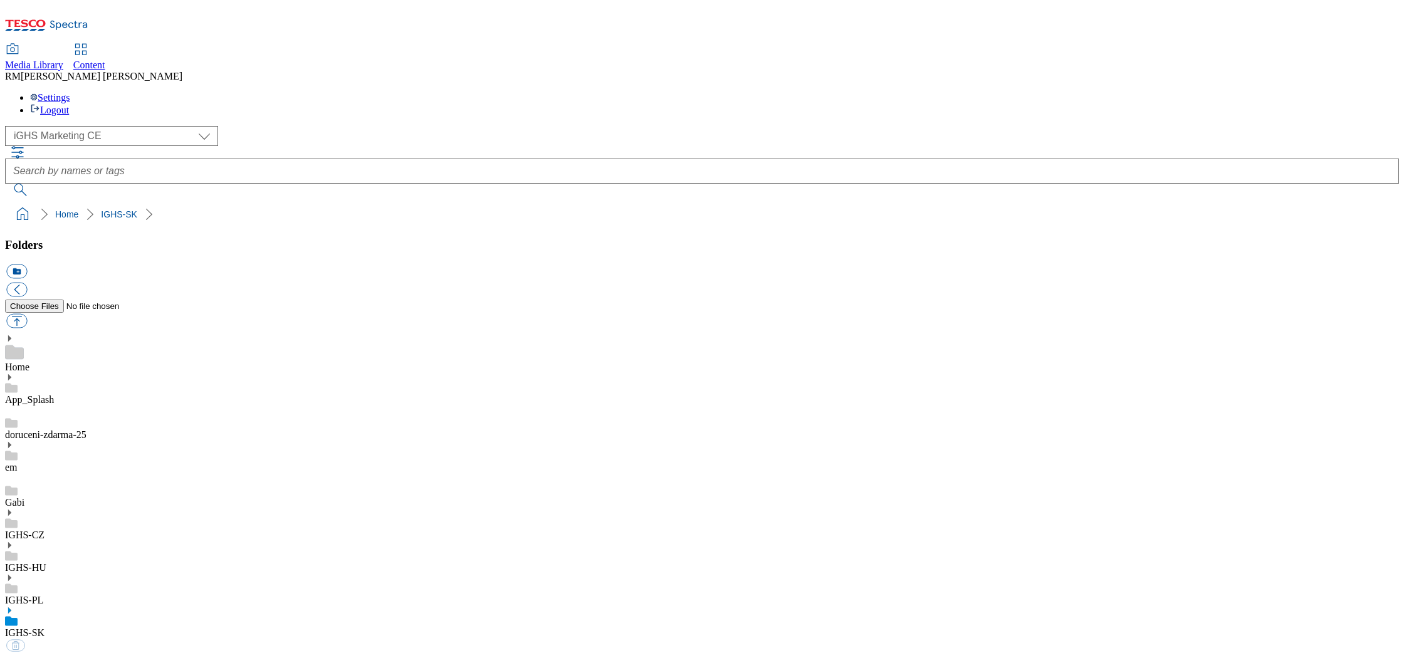
select select "flare-ighs-ce-mktg"
